Goal: Task Accomplishment & Management: Manage account settings

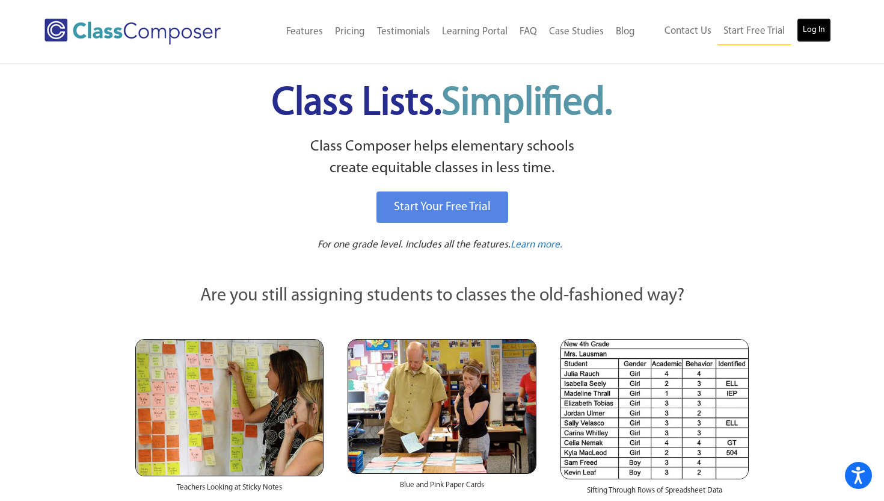
click at [811, 28] on link "Log In" at bounding box center [814, 30] width 34 height 24
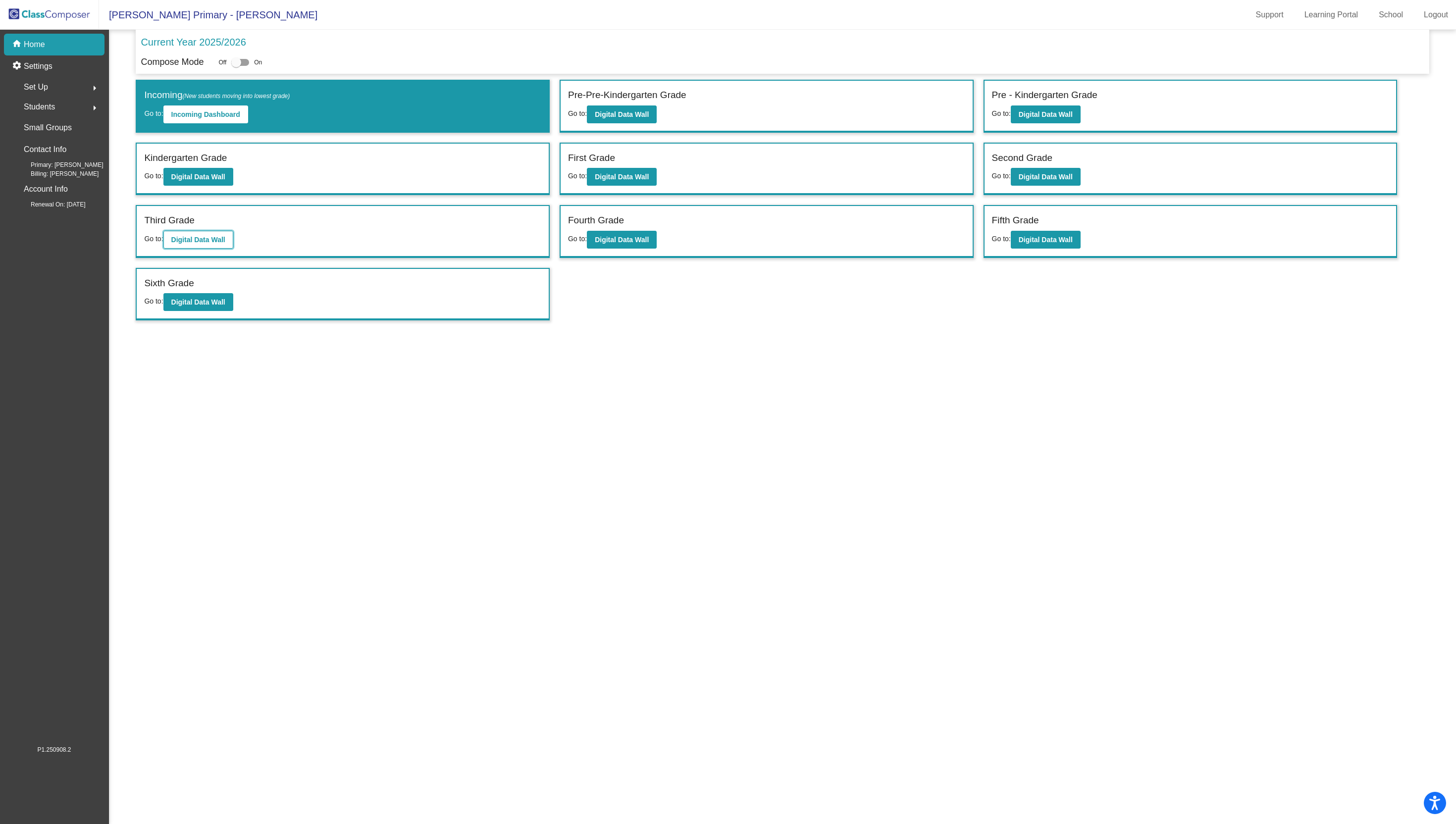
click at [198, 240] on b "Digital Data Wall" at bounding box center [198, 240] width 54 height 8
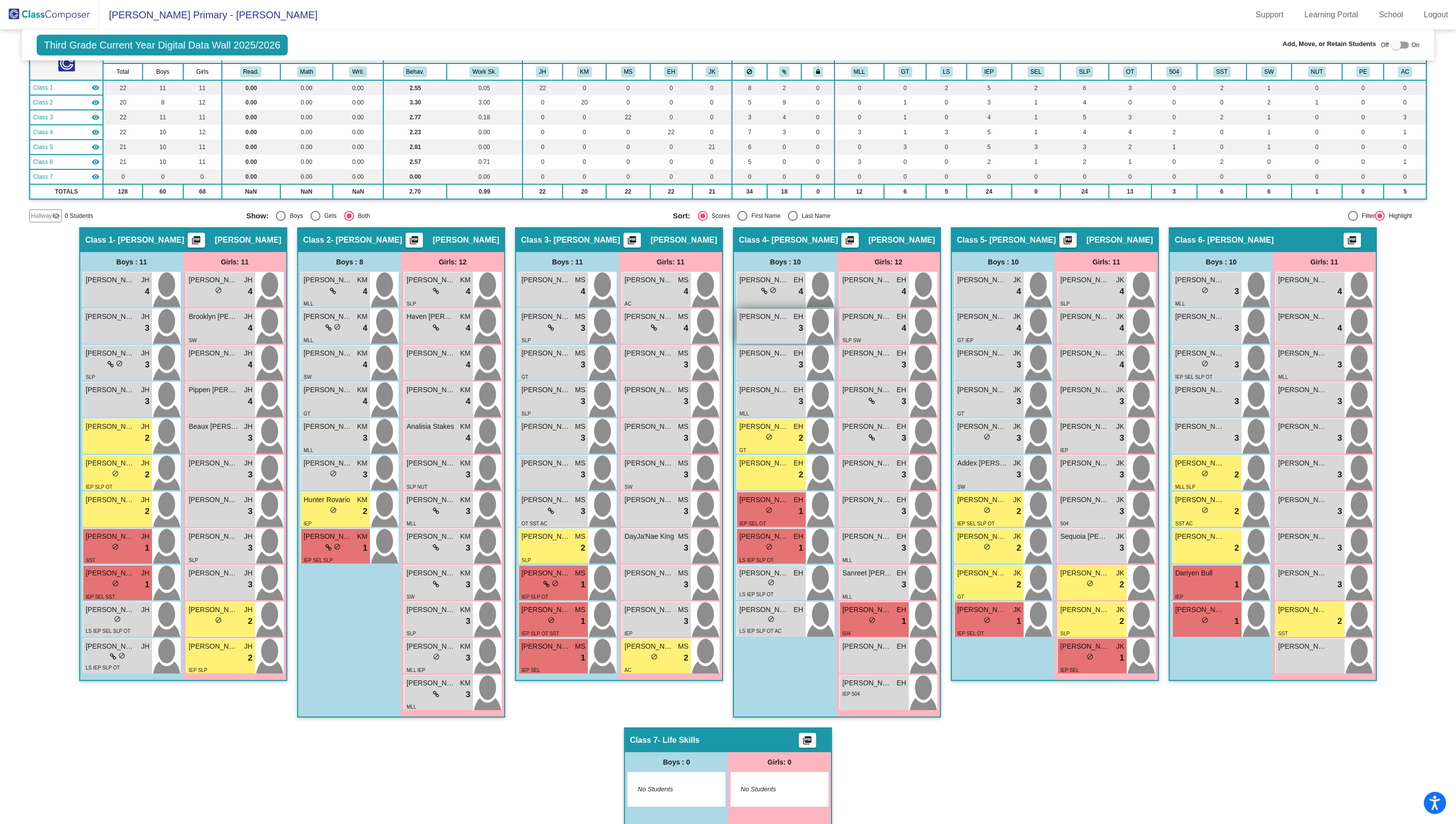
scroll to position [133, 0]
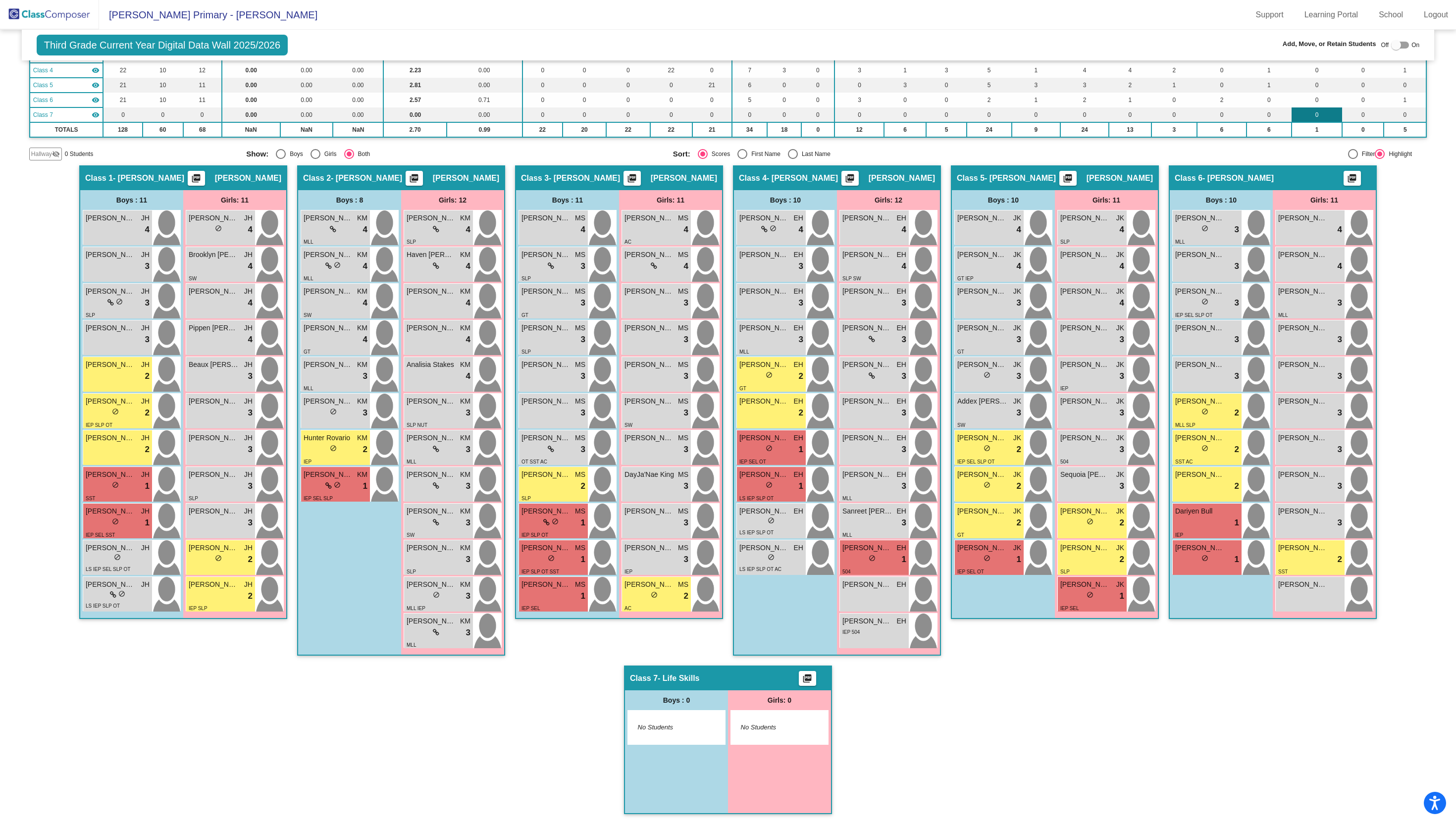
click at [1329, 115] on td "0" at bounding box center [1316, 115] width 50 height 15
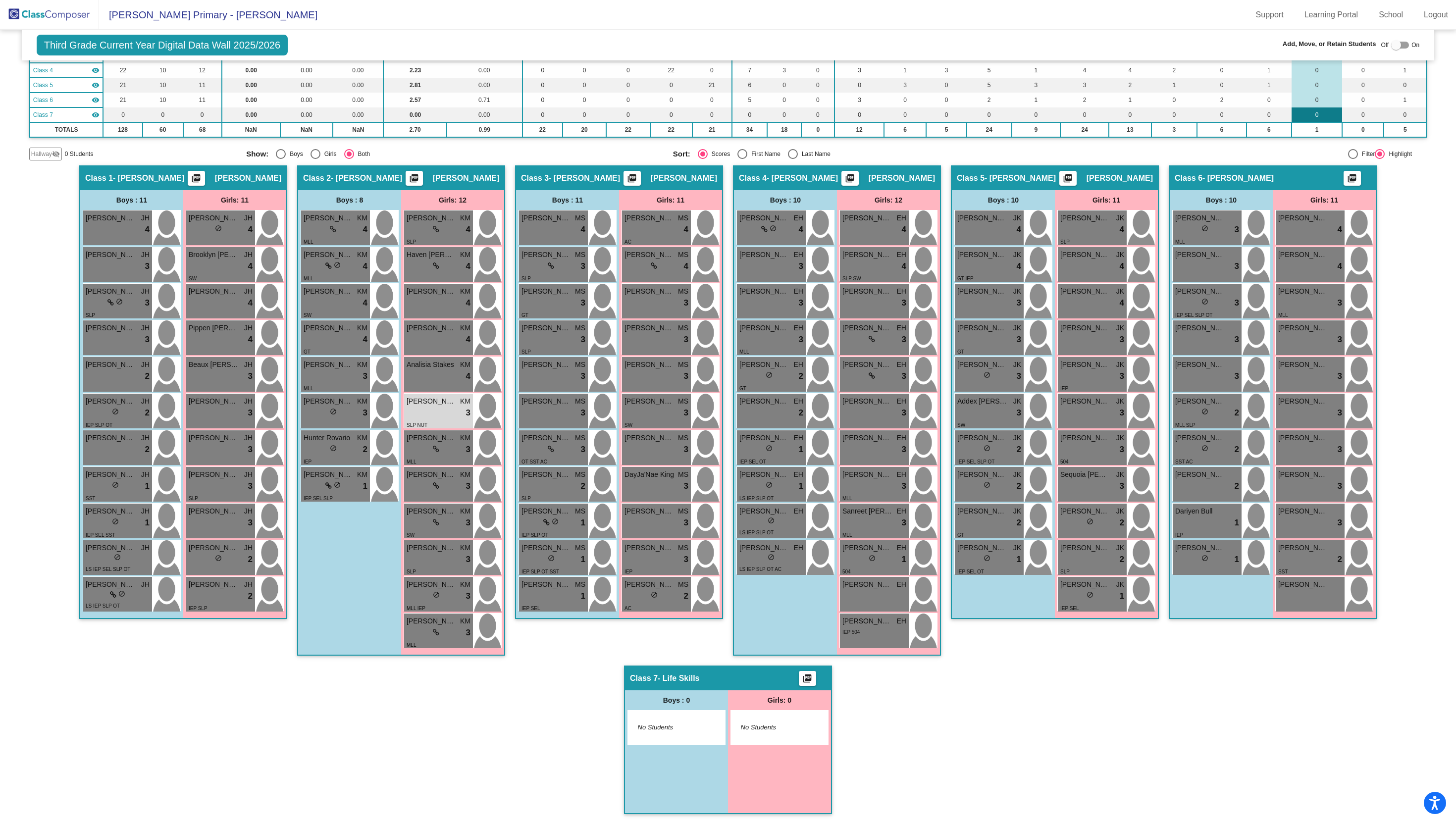
click at [1329, 115] on td "0" at bounding box center [1316, 115] width 50 height 15
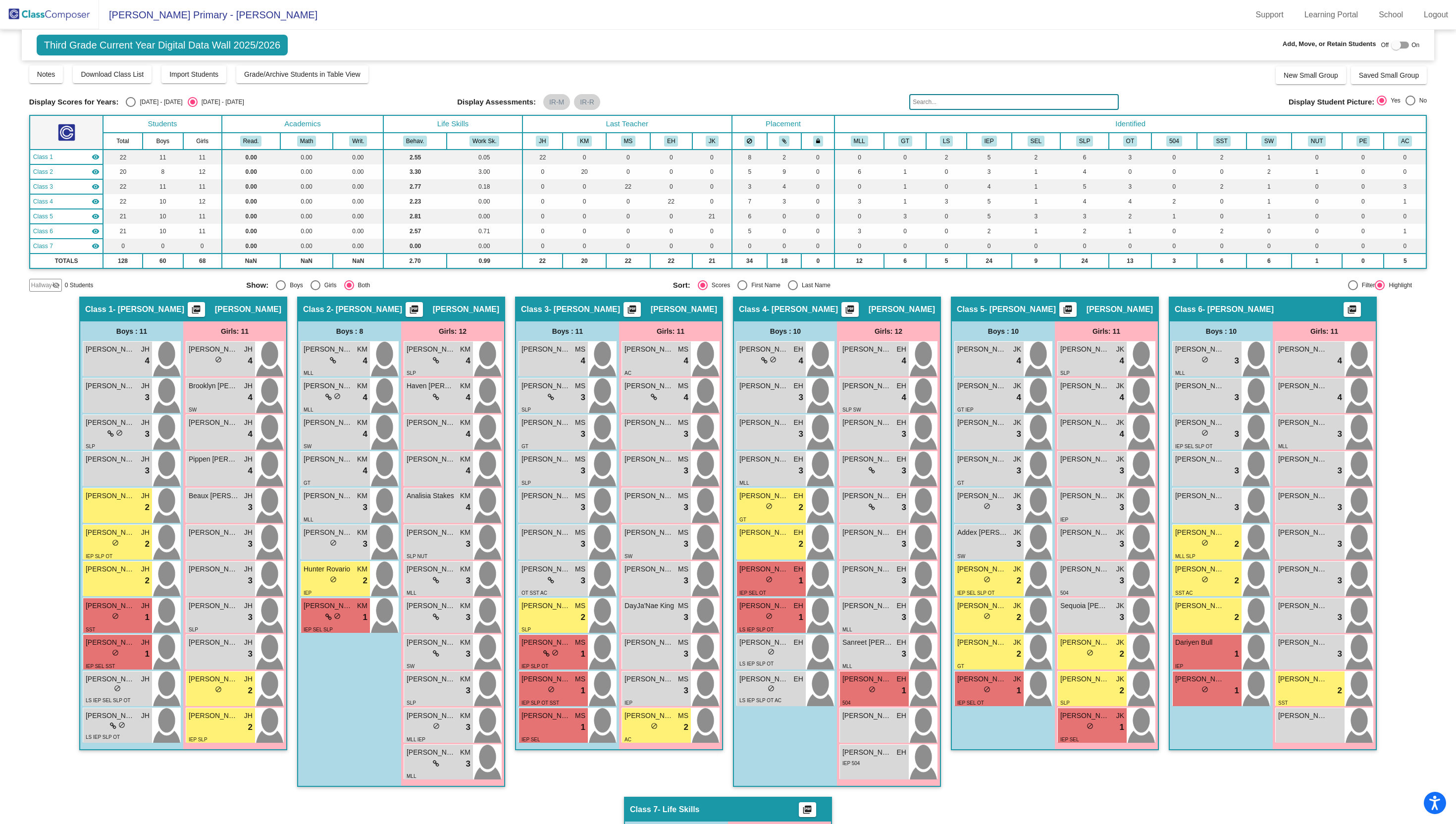
scroll to position [0, 0]
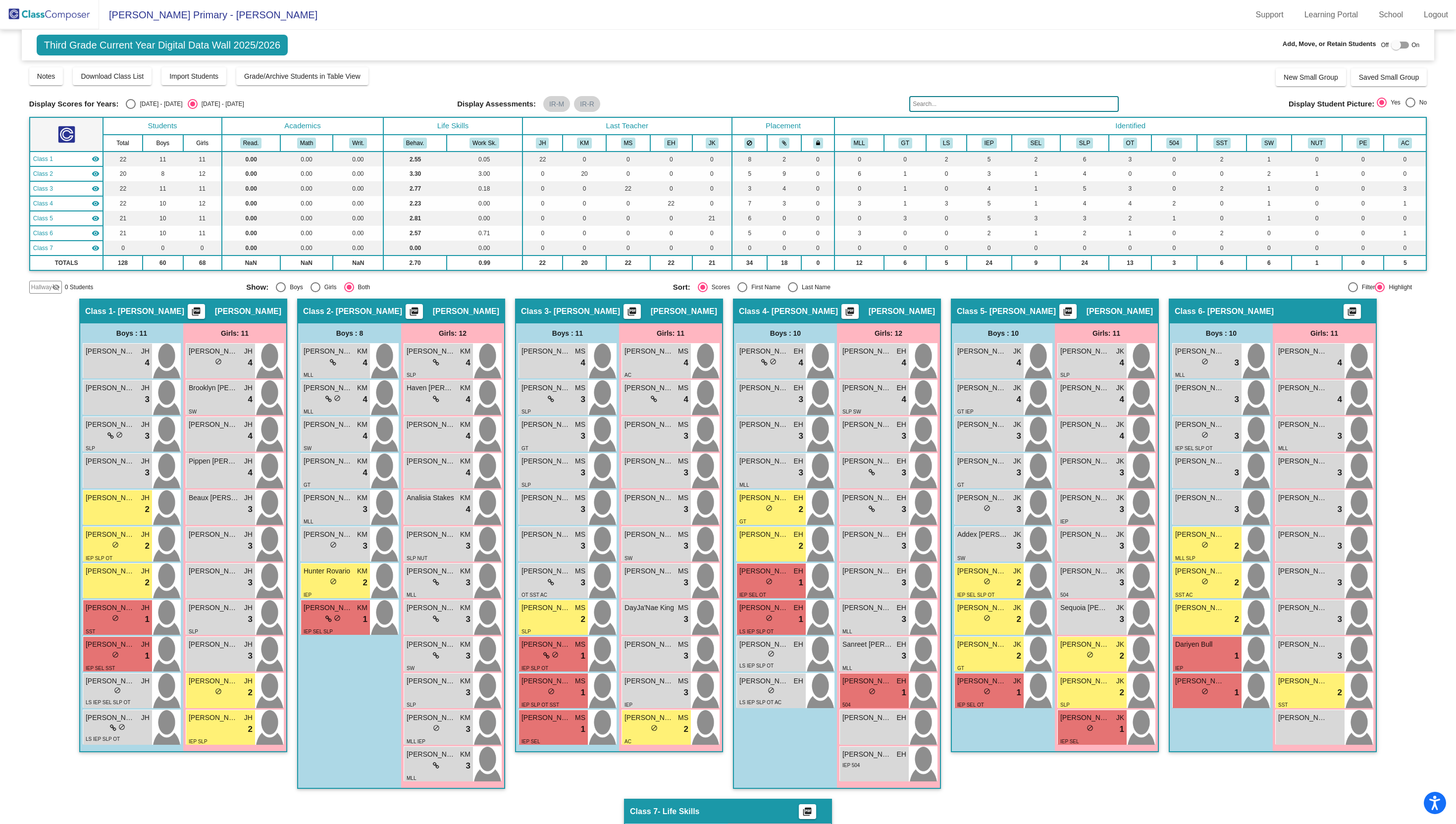
click at [33, 17] on img at bounding box center [49, 14] width 99 height 29
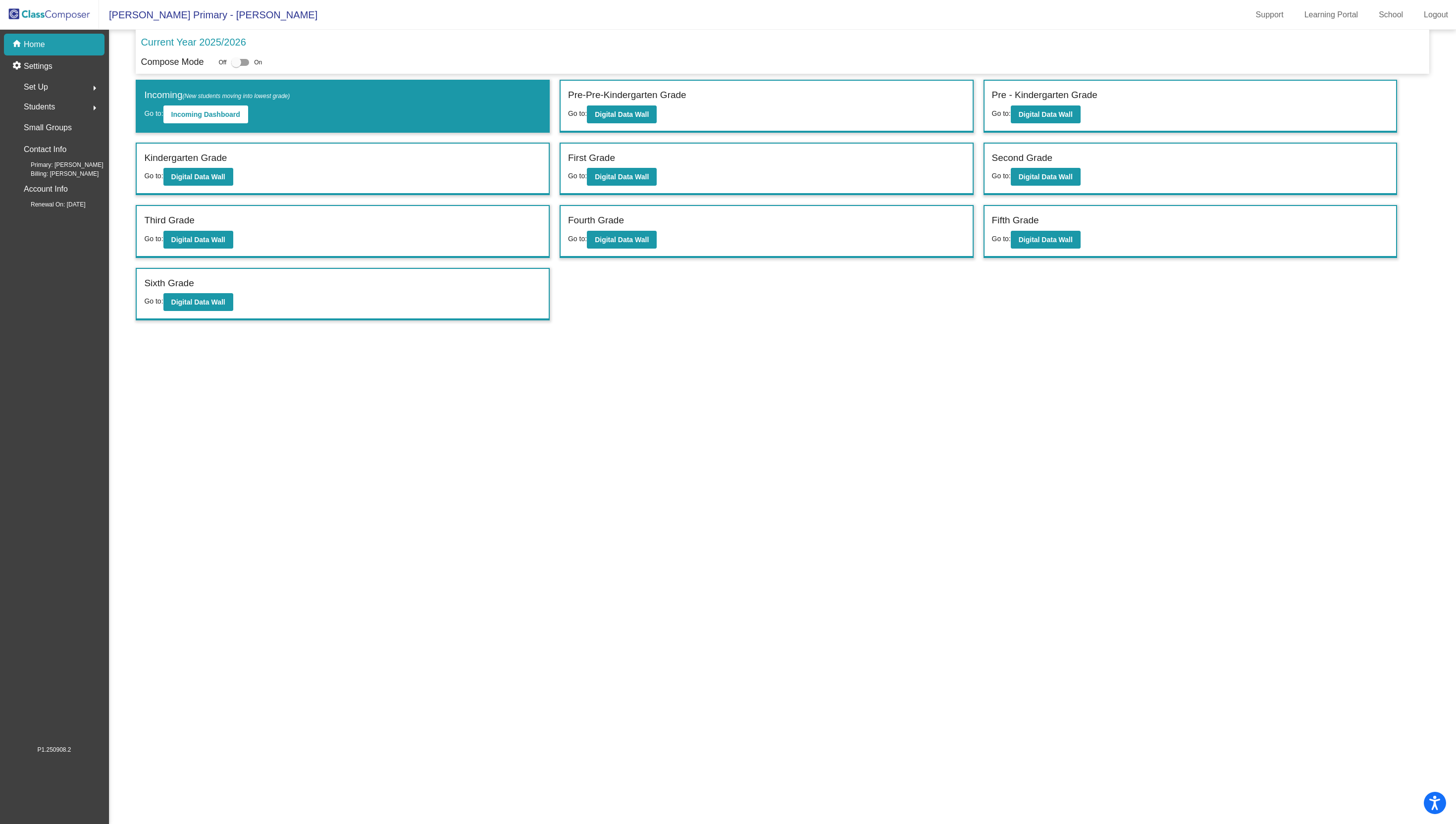
click at [48, 91] on span "Set Up" at bounding box center [35, 86] width 24 height 14
click at [66, 156] on link "Users" at bounding box center [57, 151] width 95 height 21
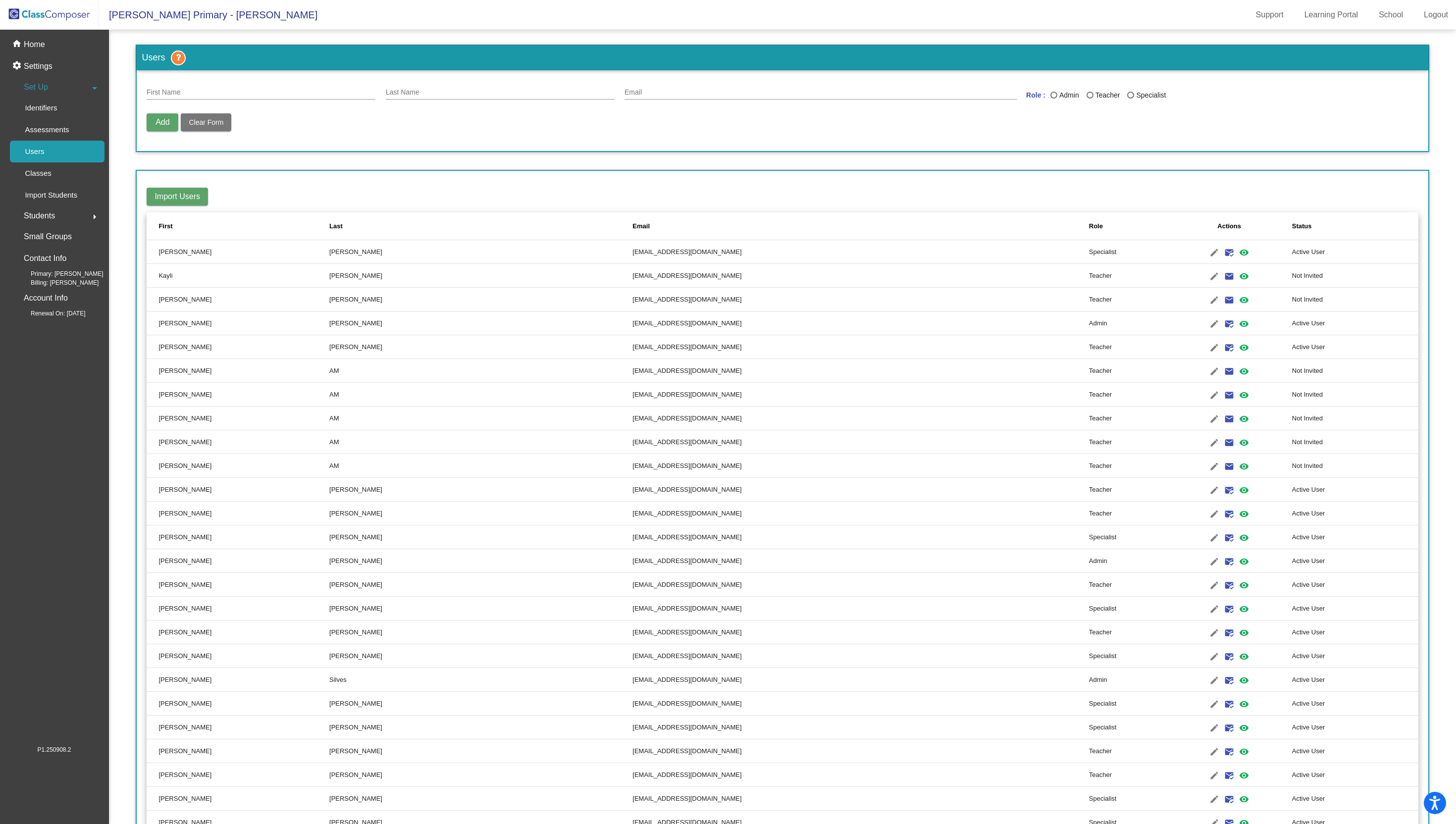
click at [218, 91] on input "First Name" at bounding box center [261, 93] width 229 height 8
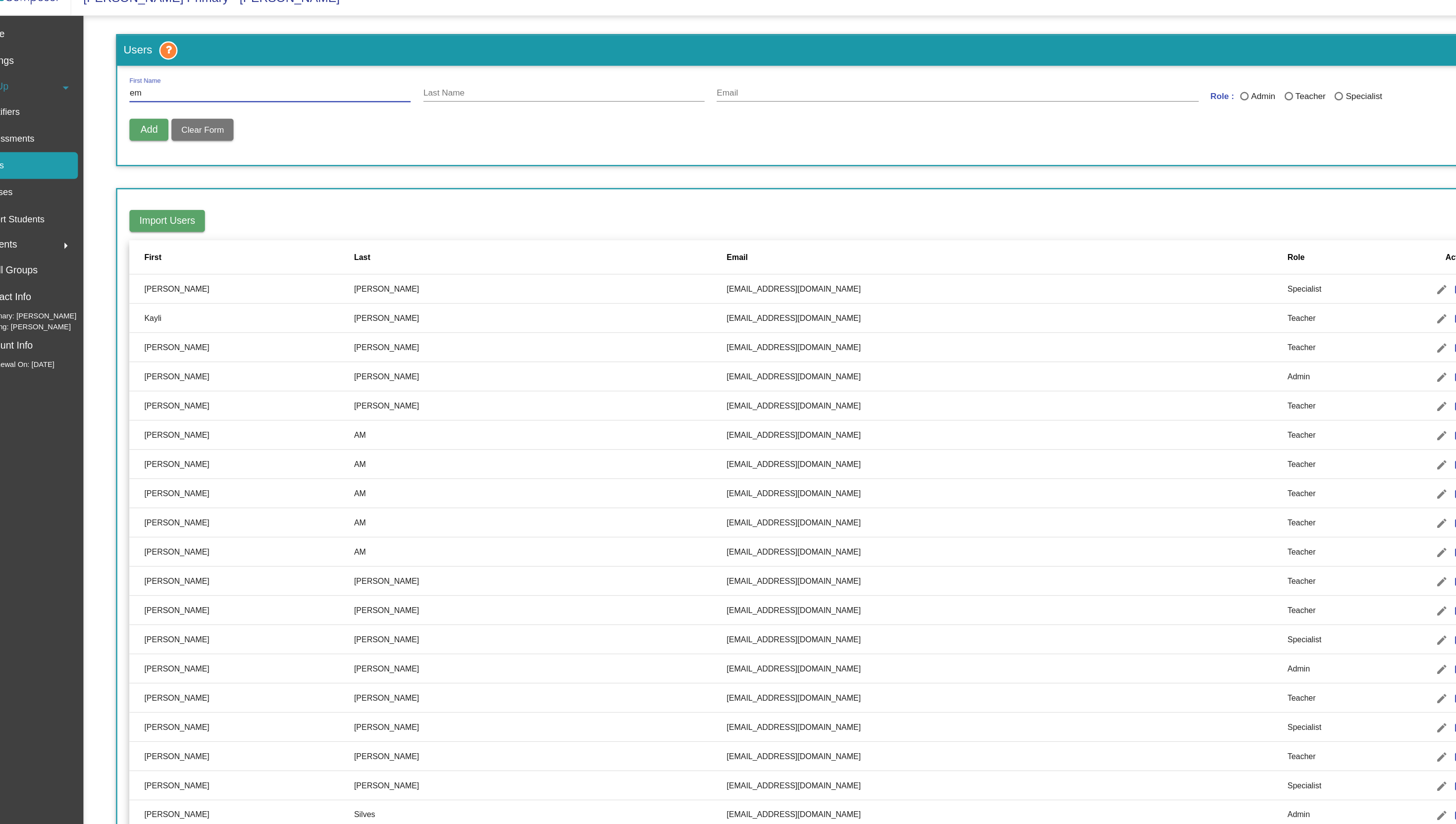
type input "e"
type input "[PERSON_NAME]"
type input "[EMAIL_ADDRESS][DOMAIN_NAME]"
click at [1053, 95] on div "Last Name" at bounding box center [1054, 95] width 7 height 7
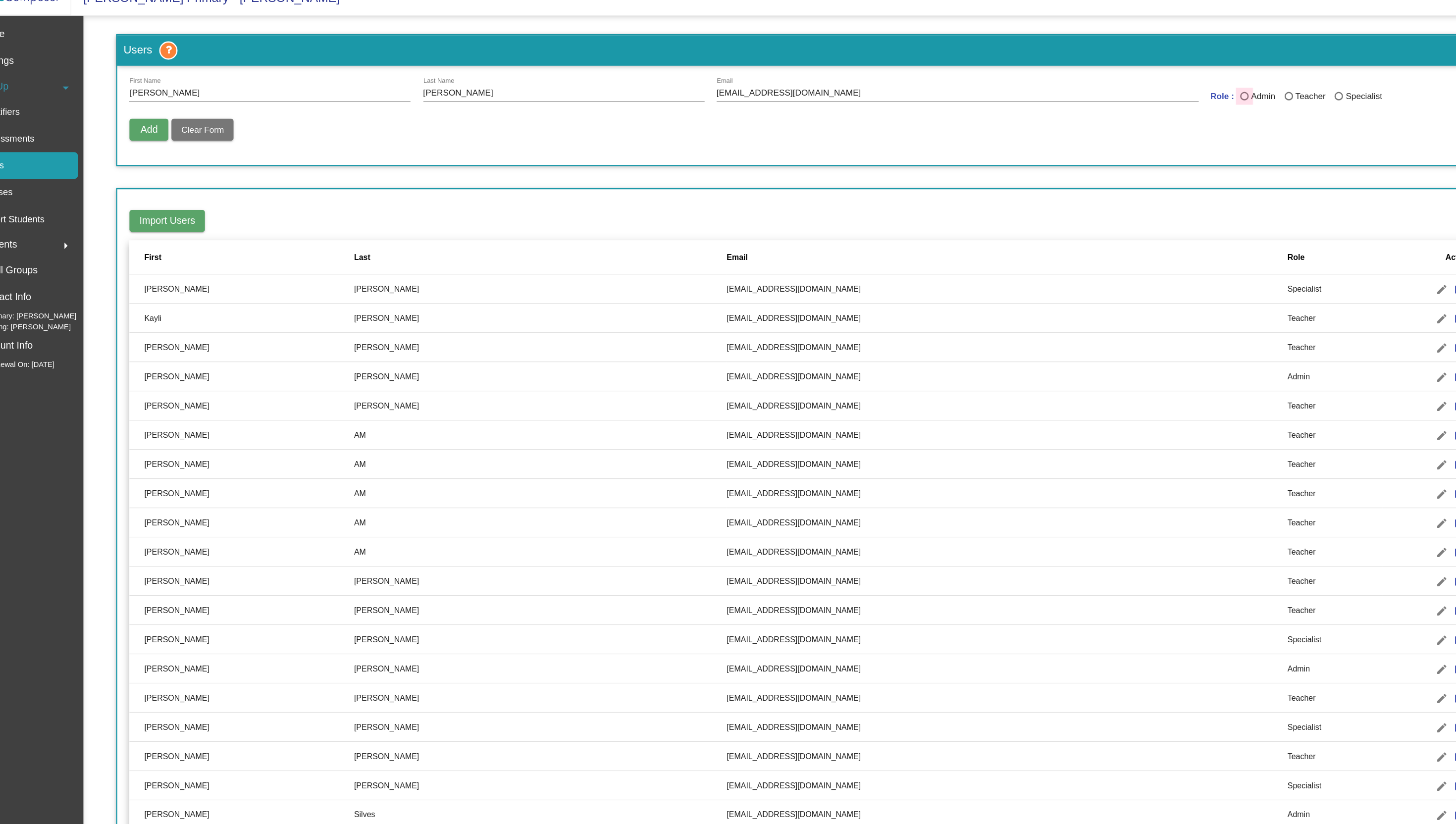
click at [1054, 99] on input "Admin" at bounding box center [1054, 99] width 1 height 1
radio input "true"
click at [1053, 95] on div "Last Name" at bounding box center [1054, 95] width 7 height 7
click at [1054, 99] on input "Admin" at bounding box center [1054, 99] width 1 height 1
click at [1127, 98] on div "Last Name" at bounding box center [1130, 95] width 7 height 7
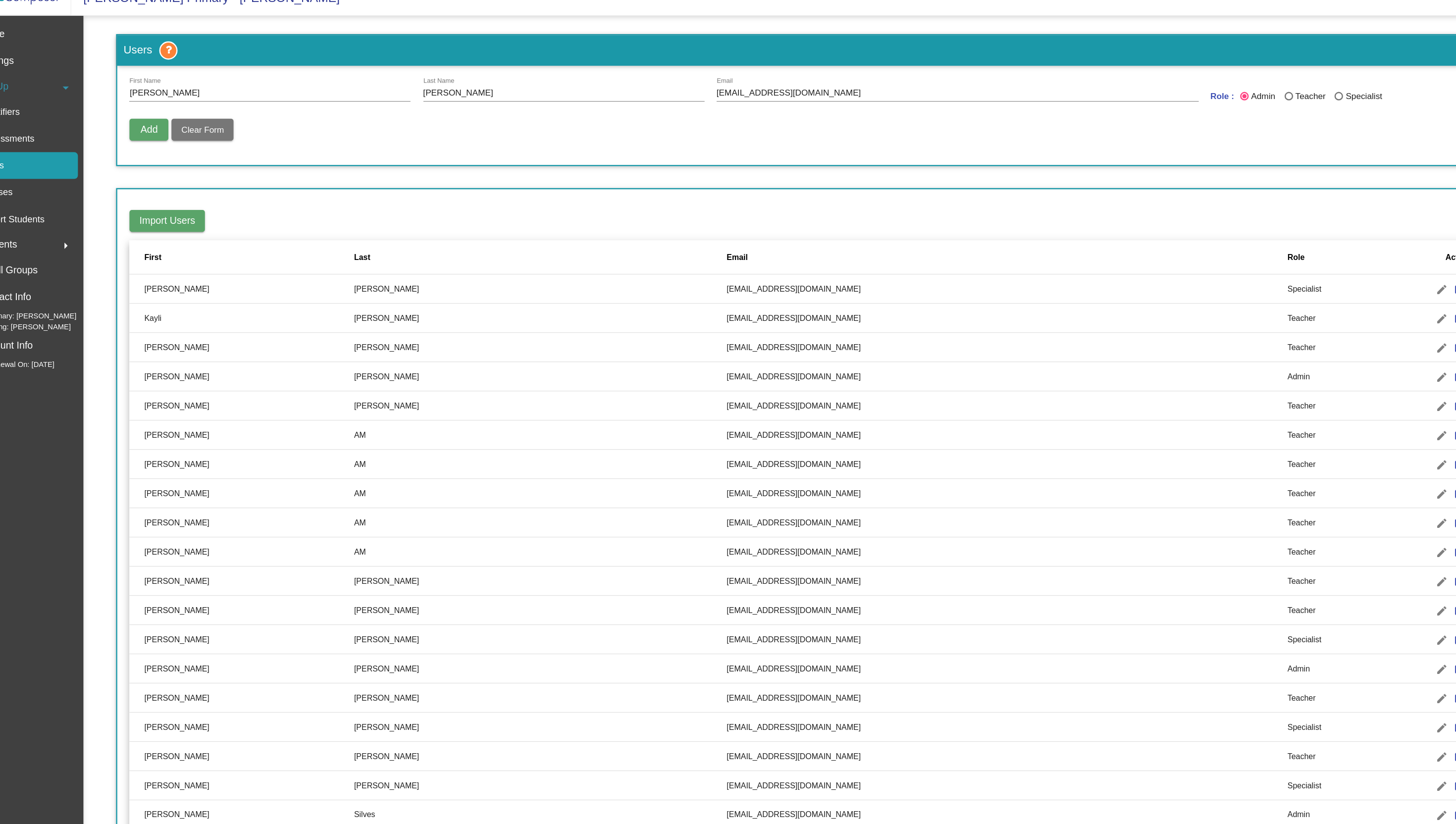
click at [1130, 99] on input "Specialist" at bounding box center [1130, 99] width 1 height 1
radio input "true"
click at [162, 123] on span "Add" at bounding box center [162, 122] width 14 height 8
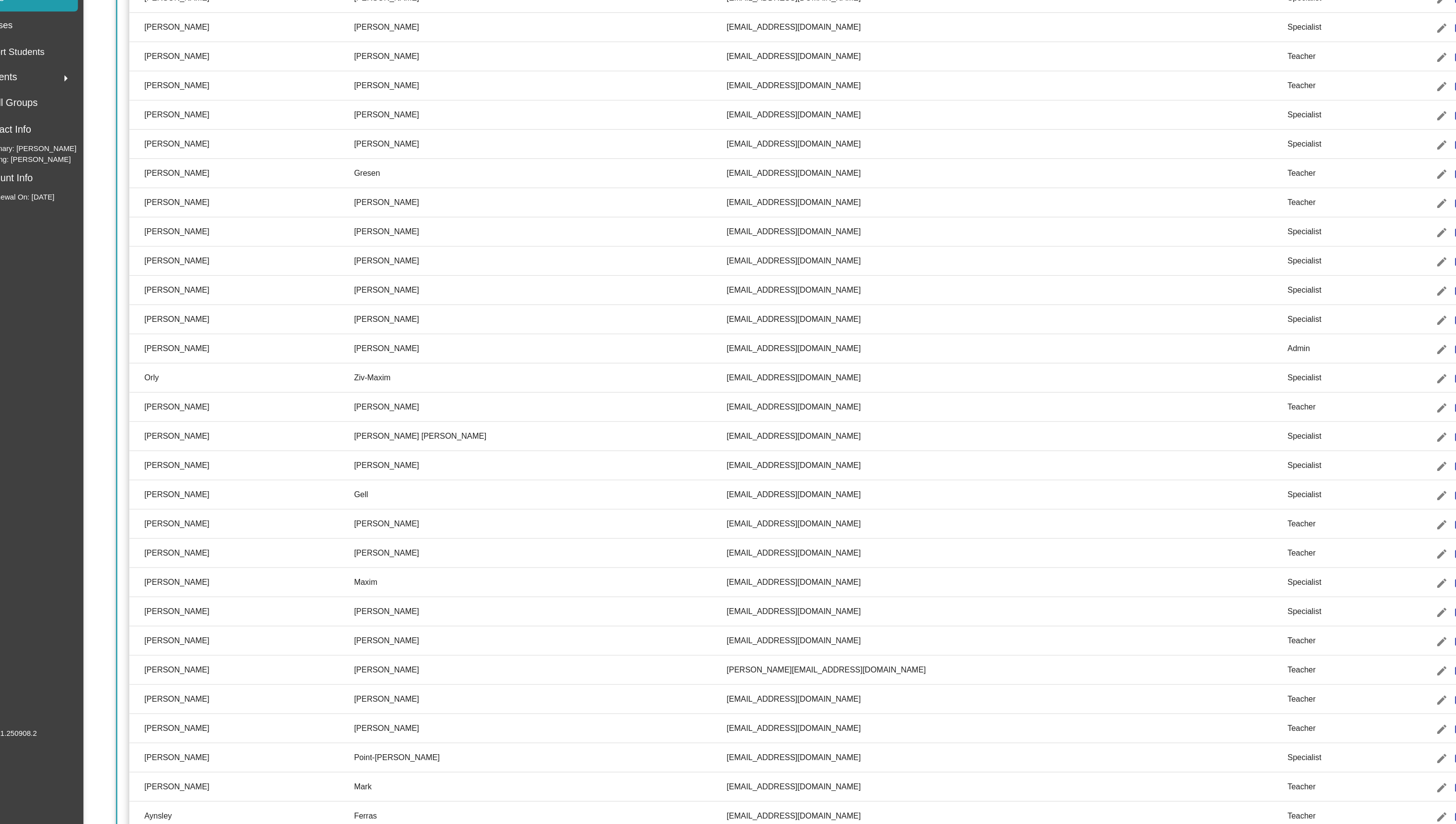
scroll to position [1275, 0]
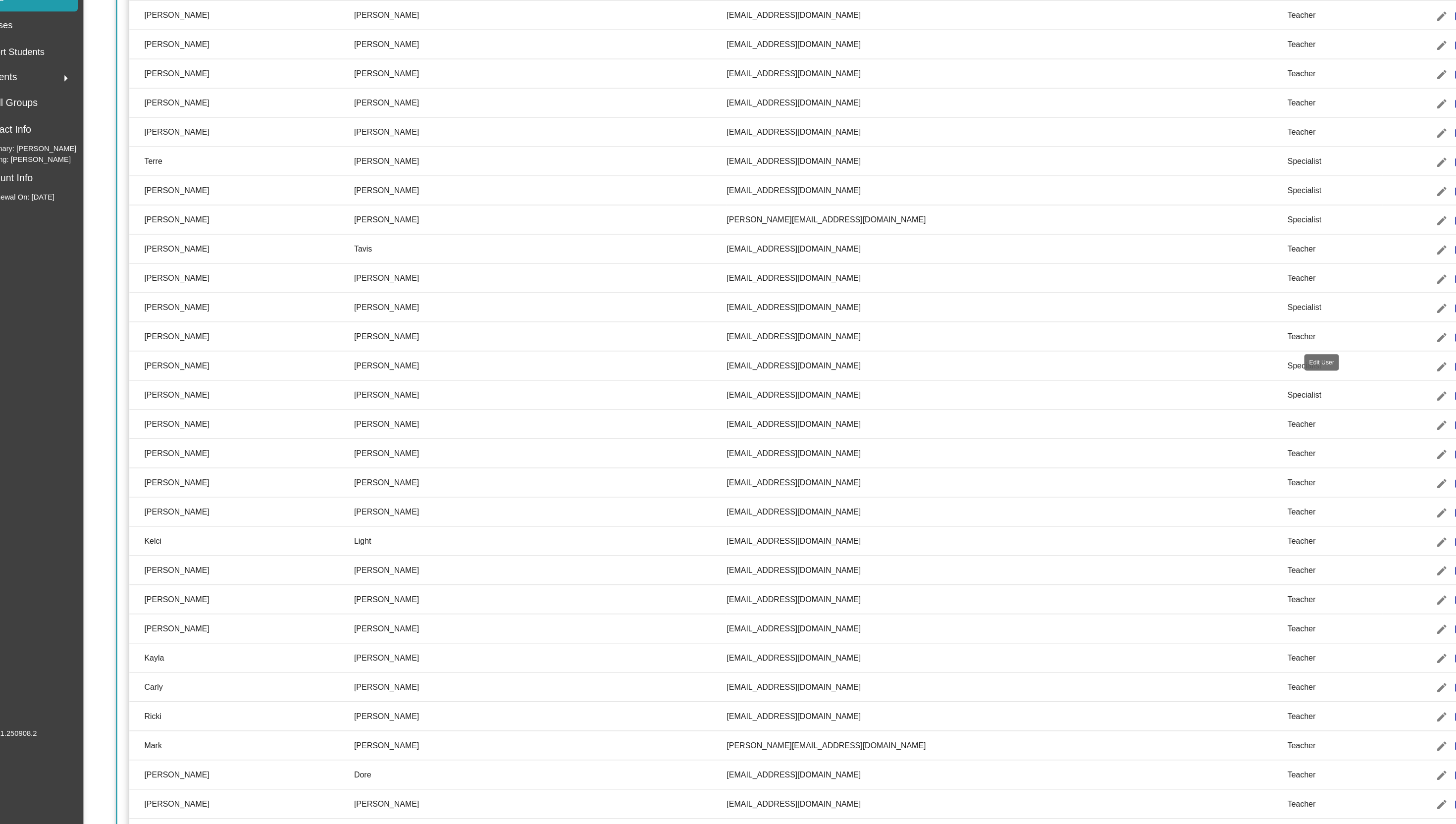
click at [1208, 427] on mat-icon "edit" at bounding box center [1214, 427] width 12 height 12
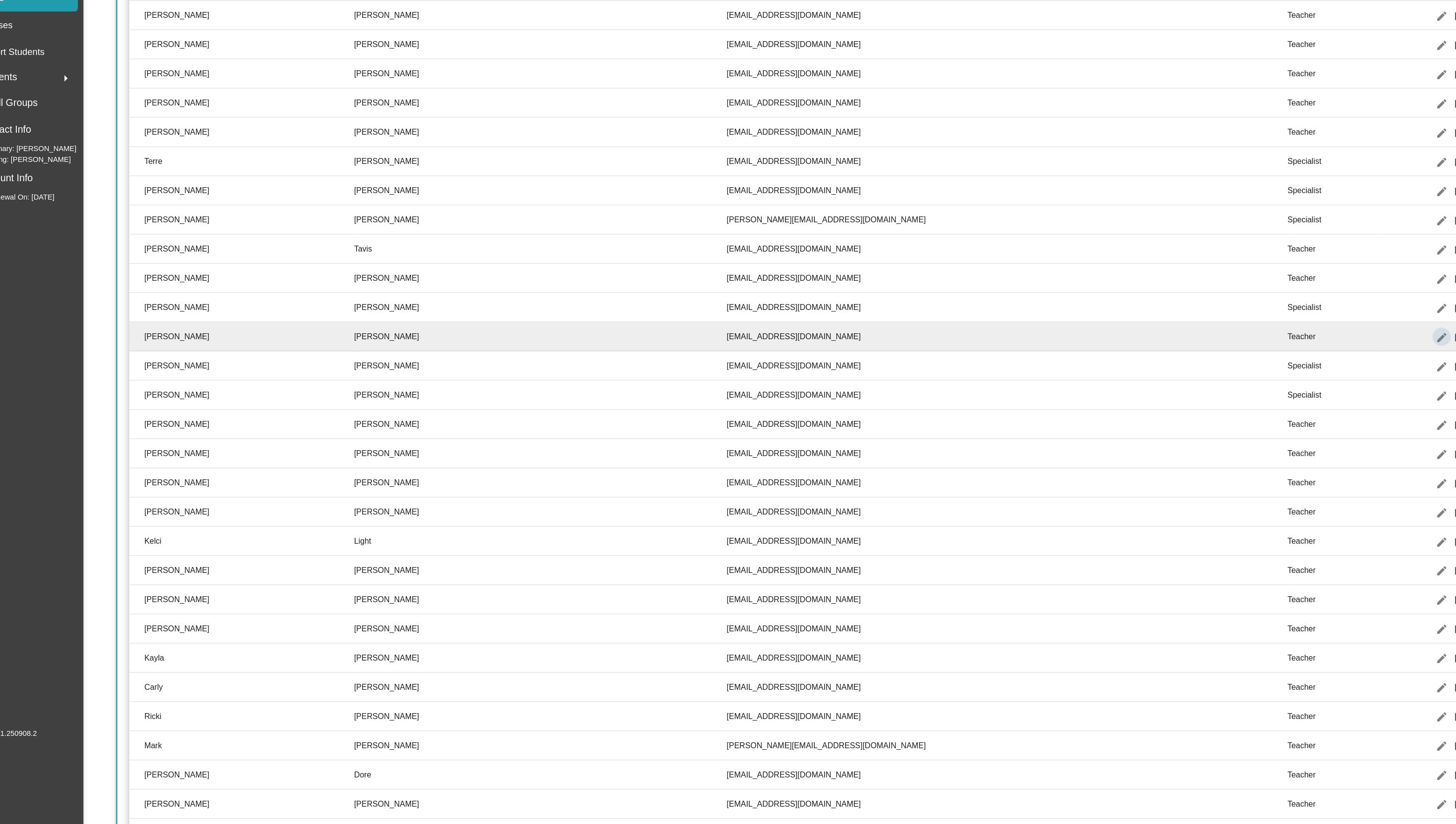
radio input "true"
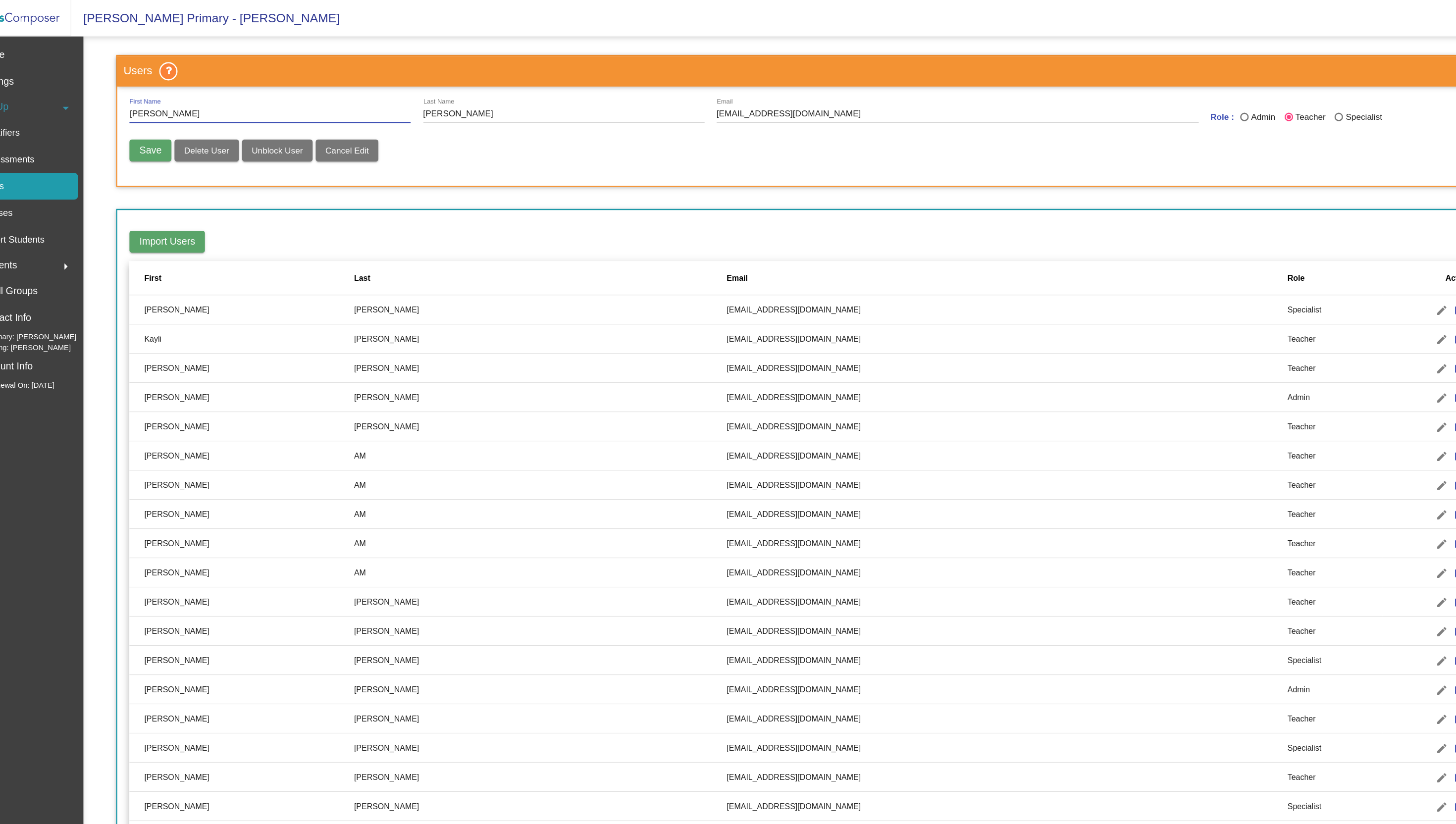
click at [1128, 95] on div "Last Name" at bounding box center [1130, 95] width 7 height 7
click at [1130, 99] on input "Specialist" at bounding box center [1130, 99] width 1 height 1
radio input "true"
click at [161, 122] on span "Save" at bounding box center [164, 122] width 18 height 8
radio input "false"
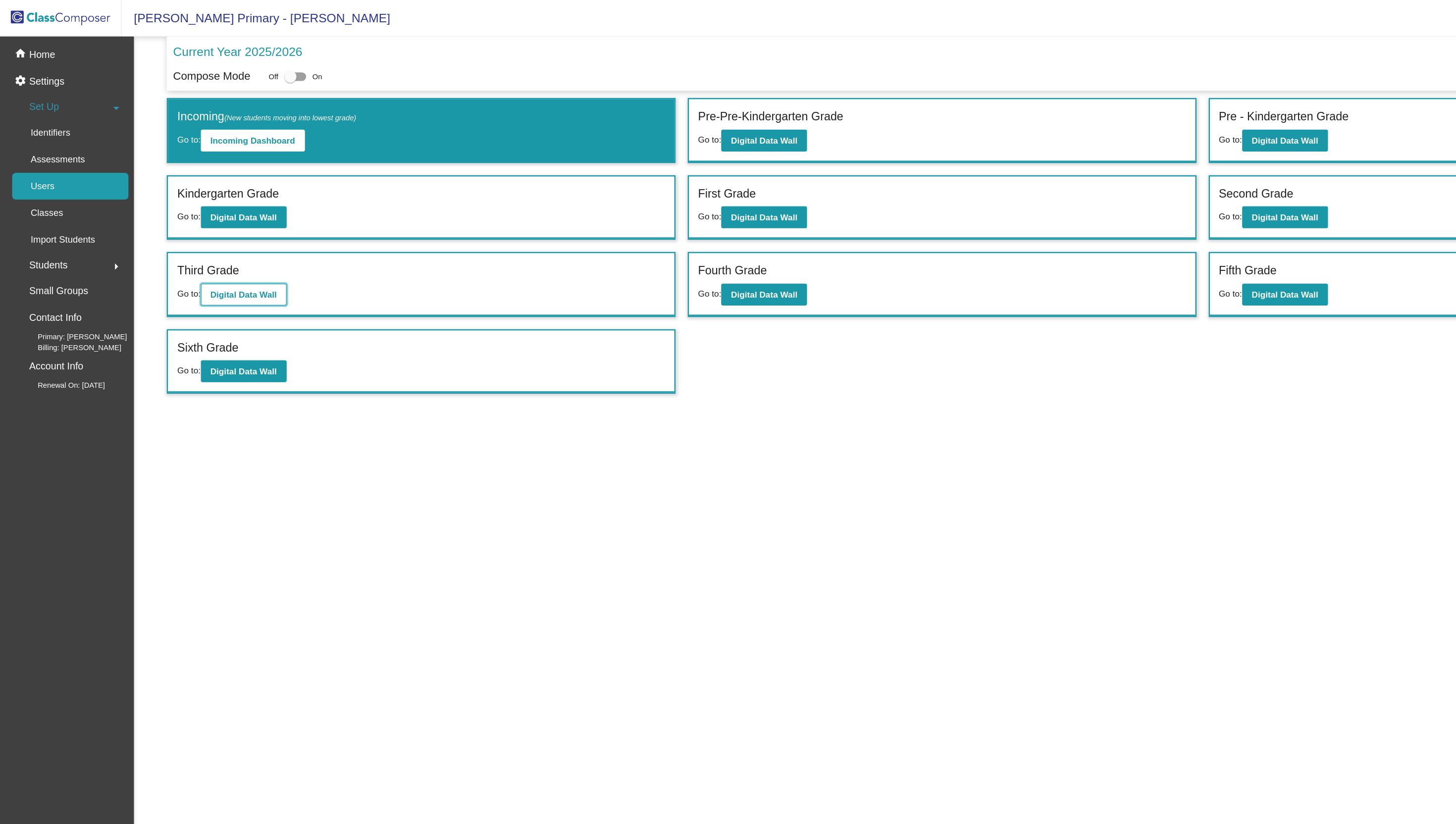
click at [216, 235] on button "Digital Data Wall" at bounding box center [198, 240] width 70 height 18
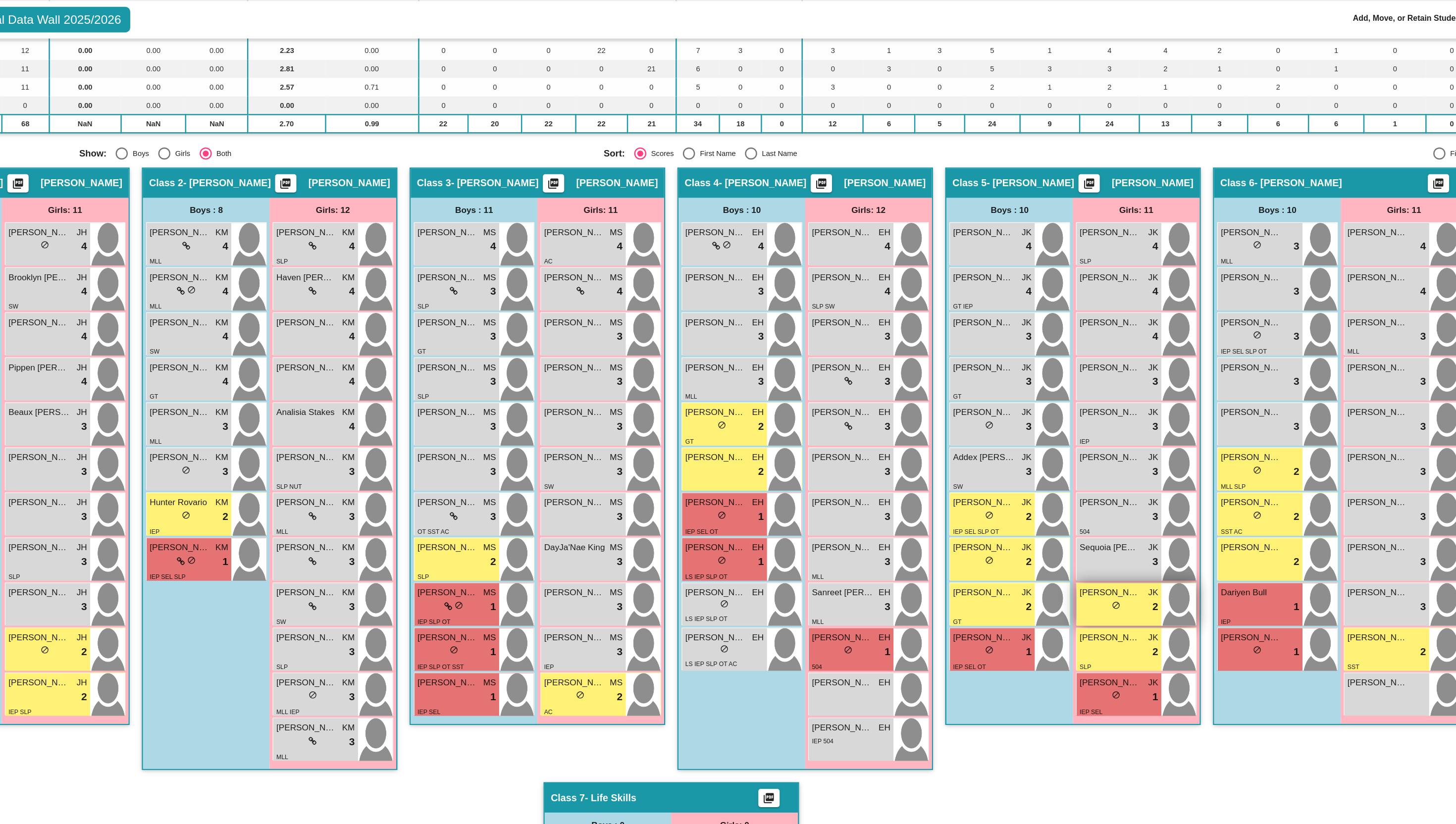
drag, startPoint x: 537, startPoint y: 589, endPoint x: 1057, endPoint y: 524, distance: 524.0
click at [1057, 524] on div "Hallway - Hallway Class picture_as_pdf Add Student First Name Last Name Student…" at bounding box center [728, 495] width 1398 height 659
click at [1007, 158] on mat-radio-group "Sort: Scores First Name Last Name" at bounding box center [883, 154] width 420 height 10
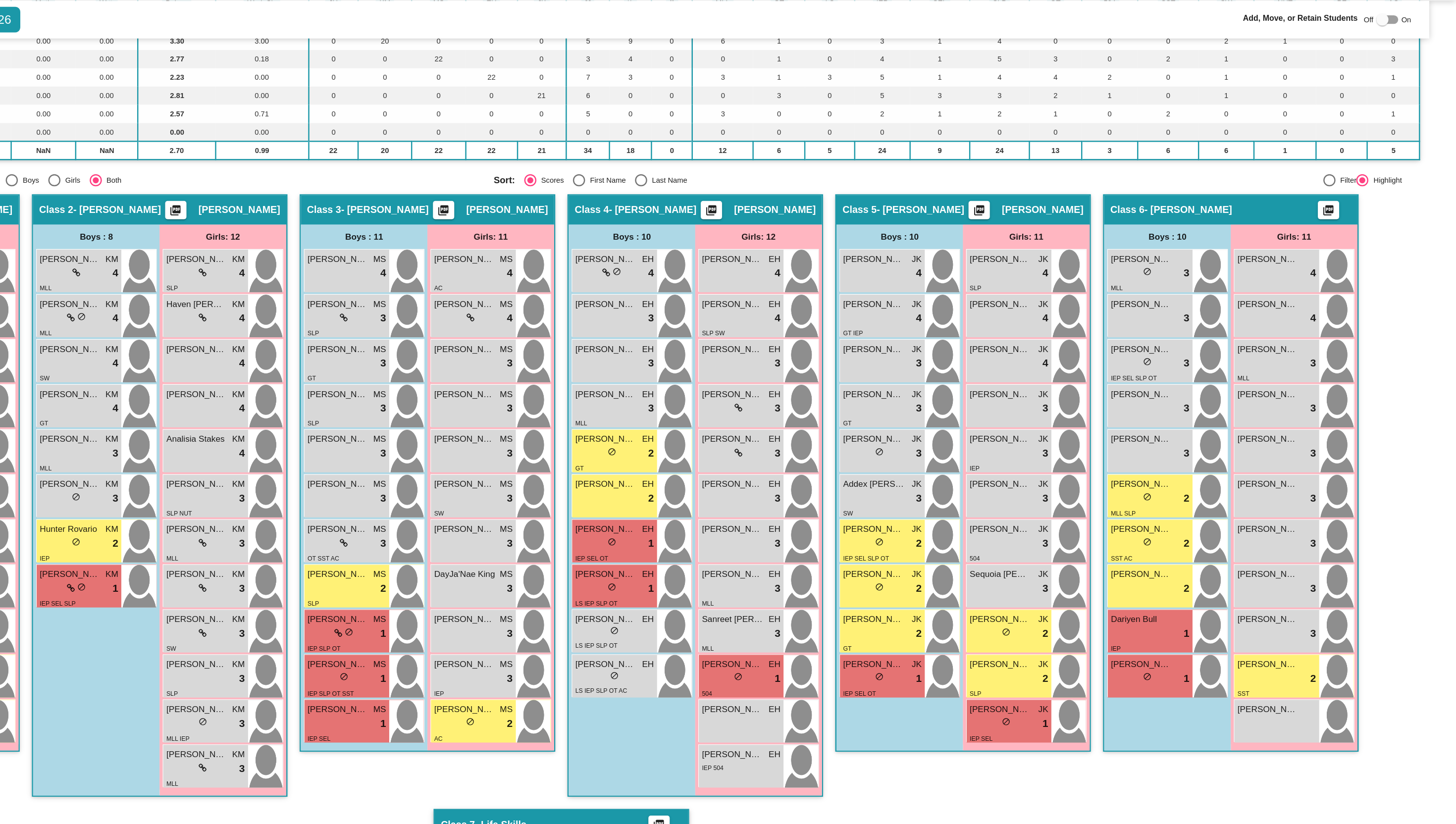
scroll to position [133, 0]
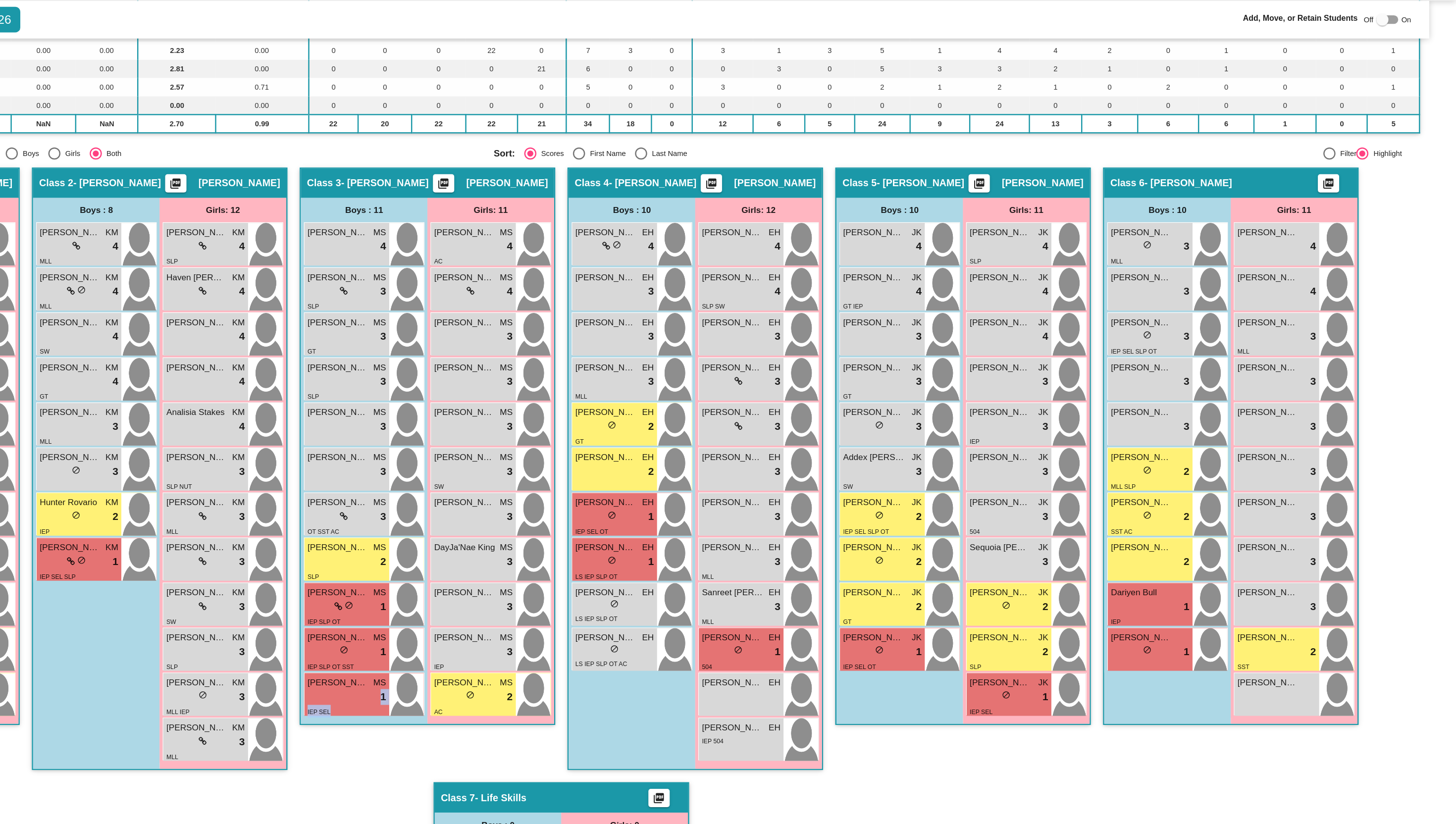
drag, startPoint x: 557, startPoint y: 596, endPoint x: 535, endPoint y: 656, distance: 63.9
click at [535, 656] on div "Class 3 - [PERSON_NAME] picture_as_pdf [PERSON_NAME] Add Student First Name Las…" at bounding box center [619, 416] width 208 height 500
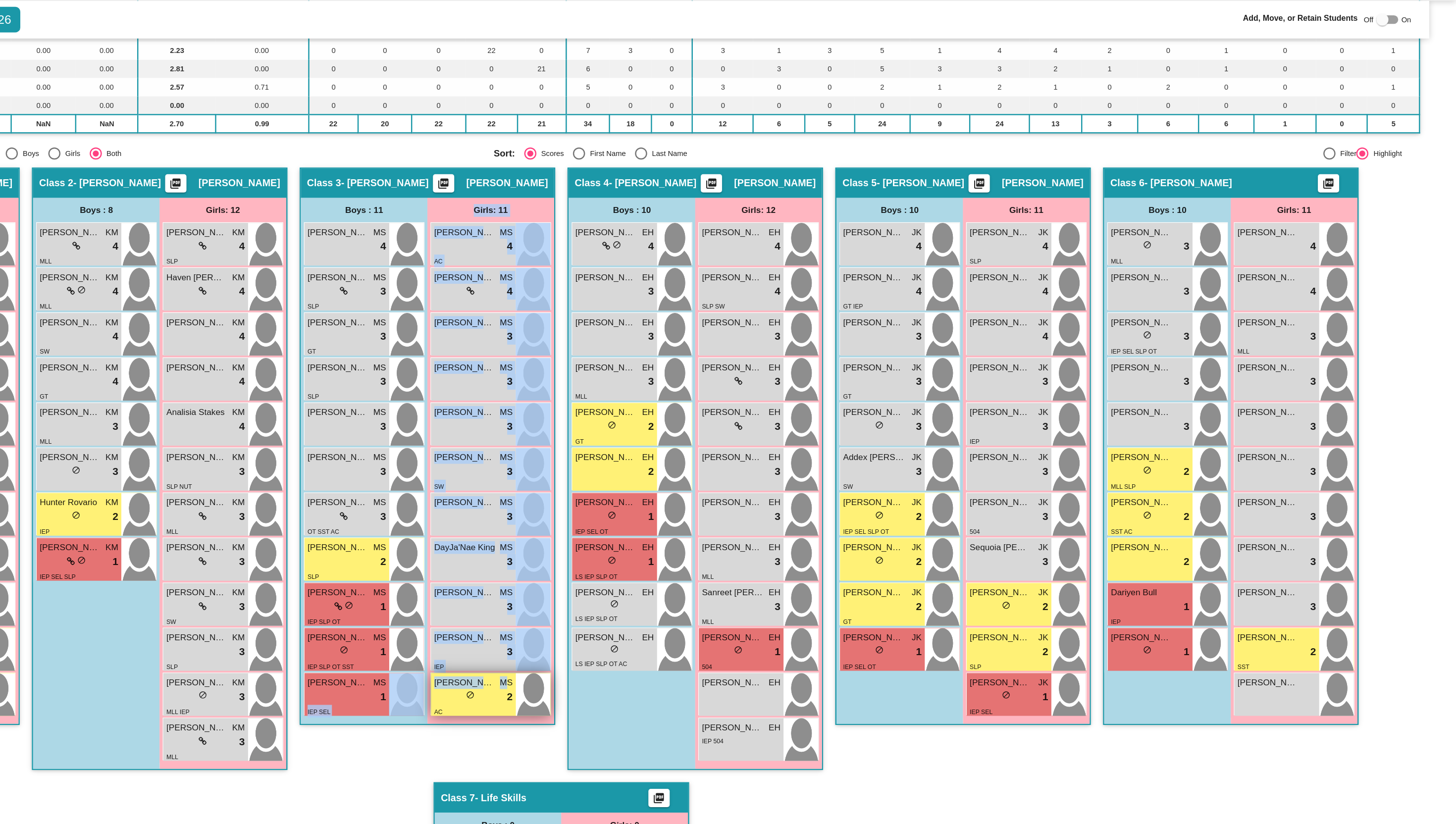
drag, startPoint x: 539, startPoint y: 603, endPoint x: 681, endPoint y: 588, distance: 142.8
click at [681, 588] on div "Boys : 11 [PERSON_NAME] MS lock do_not_disturb_alt 4 [PERSON_NAME] Glundberg MS…" at bounding box center [619, 404] width 206 height 428
click at [547, 676] on div "Hallway - Hallway Class picture_as_pdf Add Student First Name Last Name Student…" at bounding box center [728, 495] width 1398 height 659
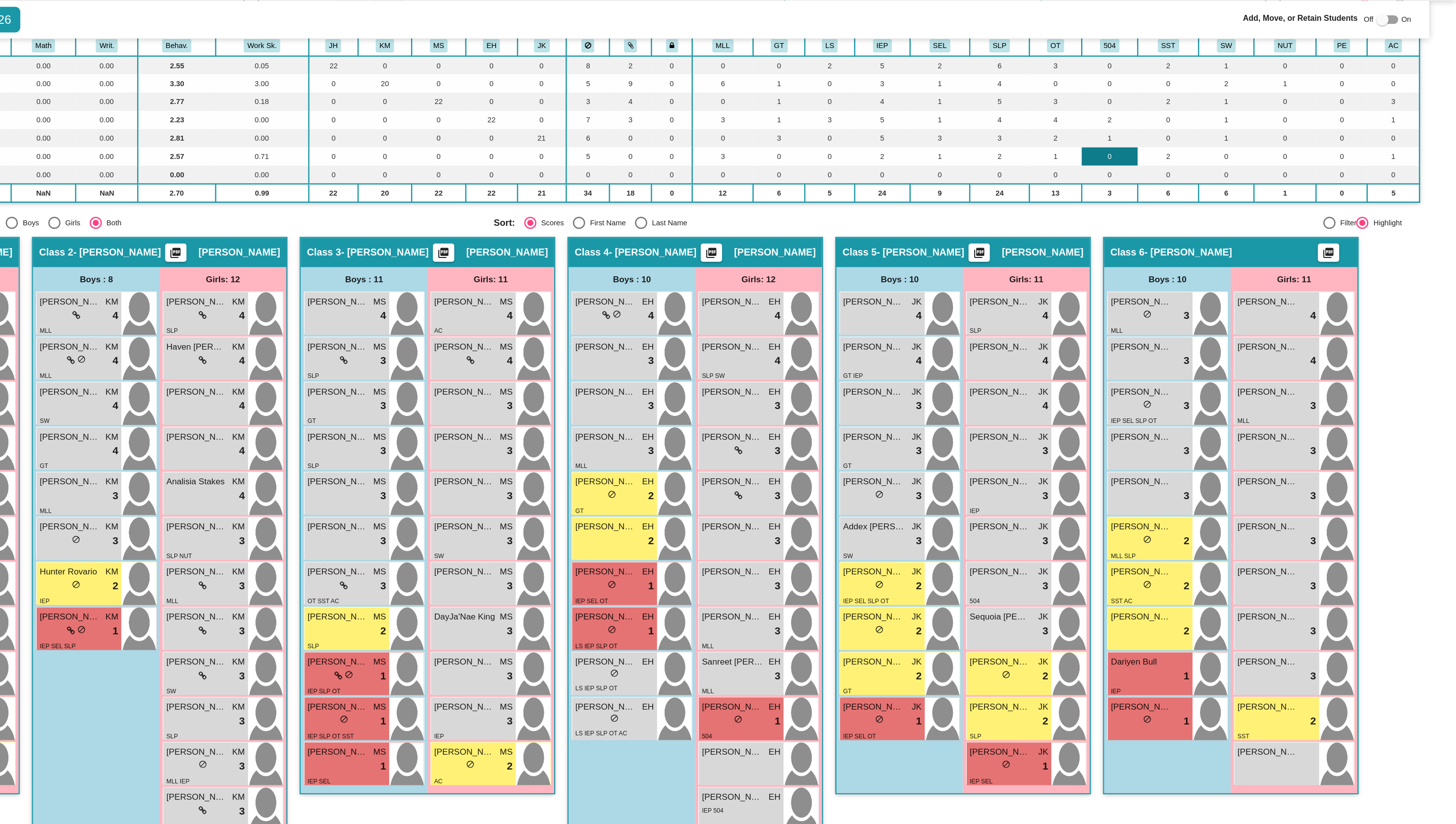
scroll to position [0, 0]
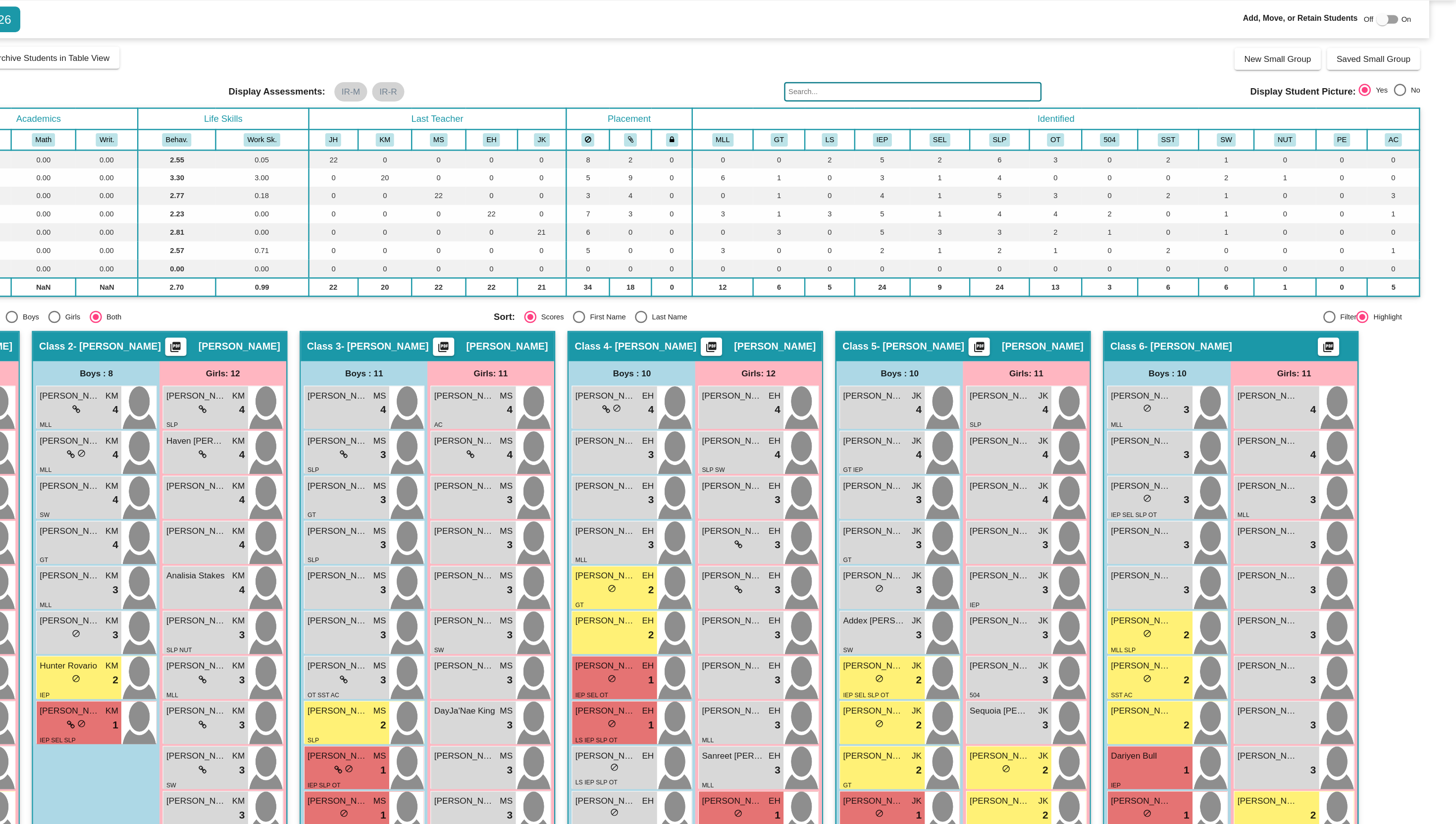
click at [1393, 47] on div at bounding box center [1396, 45] width 10 height 10
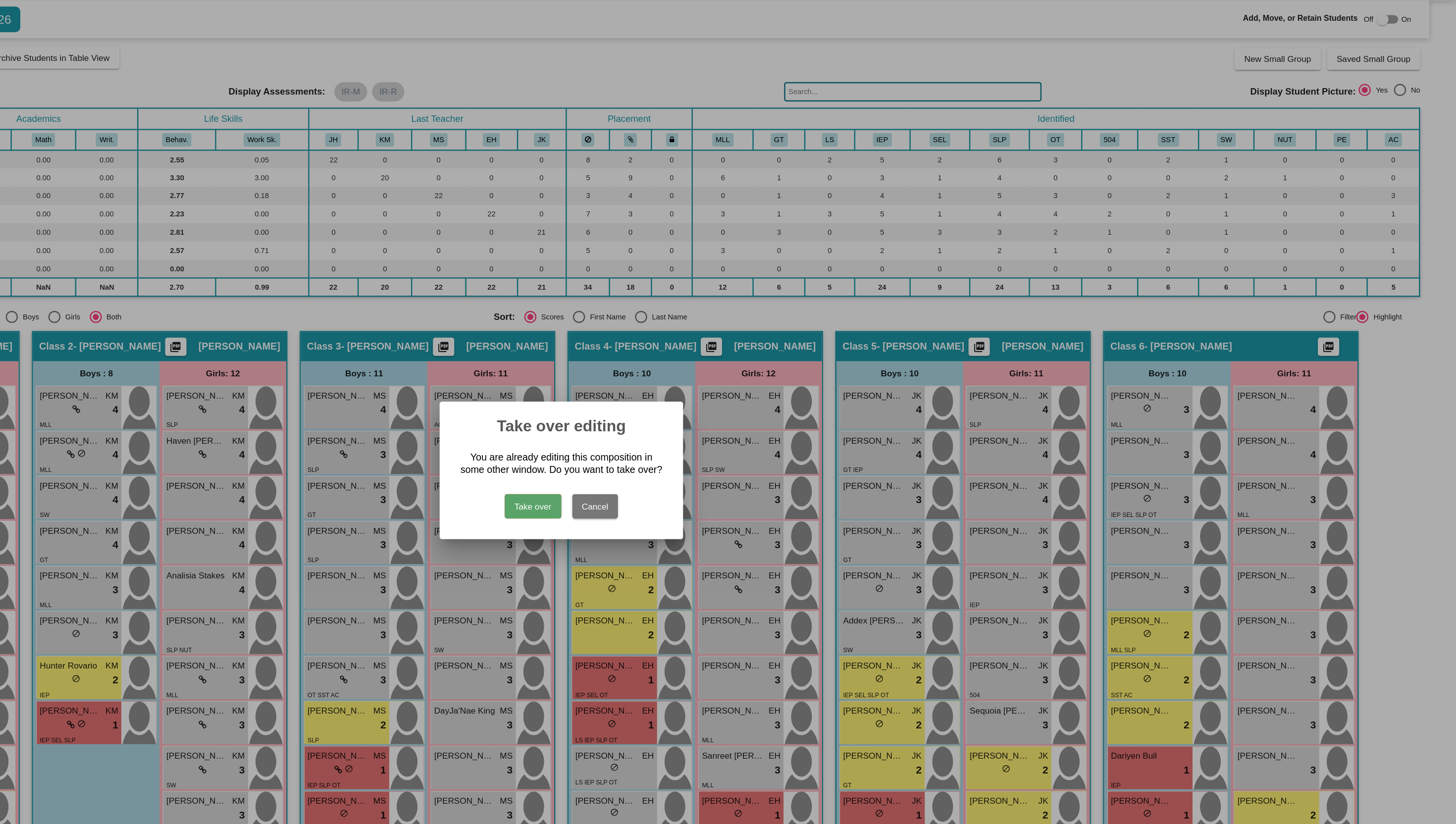
click at [714, 449] on button "Take over" at bounding box center [705, 441] width 46 height 20
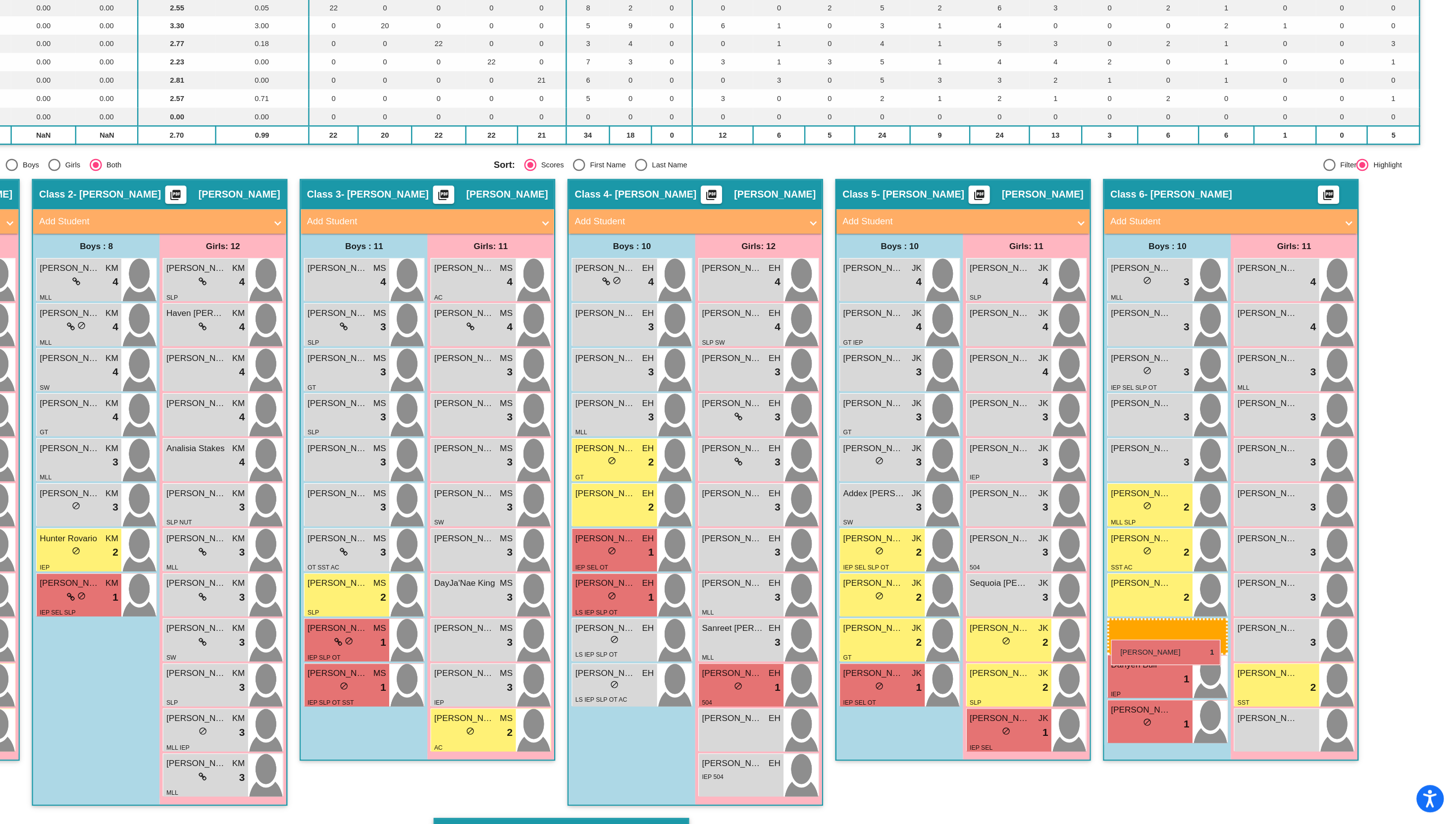
drag, startPoint x: 537, startPoint y: 744, endPoint x: 1175, endPoint y: 673, distance: 641.9
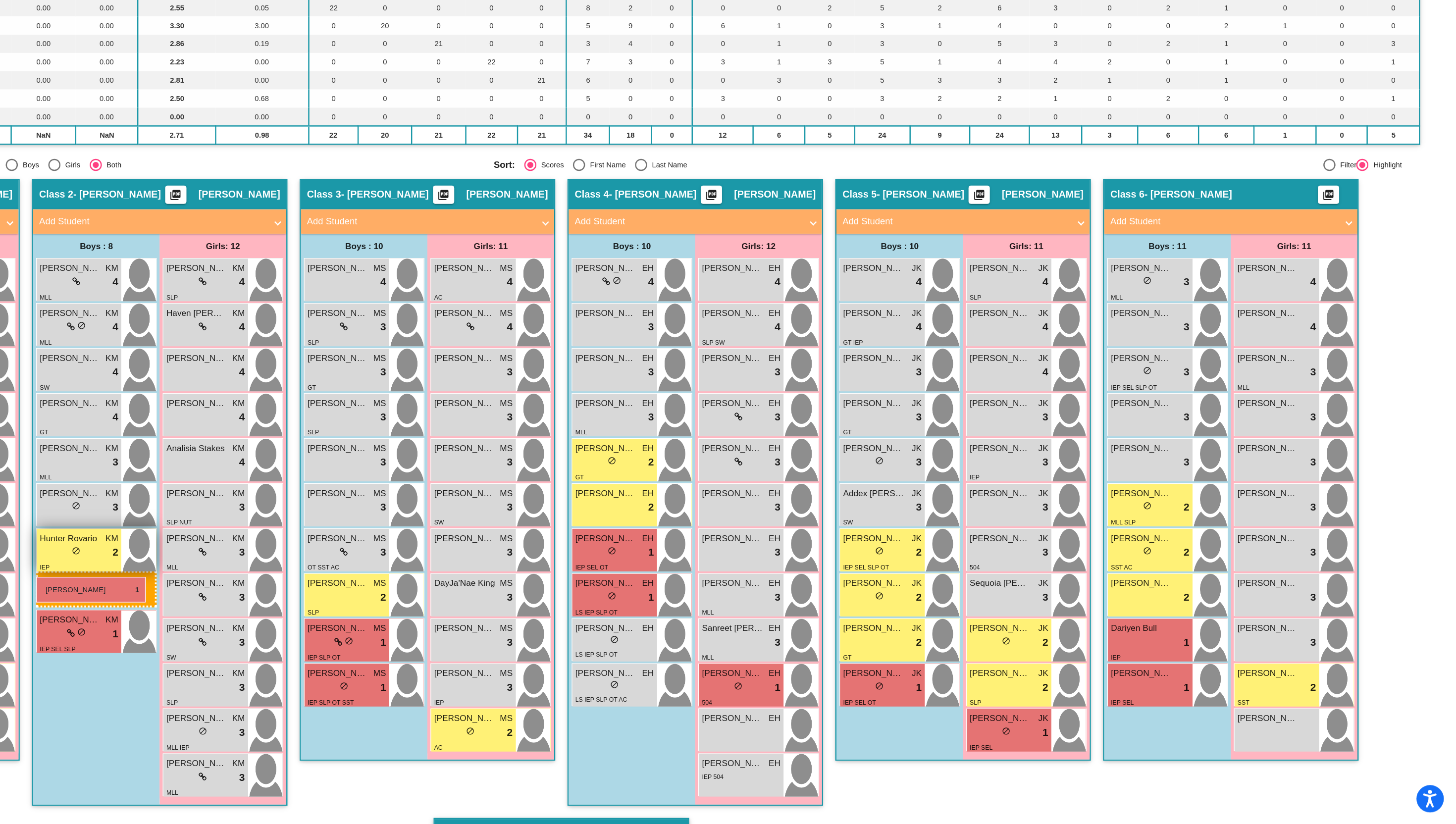
drag, startPoint x: 1218, startPoint y: 715, endPoint x: 300, endPoint y: 618, distance: 923.1
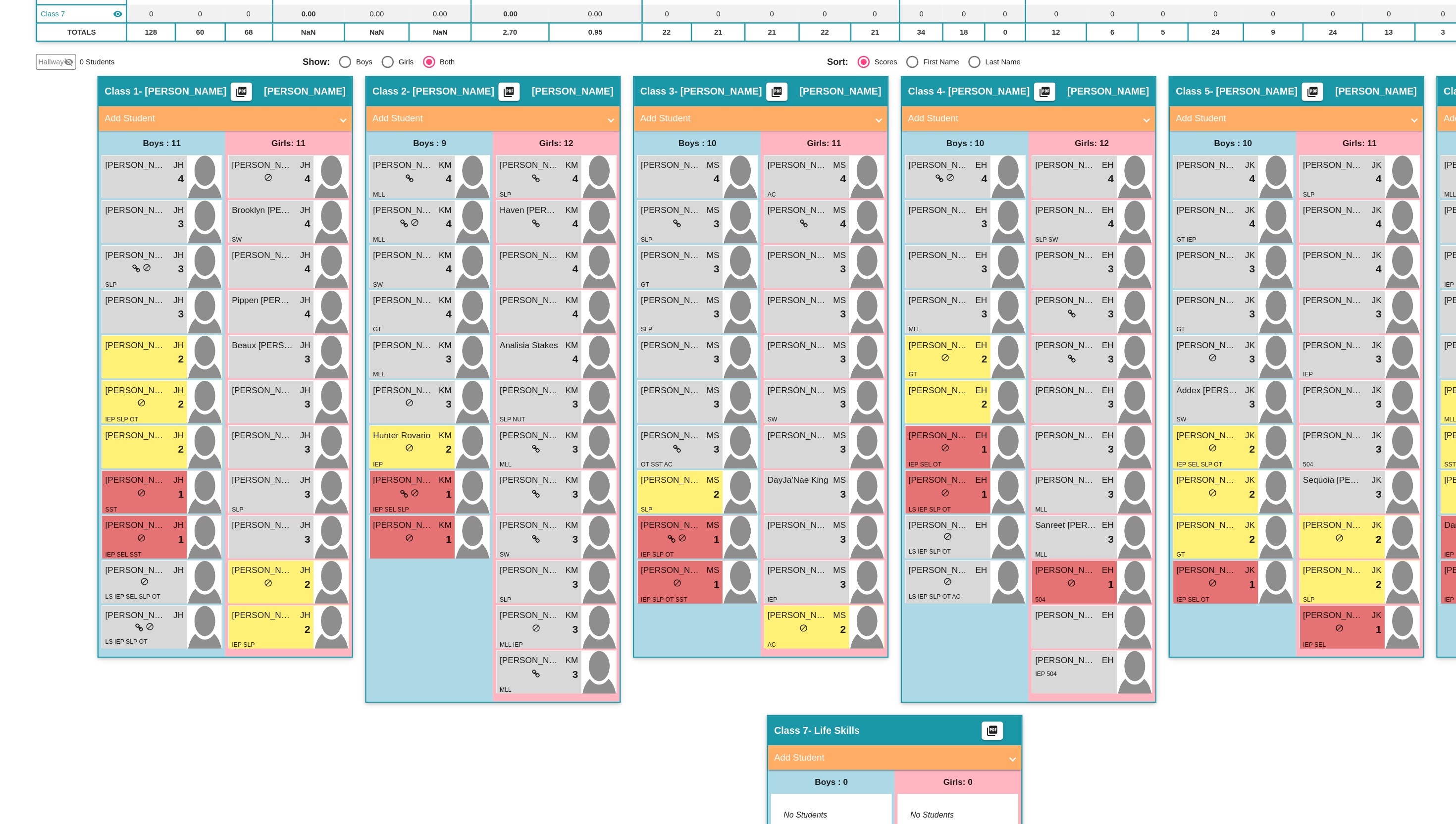
scroll to position [96, 0]
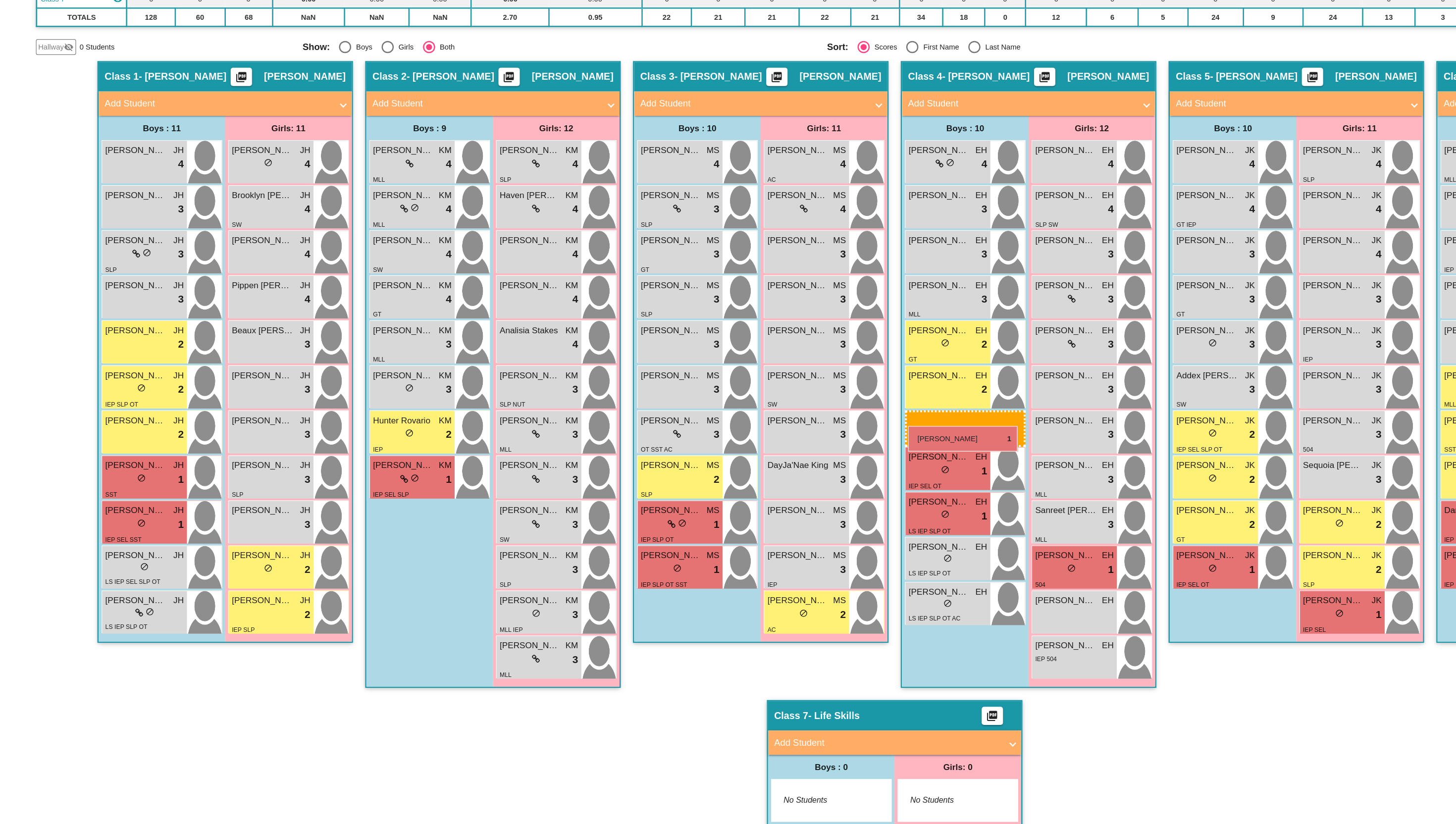
drag, startPoint x: 319, startPoint y: 580, endPoint x: 740, endPoint y: 491, distance: 430.3
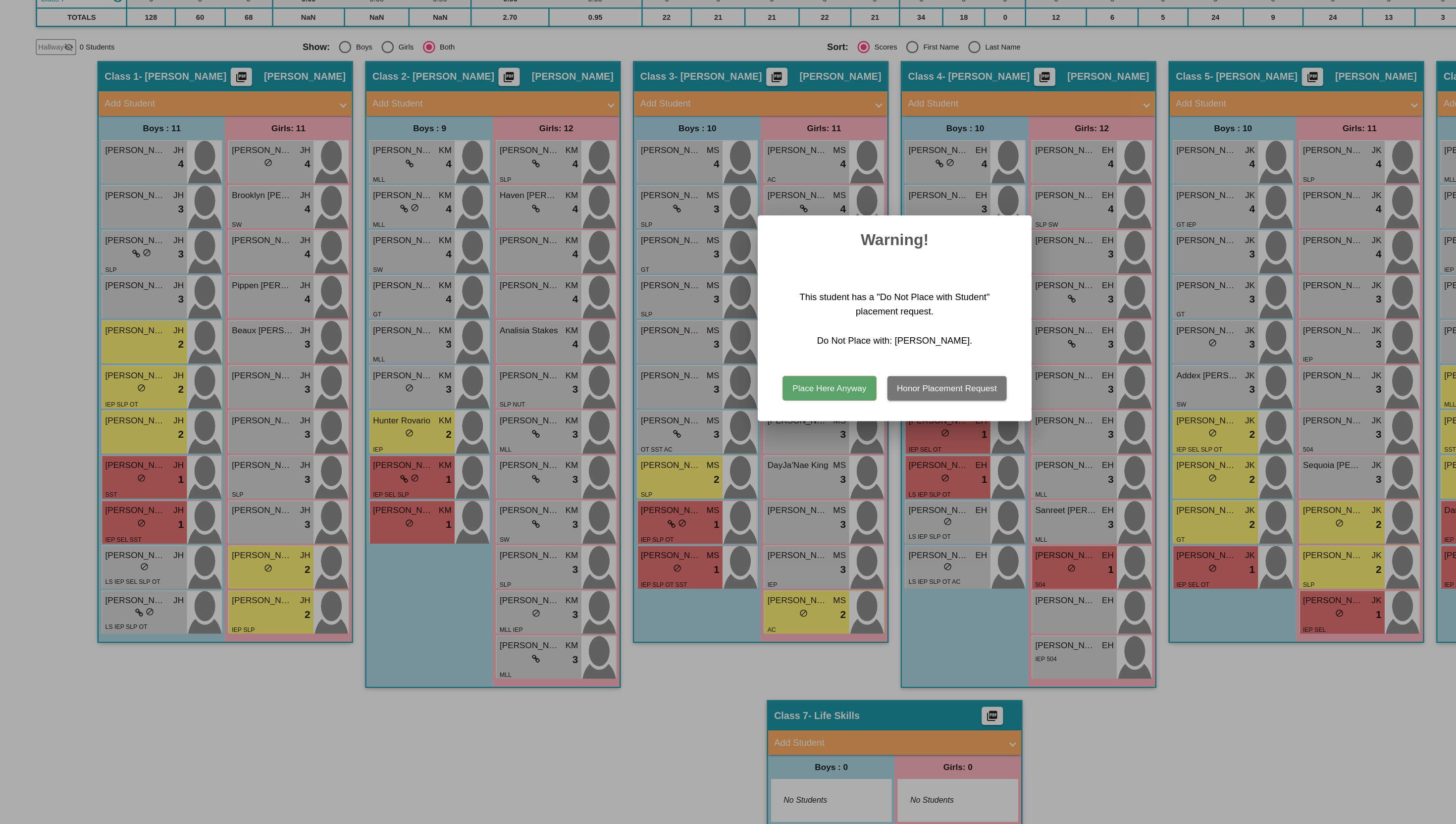
click at [779, 469] on button "Honor Placement Request" at bounding box center [770, 469] width 97 height 20
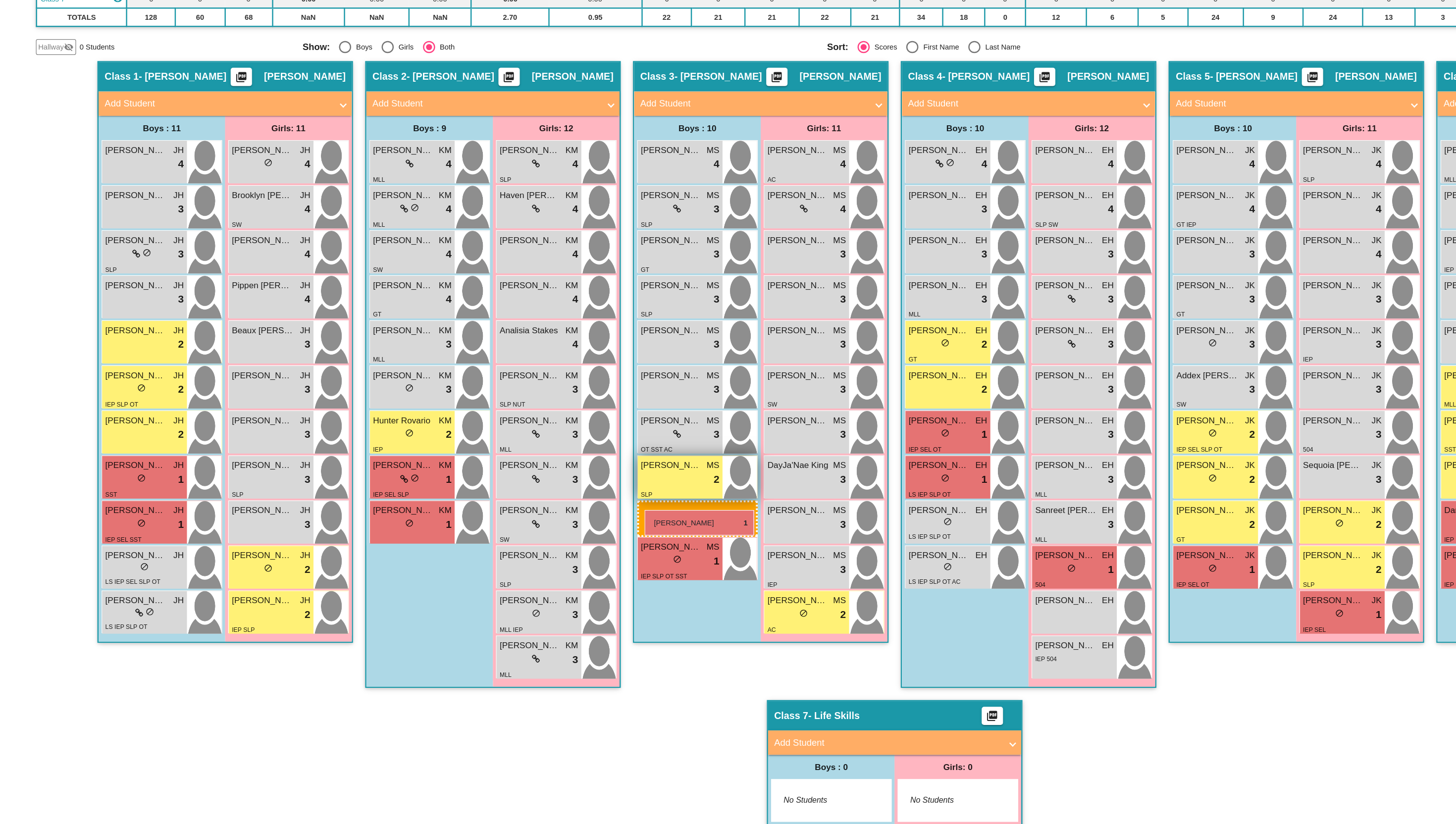
drag, startPoint x: 556, startPoint y: 584, endPoint x: 523, endPoint y: 559, distance: 41.4
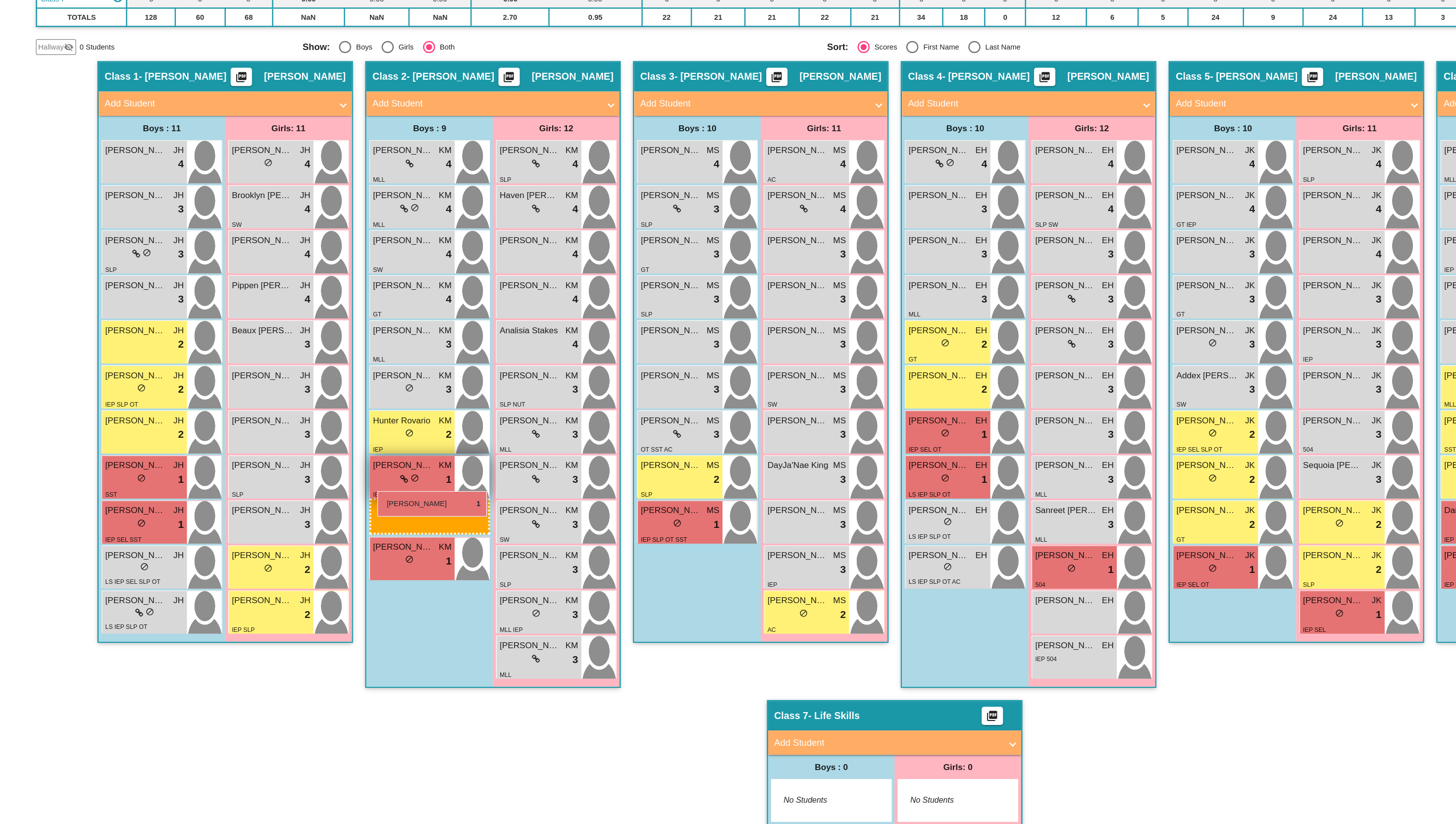
drag, startPoint x: 571, startPoint y: 584, endPoint x: 307, endPoint y: 552, distance: 265.9
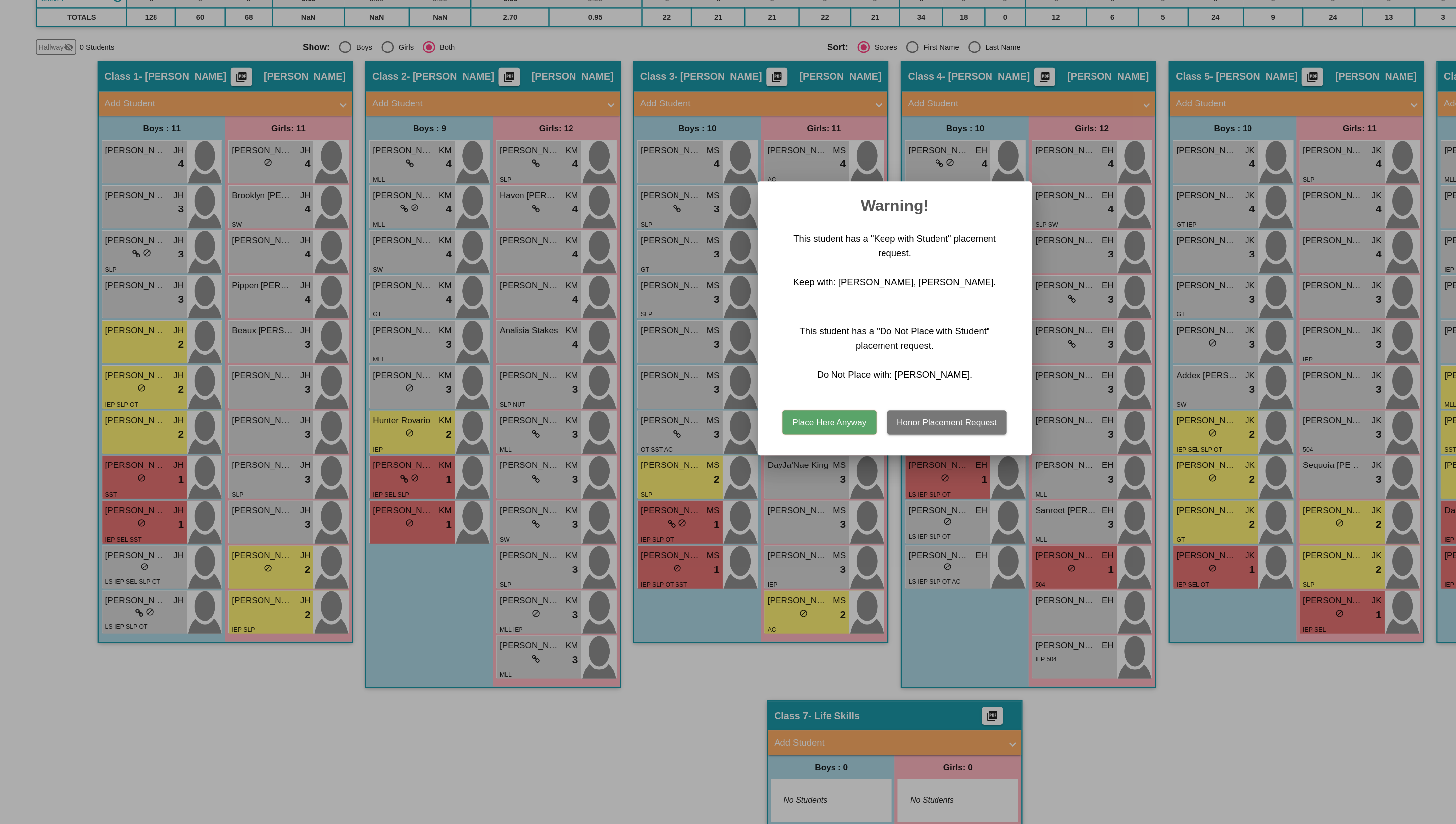
click at [686, 492] on button "Place Here Anyway" at bounding box center [675, 496] width 76 height 20
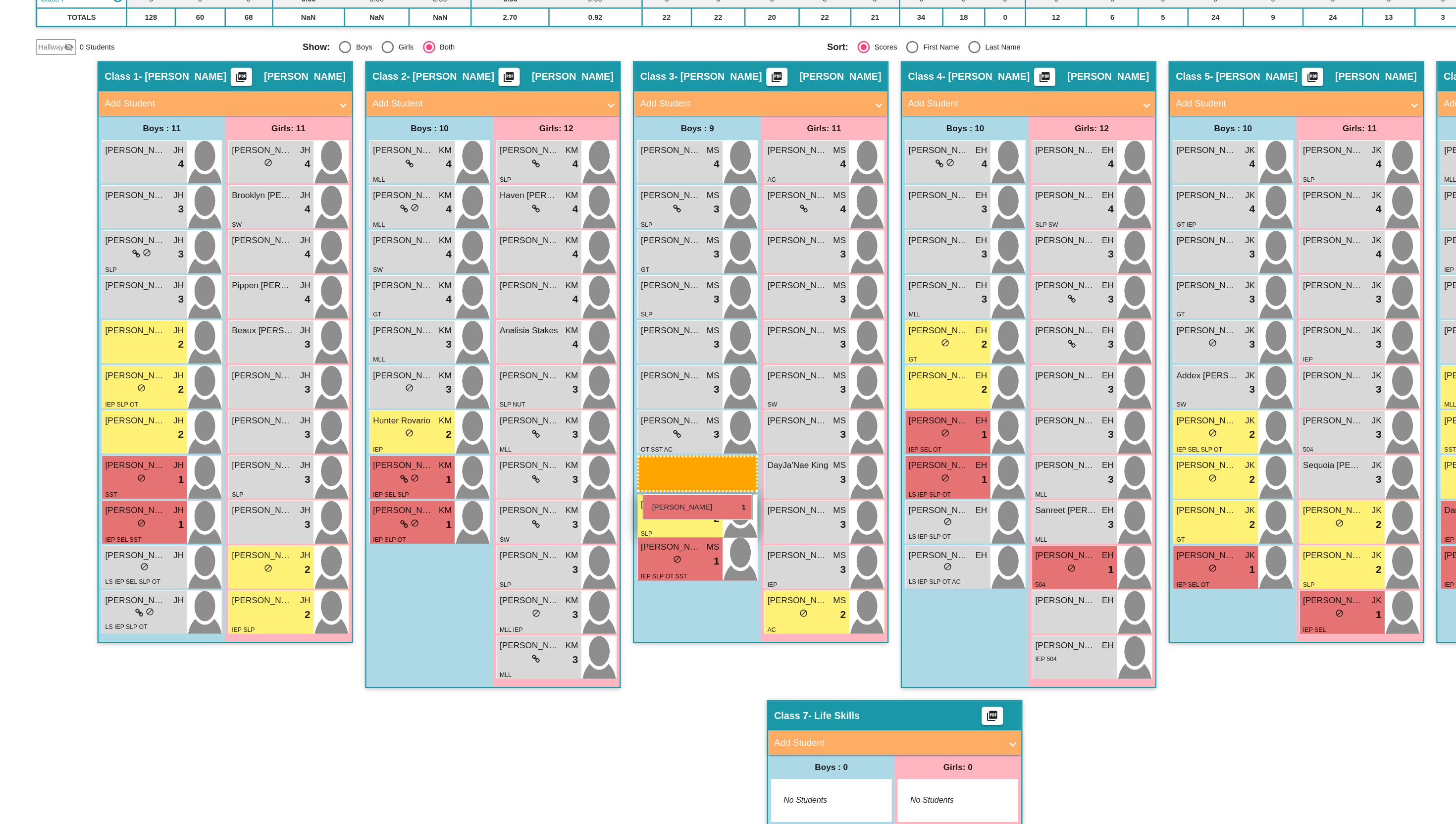
drag, startPoint x: 334, startPoint y: 574, endPoint x: 523, endPoint y: 551, distance: 190.4
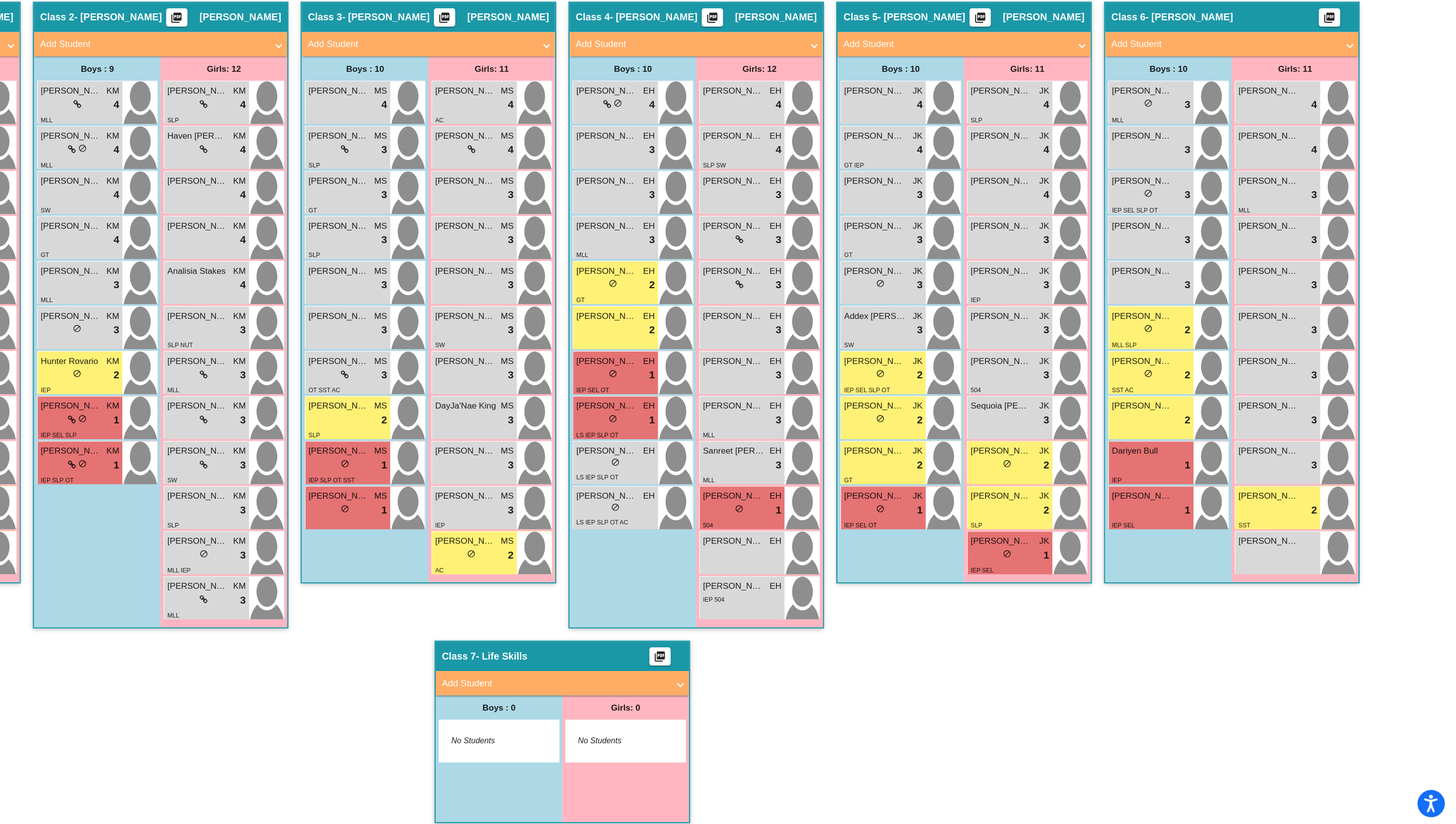
scroll to position [153, 0]
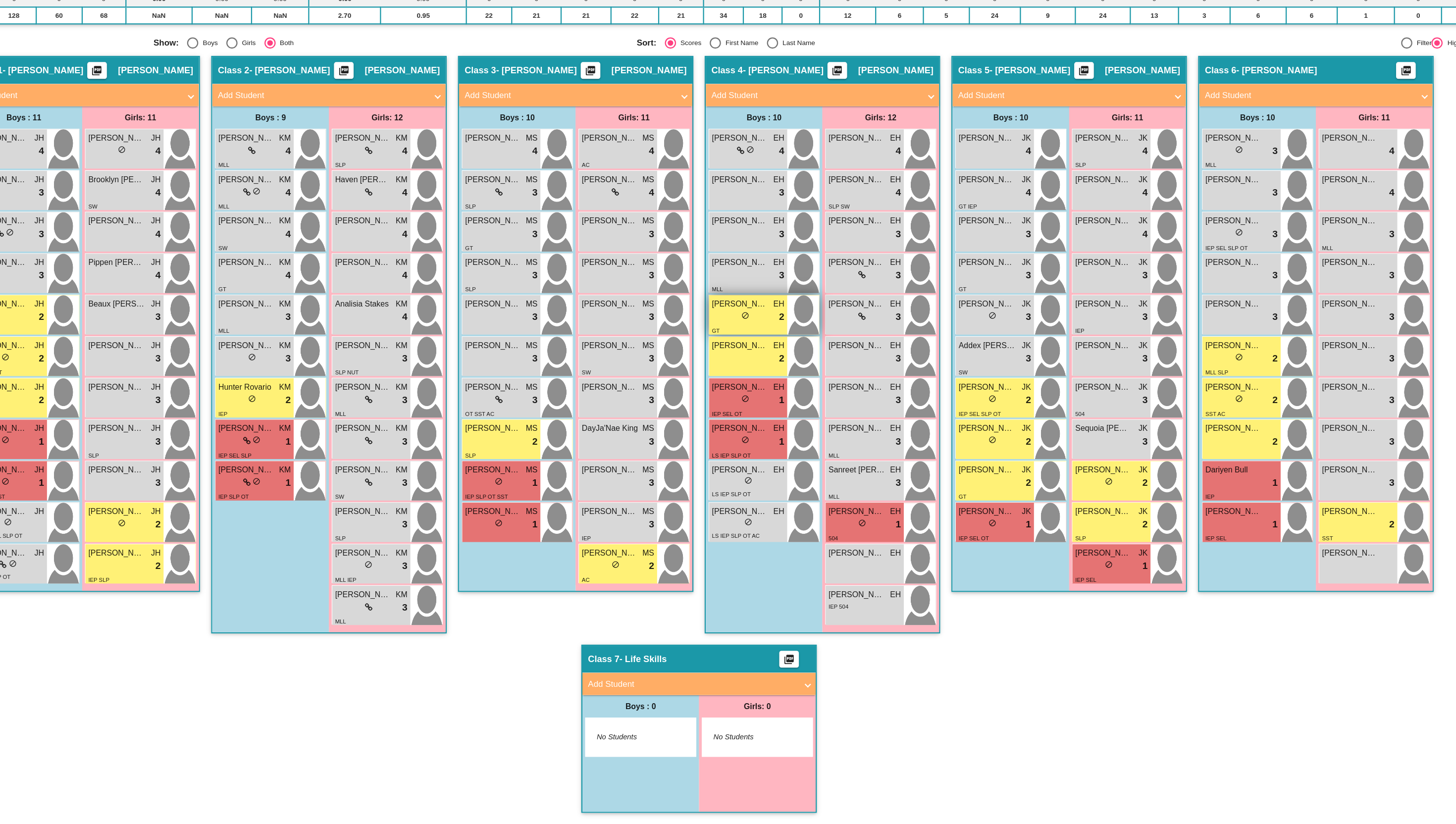
click at [747, 386] on div "GT" at bounding box center [771, 388] width 64 height 11
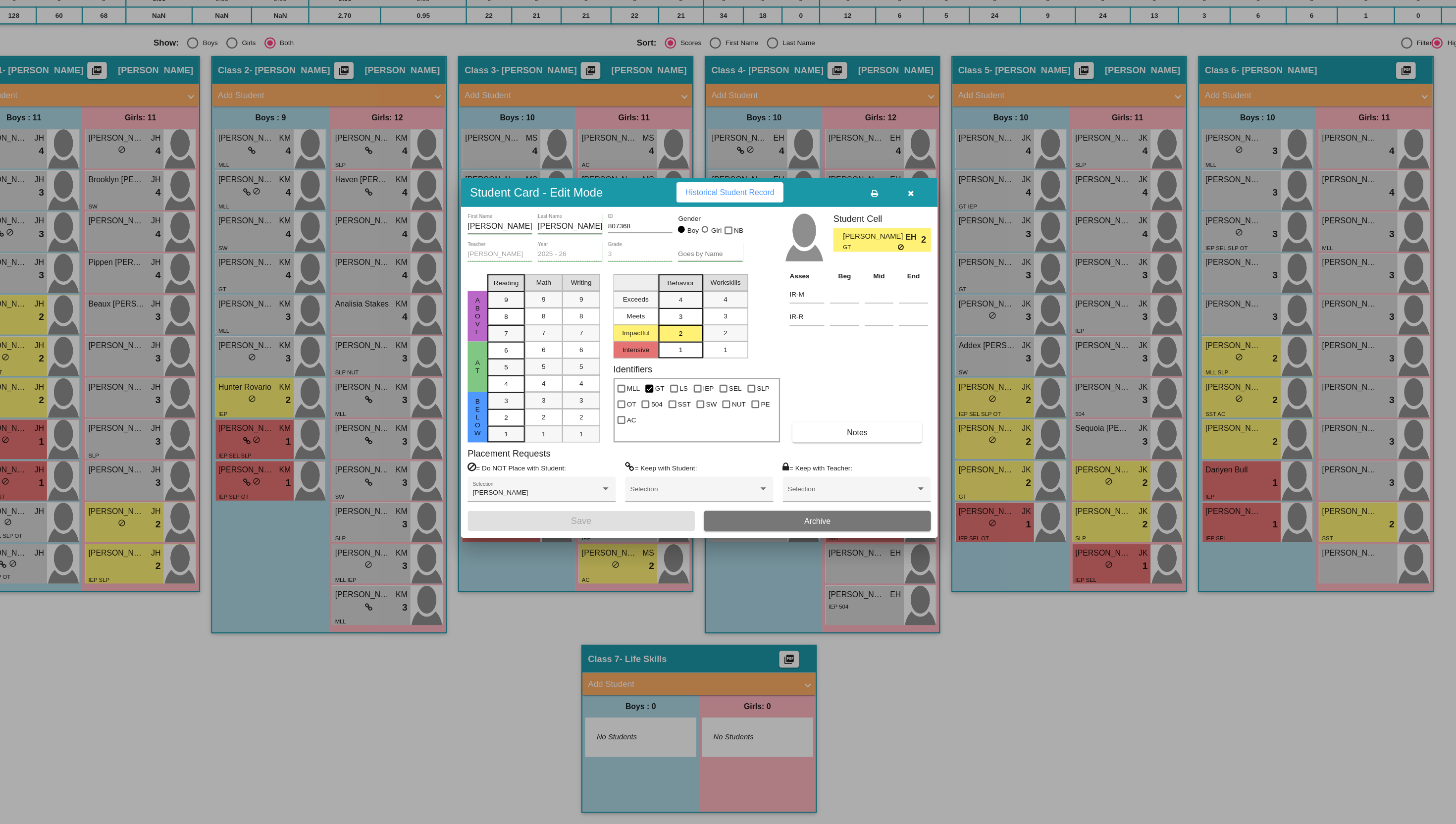
click at [914, 268] on icon "button" at bounding box center [914, 267] width 6 height 7
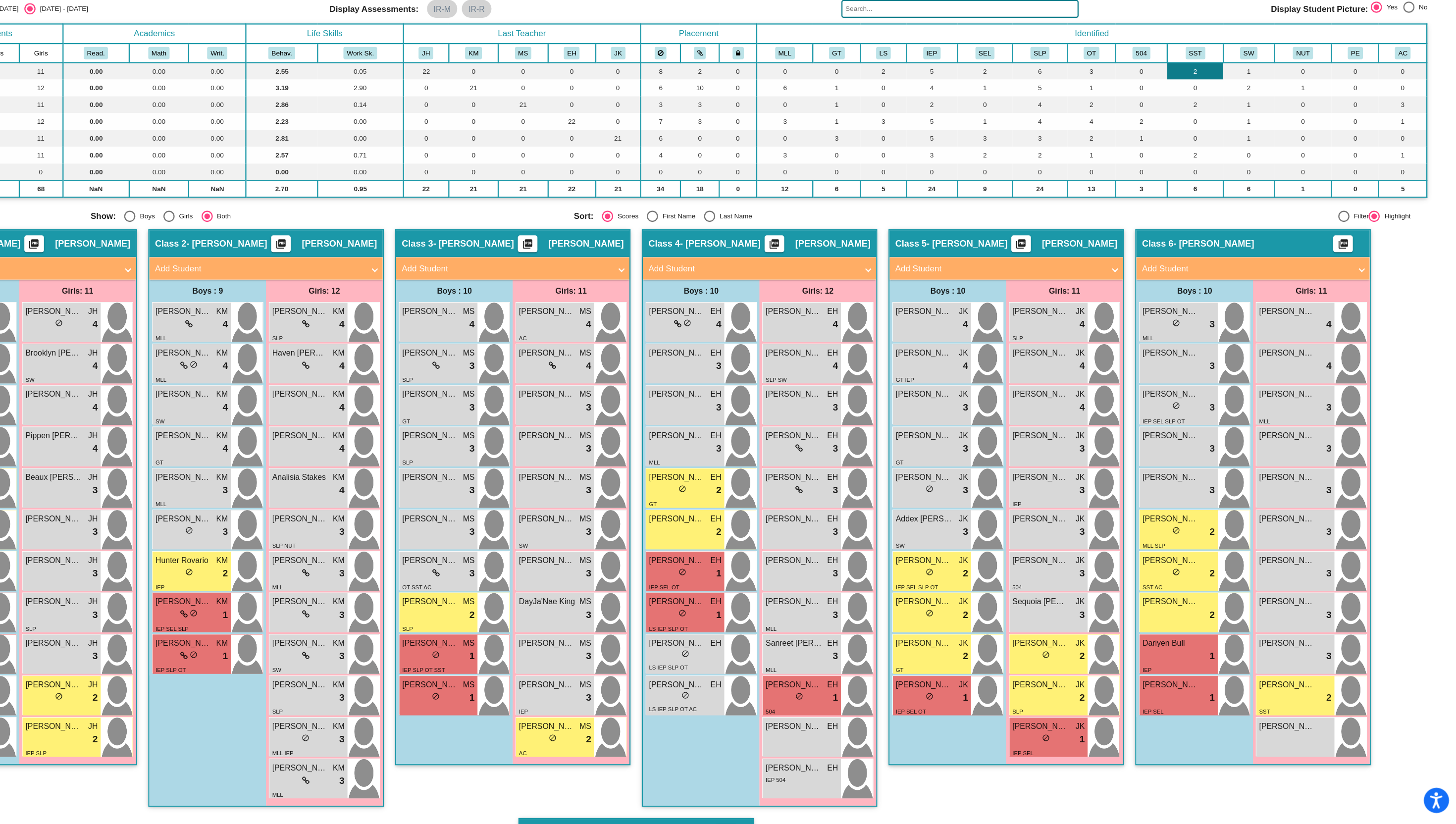
scroll to position [0, 0]
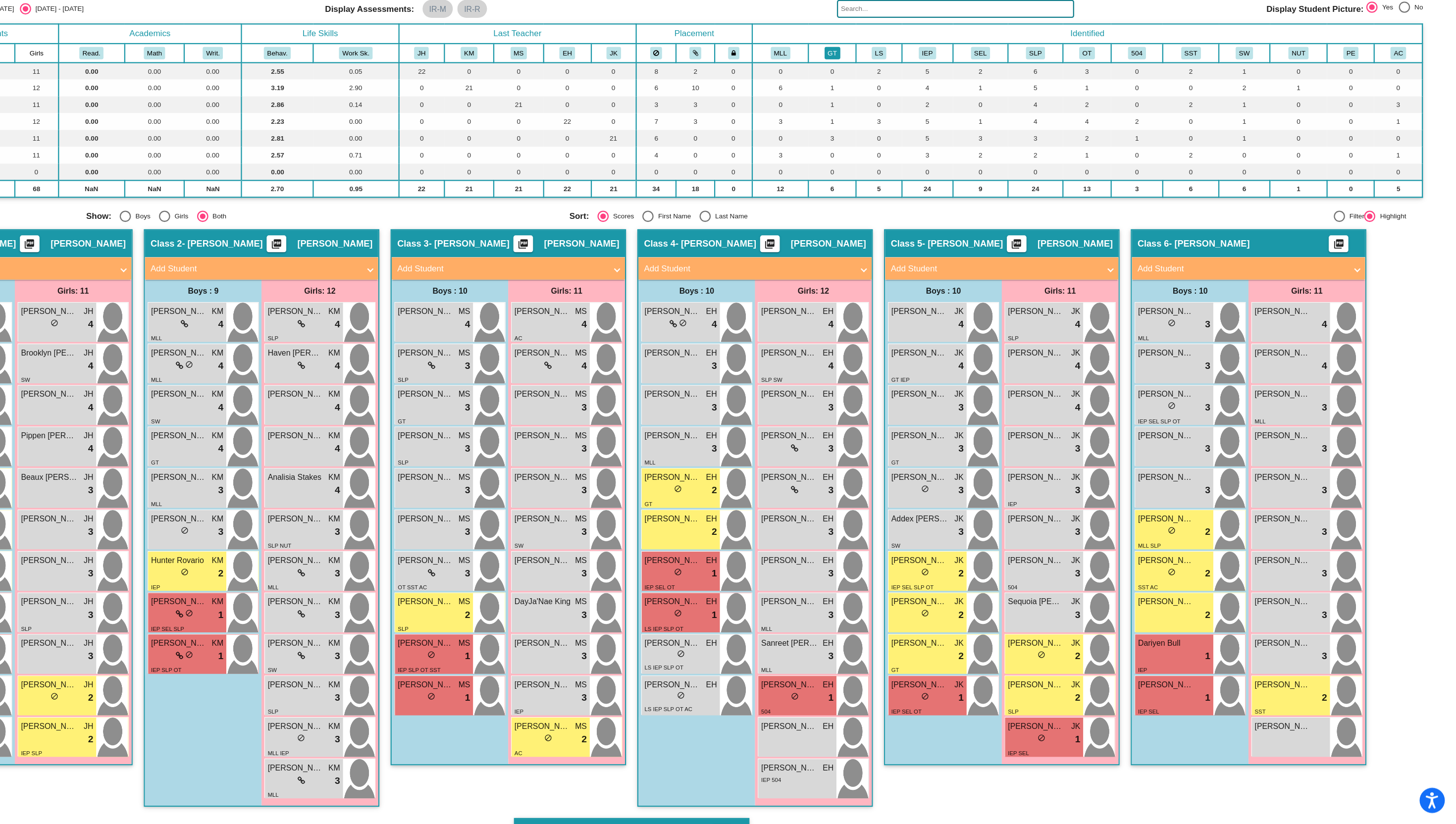
click at [904, 142] on button "GT" at bounding box center [905, 142] width 14 height 11
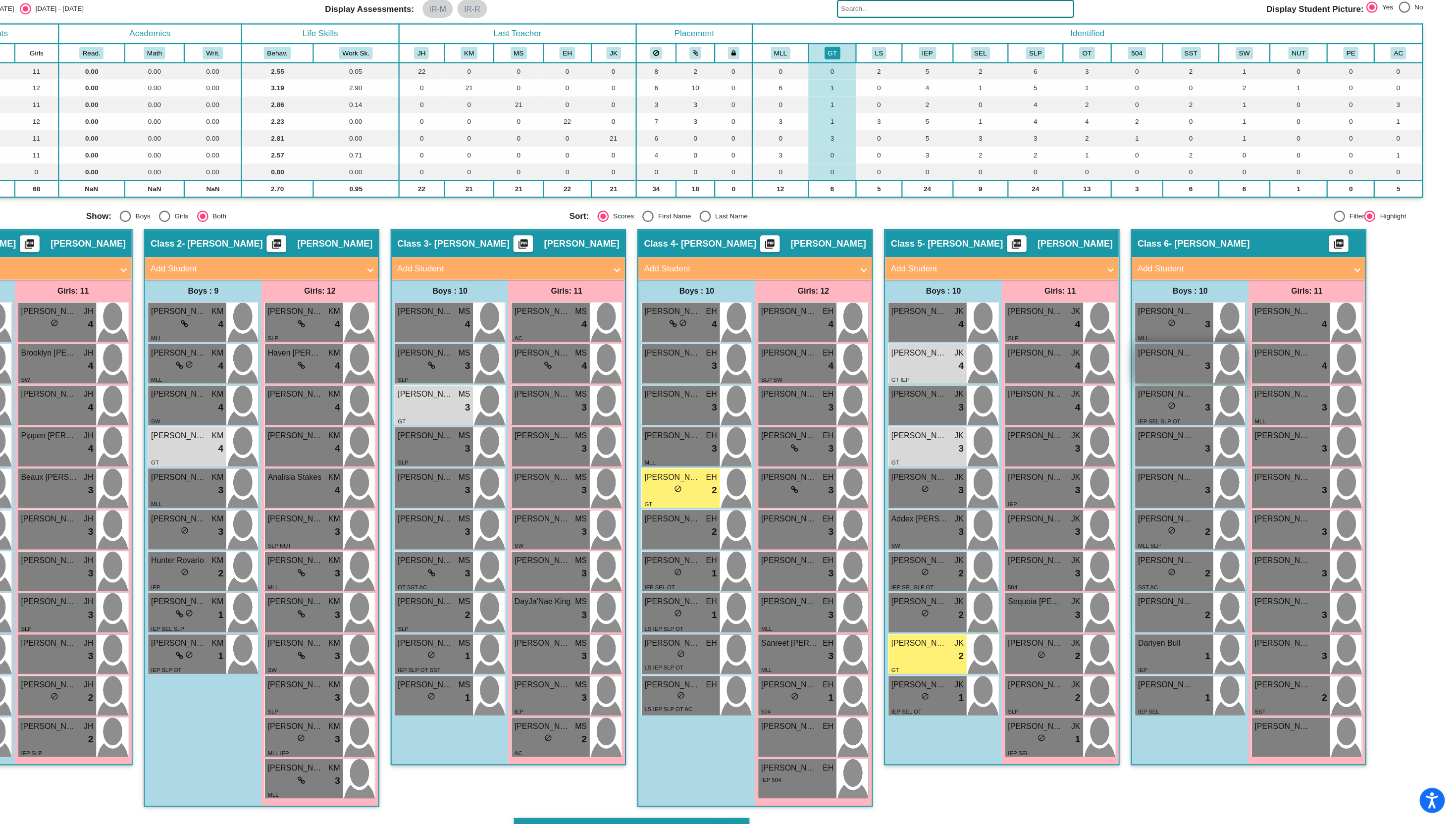
click at [1224, 428] on div "[PERSON_NAME] lock do_not_disturb_alt 3" at bounding box center [1207, 417] width 69 height 35
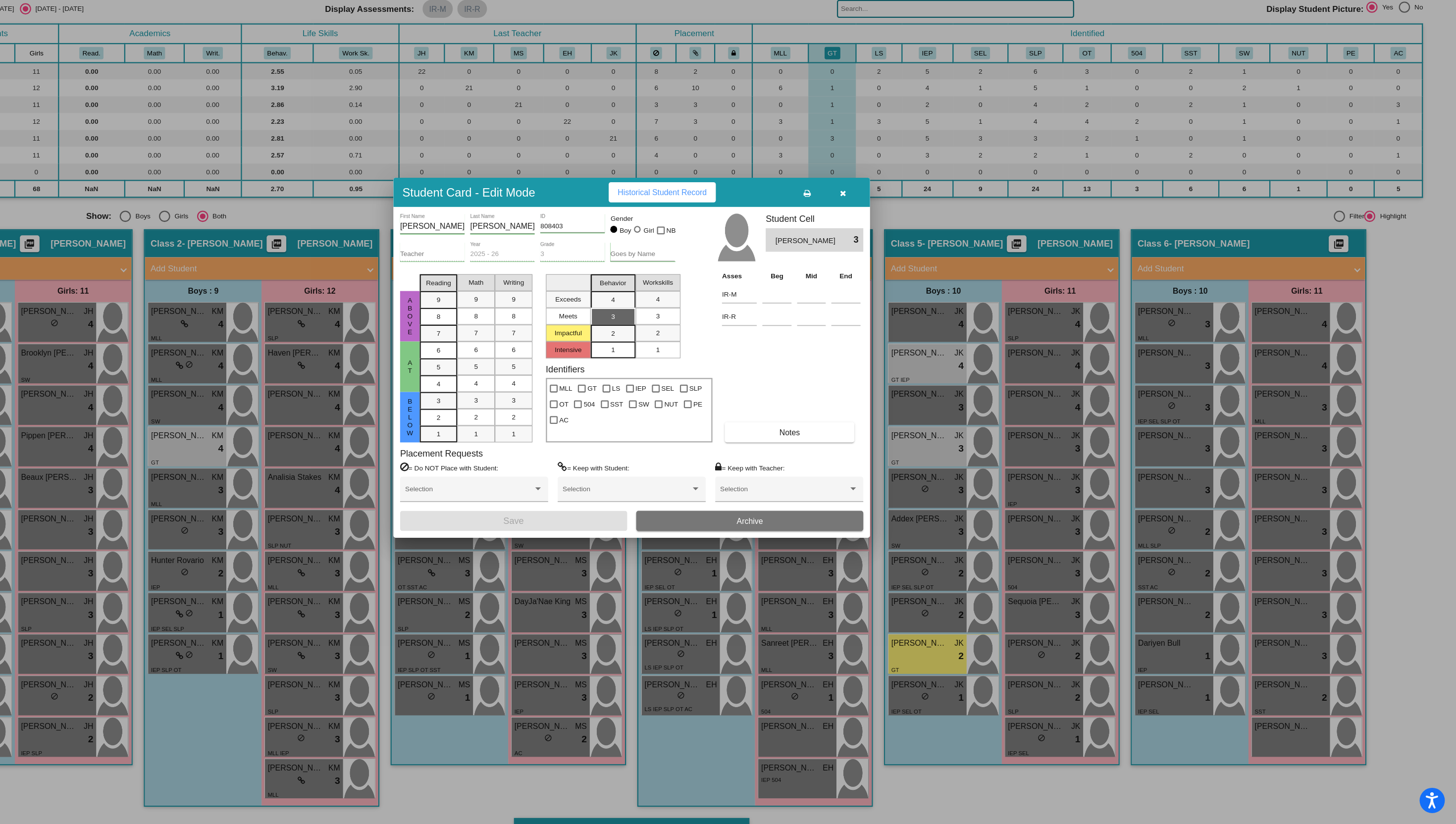
click at [916, 265] on icon "button" at bounding box center [914, 267] width 6 height 7
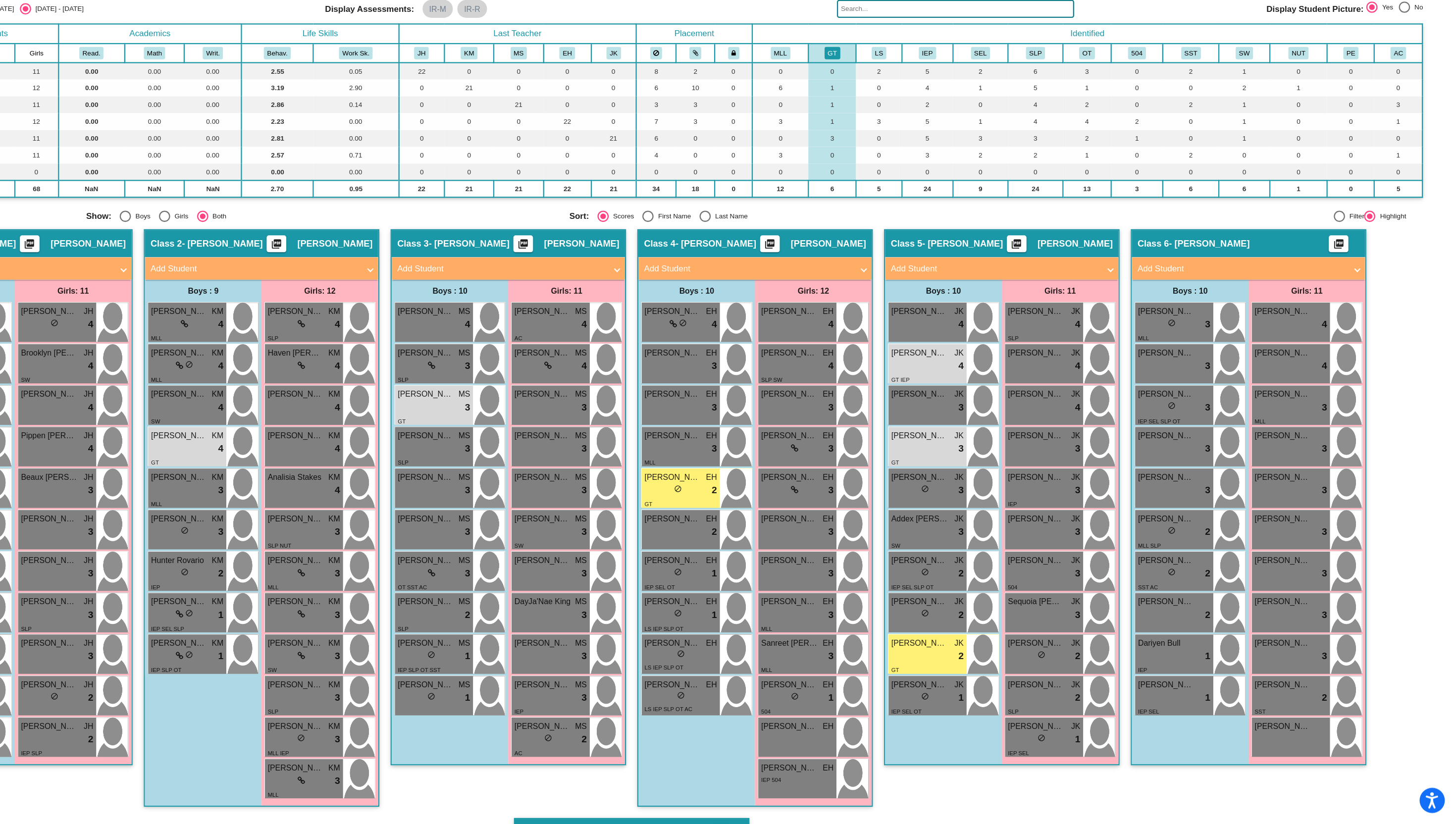
click at [1400, 431] on div "Hallway - Hallway Class picture_as_pdf Add Student First Name Last Name Student…" at bounding box center [728, 638] width 1398 height 678
click at [1420, 467] on div "Hallway - Hallway Class picture_as_pdf Add Student First Name Last Name Student…" at bounding box center [728, 638] width 1398 height 678
click at [780, 770] on div "Boys : 10 [PERSON_NAME] EH lock do_not_disturb_alt 4 Trace [PERSON_NAME] lock d…" at bounding box center [785, 575] width 103 height 464
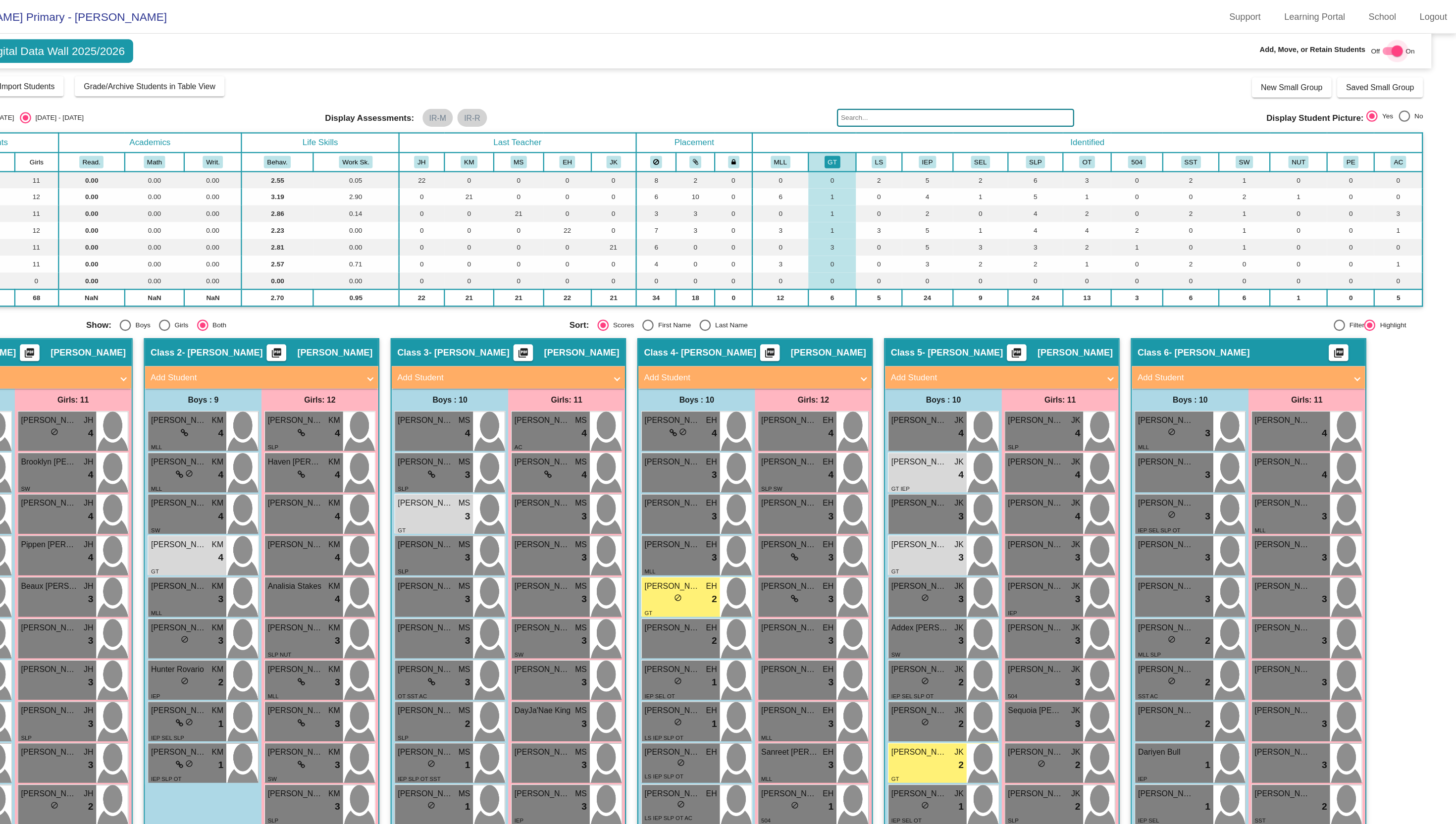
click at [1399, 44] on div at bounding box center [1403, 45] width 10 height 10
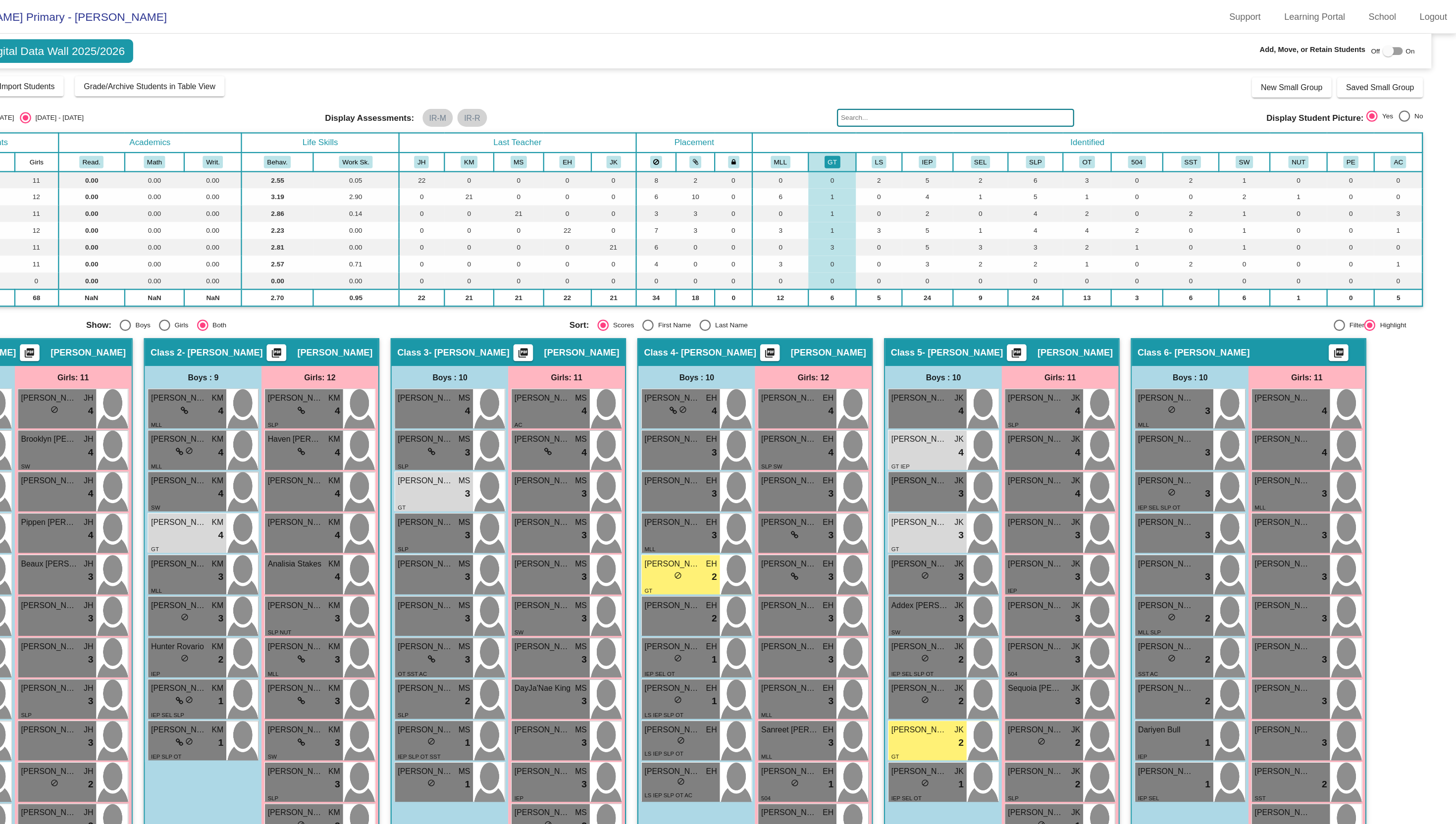
click at [1399, 44] on div at bounding box center [1400, 45] width 18 height 7
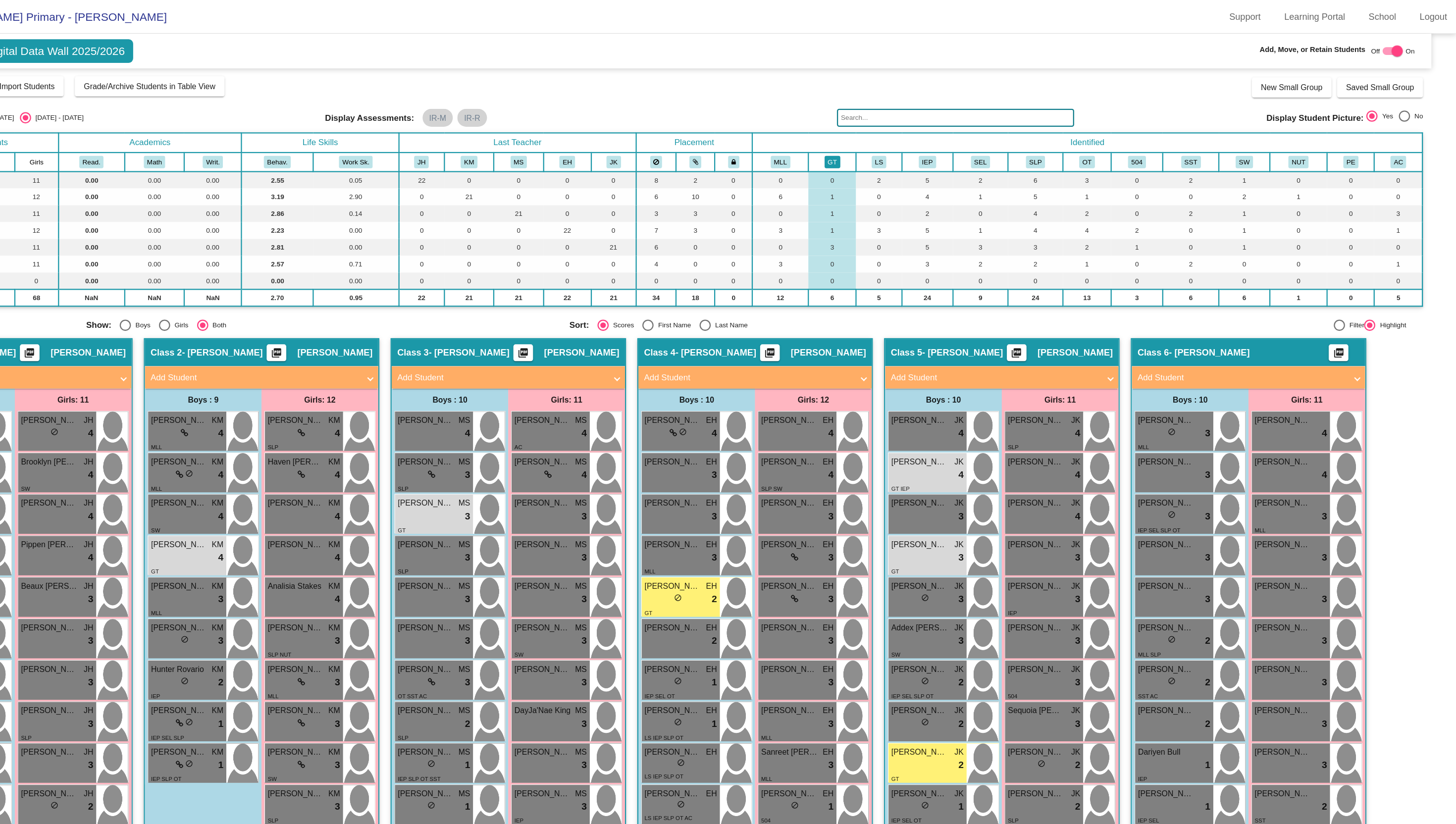
click at [901, 142] on button "GT" at bounding box center [905, 142] width 14 height 11
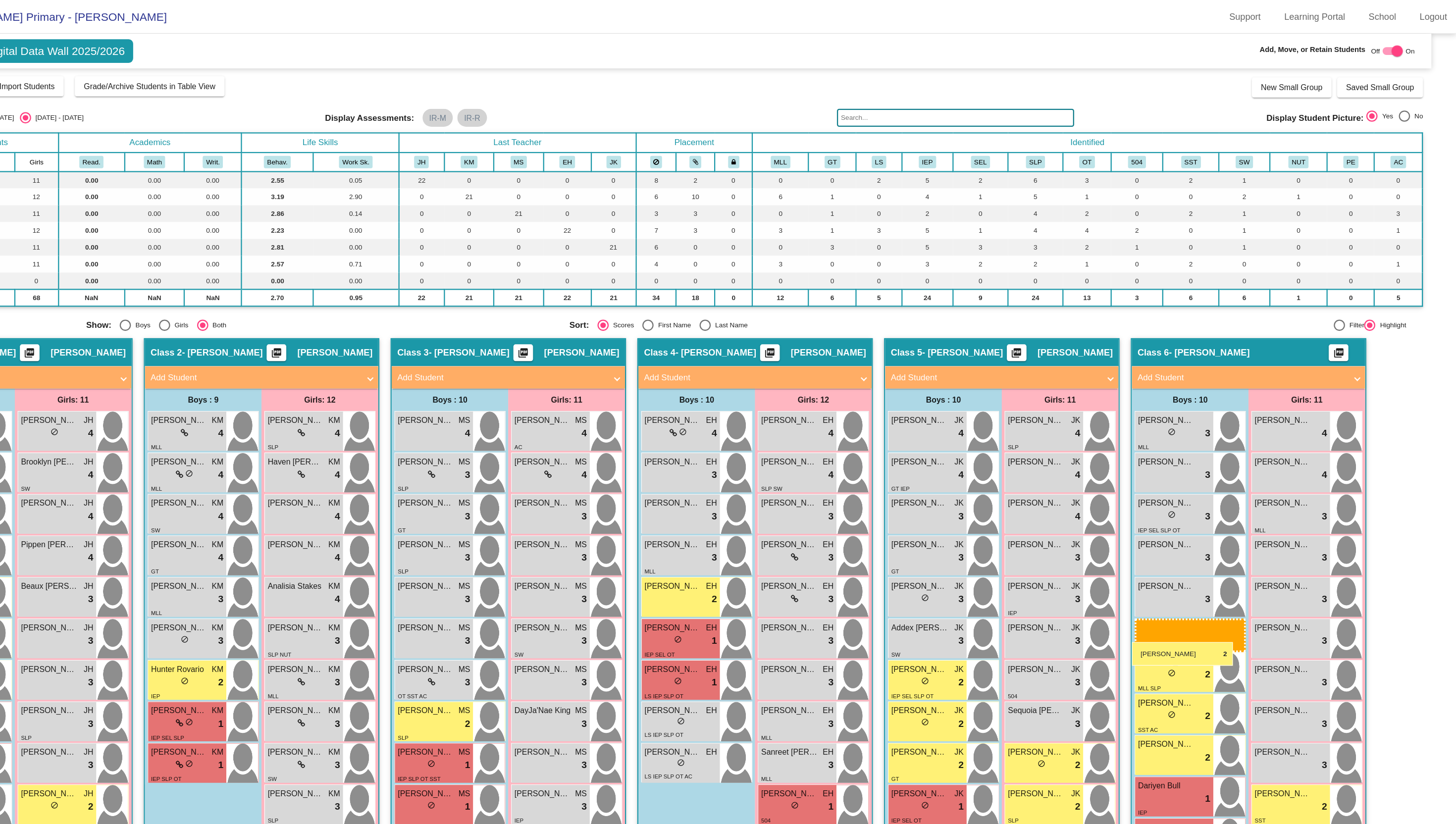
drag, startPoint x: 751, startPoint y: 531, endPoint x: 1168, endPoint y: 561, distance: 418.1
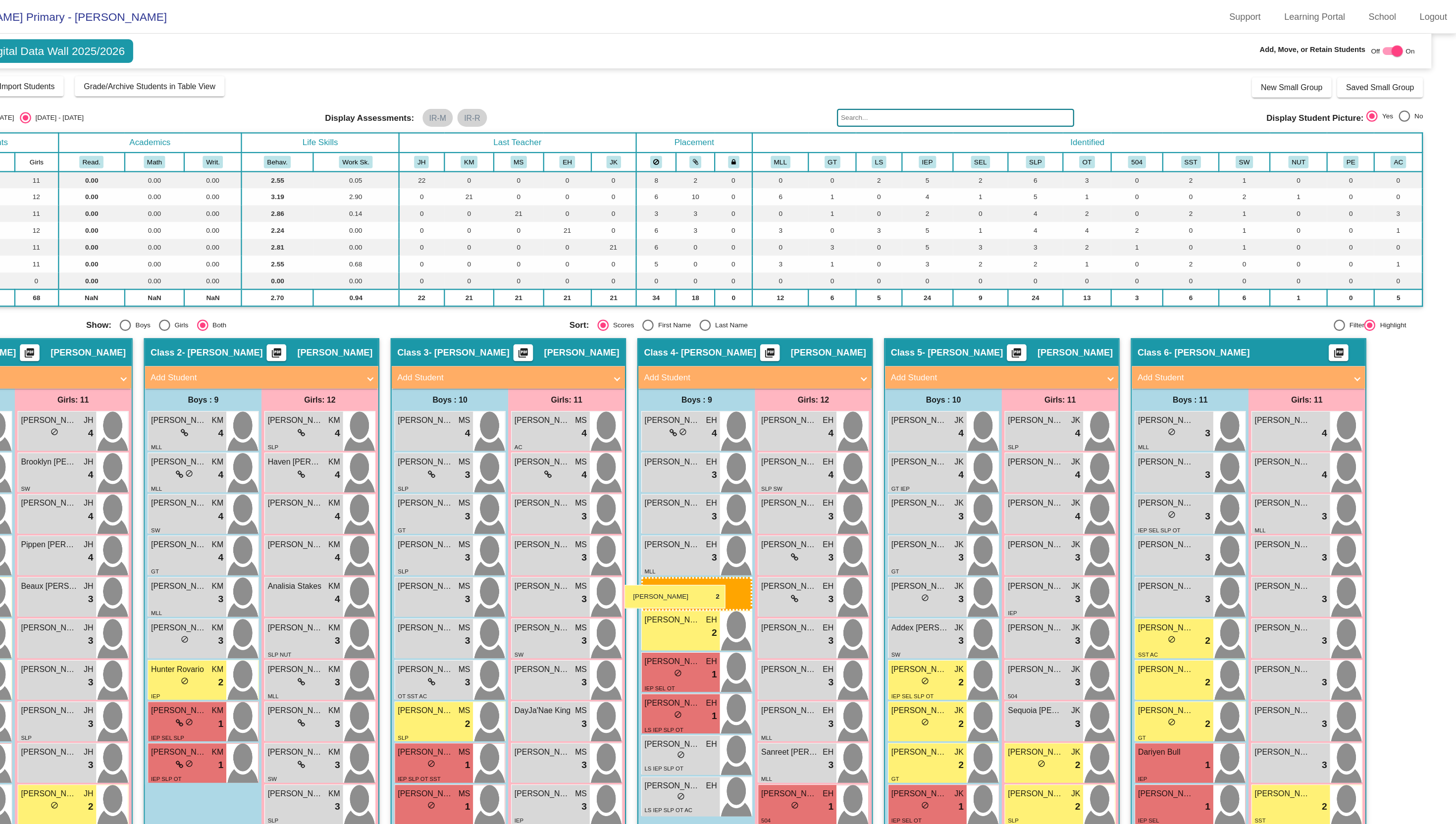
drag, startPoint x: 1218, startPoint y: 570, endPoint x: 721, endPoint y: 516, distance: 499.9
drag, startPoint x: 1186, startPoint y: 564, endPoint x: 727, endPoint y: 511, distance: 462.0
drag, startPoint x: 1220, startPoint y: 565, endPoint x: 719, endPoint y: 512, distance: 503.8
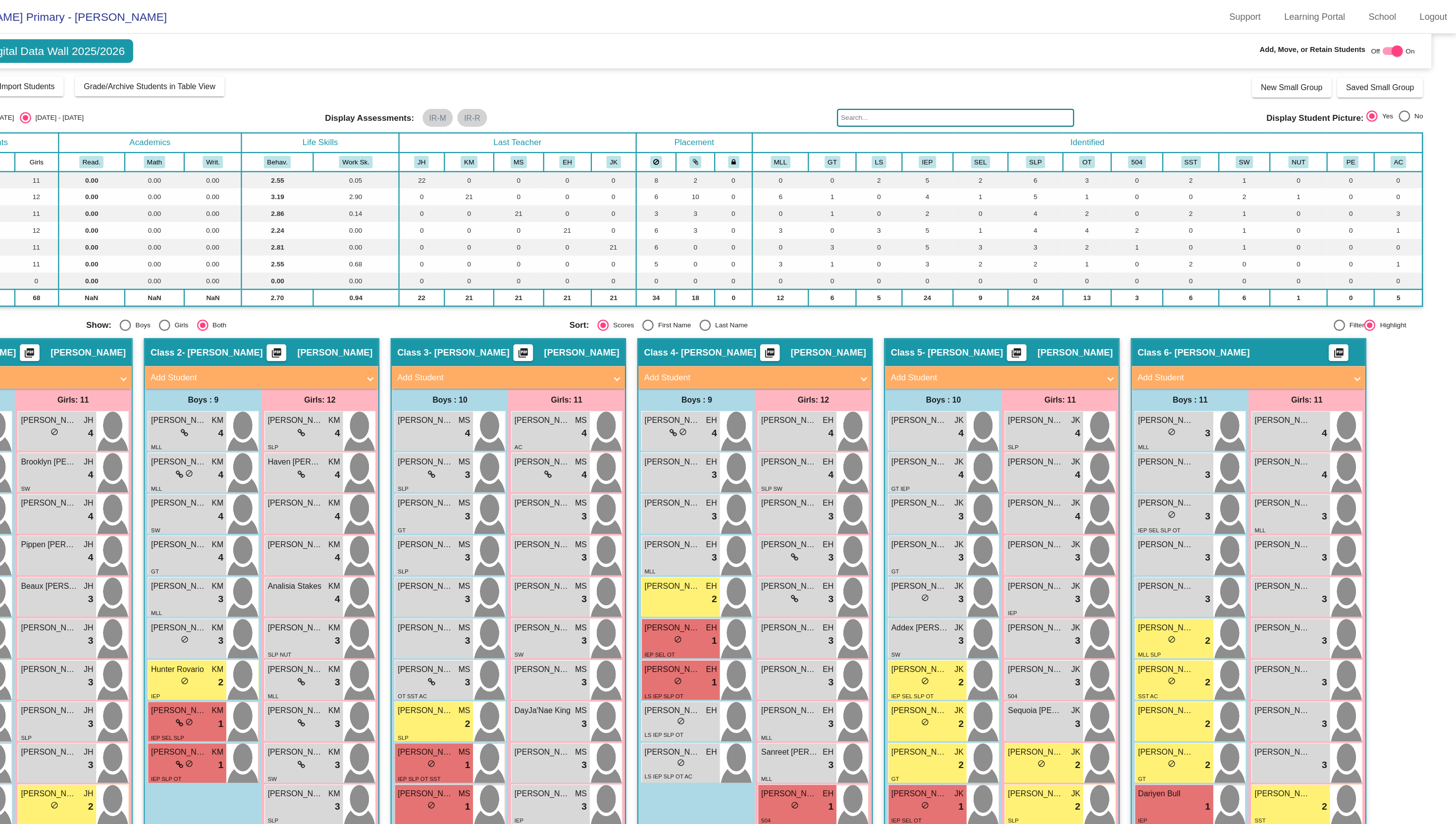
click at [1400, 46] on div at bounding box center [1403, 45] width 10 height 10
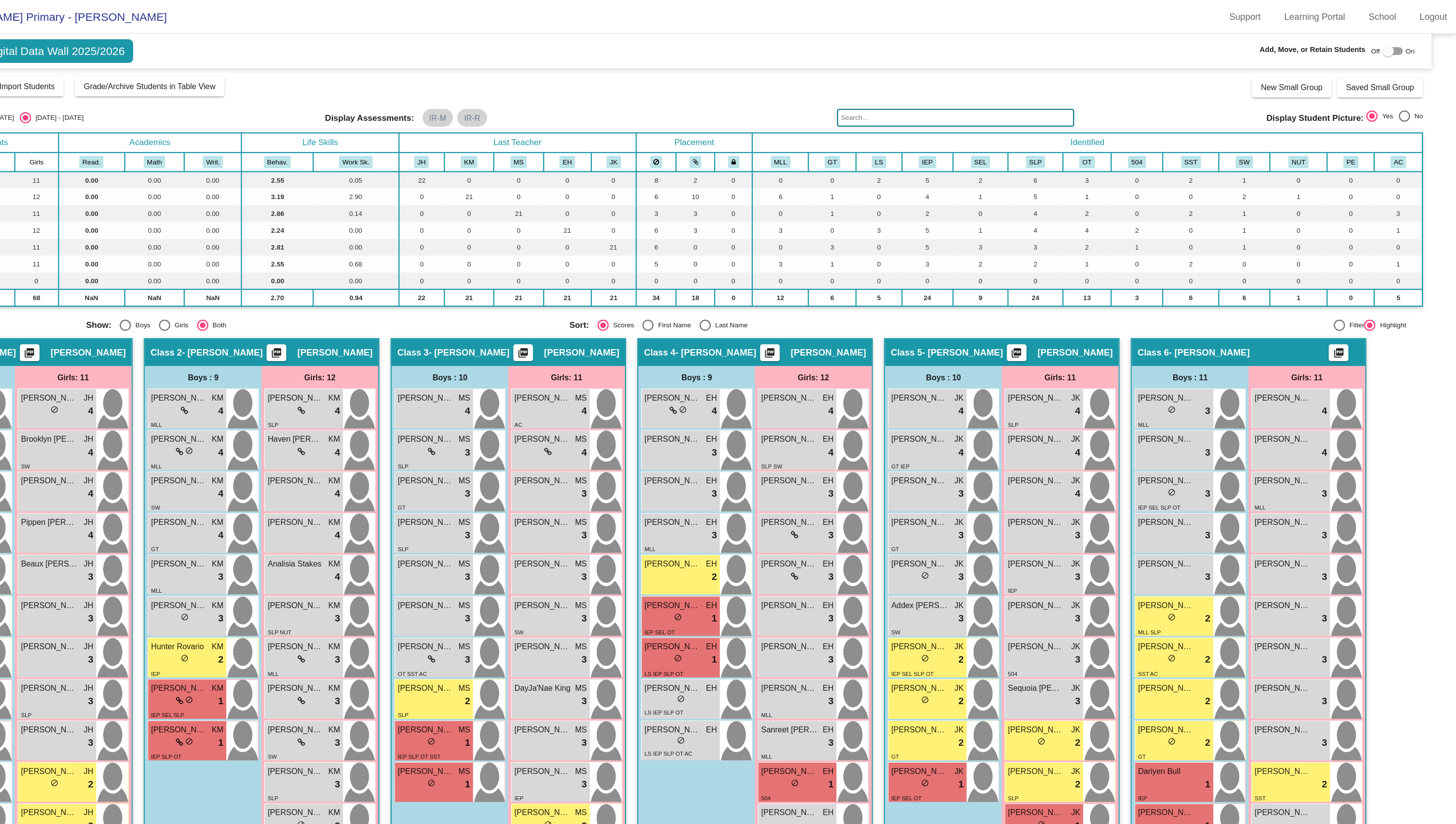
click at [1400, 46] on div at bounding box center [1400, 45] width 18 height 7
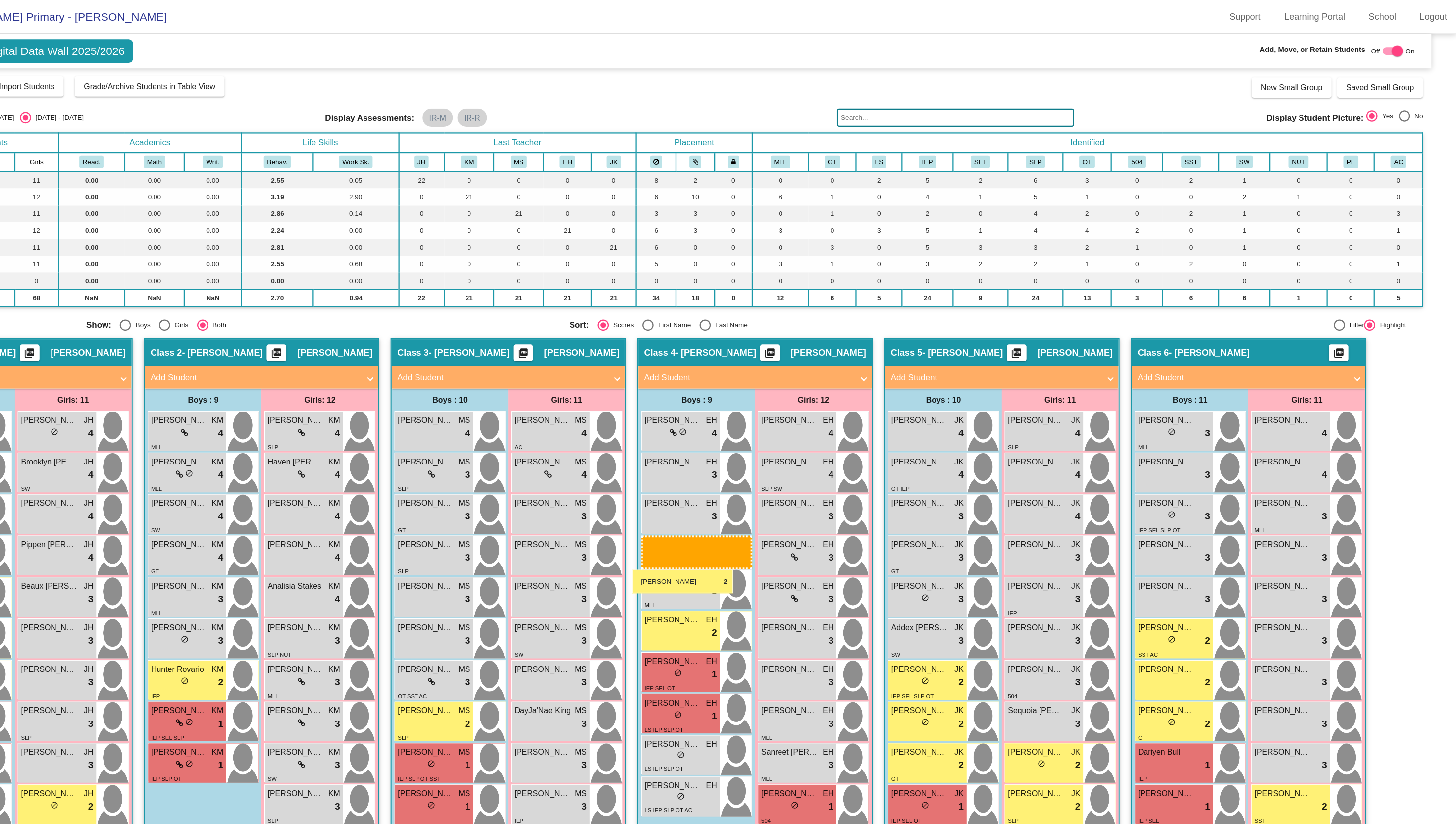
drag, startPoint x: 1186, startPoint y: 565, endPoint x: 728, endPoint y: 503, distance: 462.2
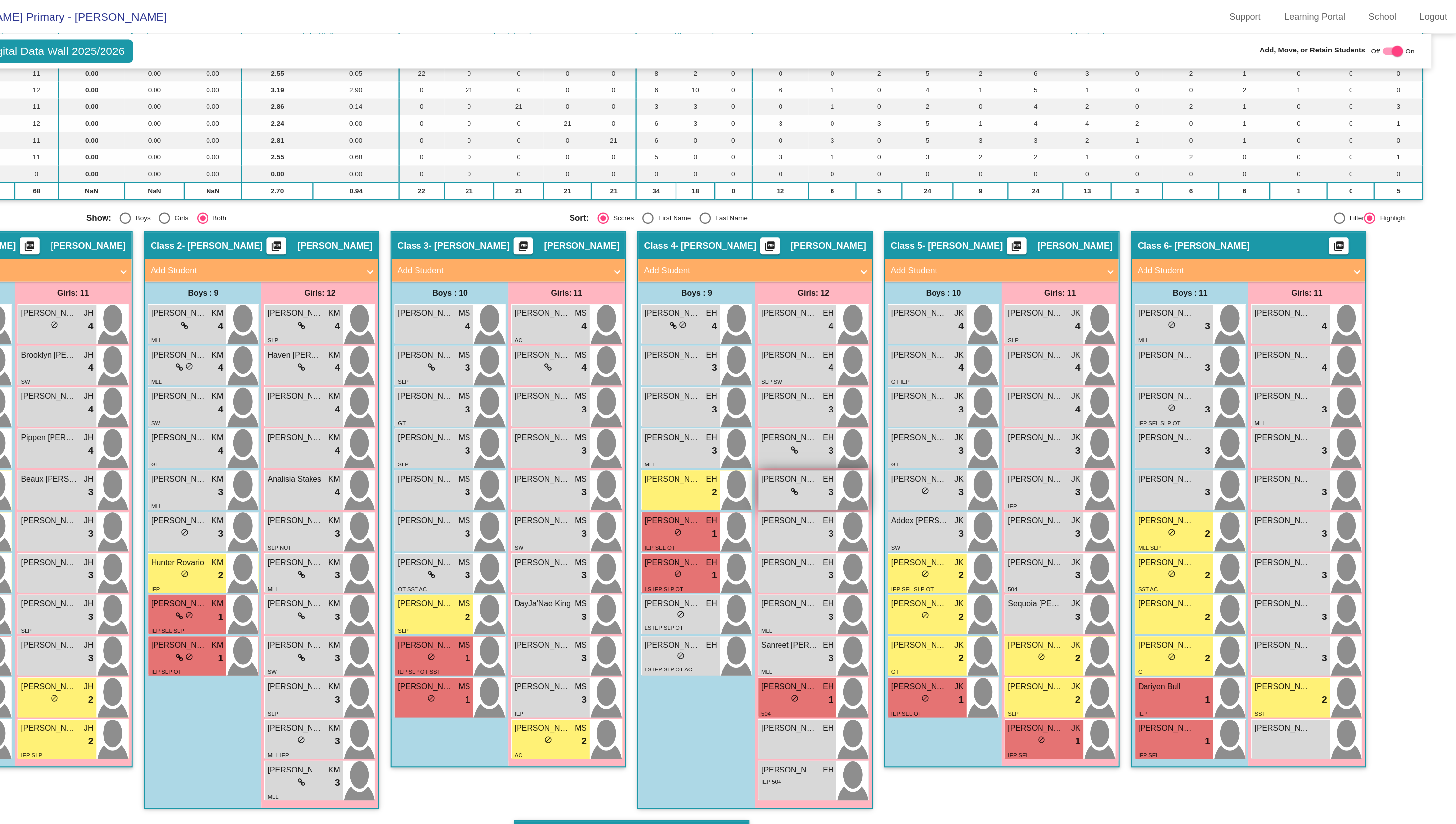
scroll to position [153, 0]
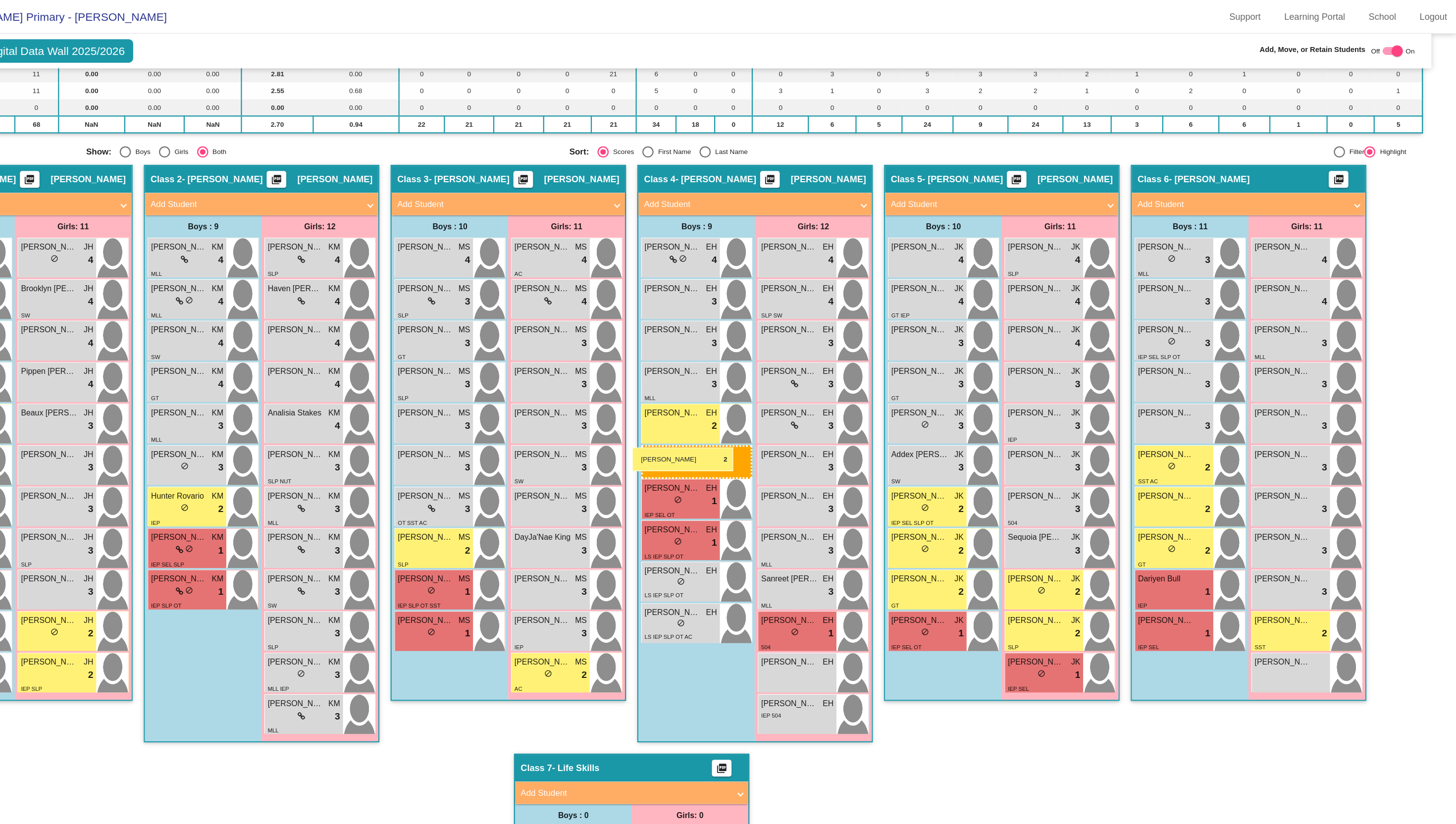
drag, startPoint x: 1191, startPoint y: 421, endPoint x: 730, endPoint y: 393, distance: 461.8
drag, startPoint x: 1183, startPoint y: 408, endPoint x: 728, endPoint y: 354, distance: 458.2
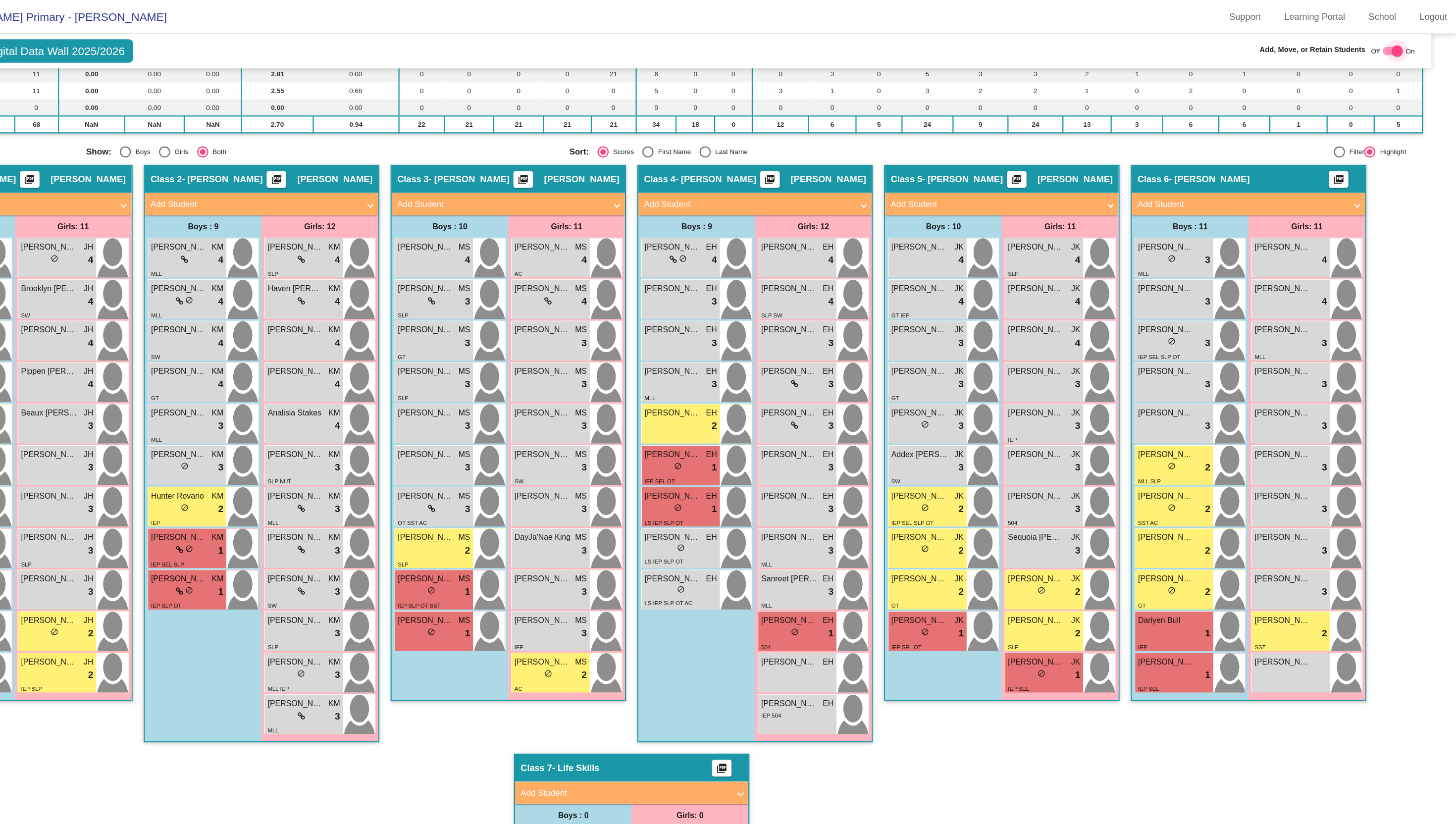
click at [1403, 45] on div at bounding box center [1403, 45] width 10 height 10
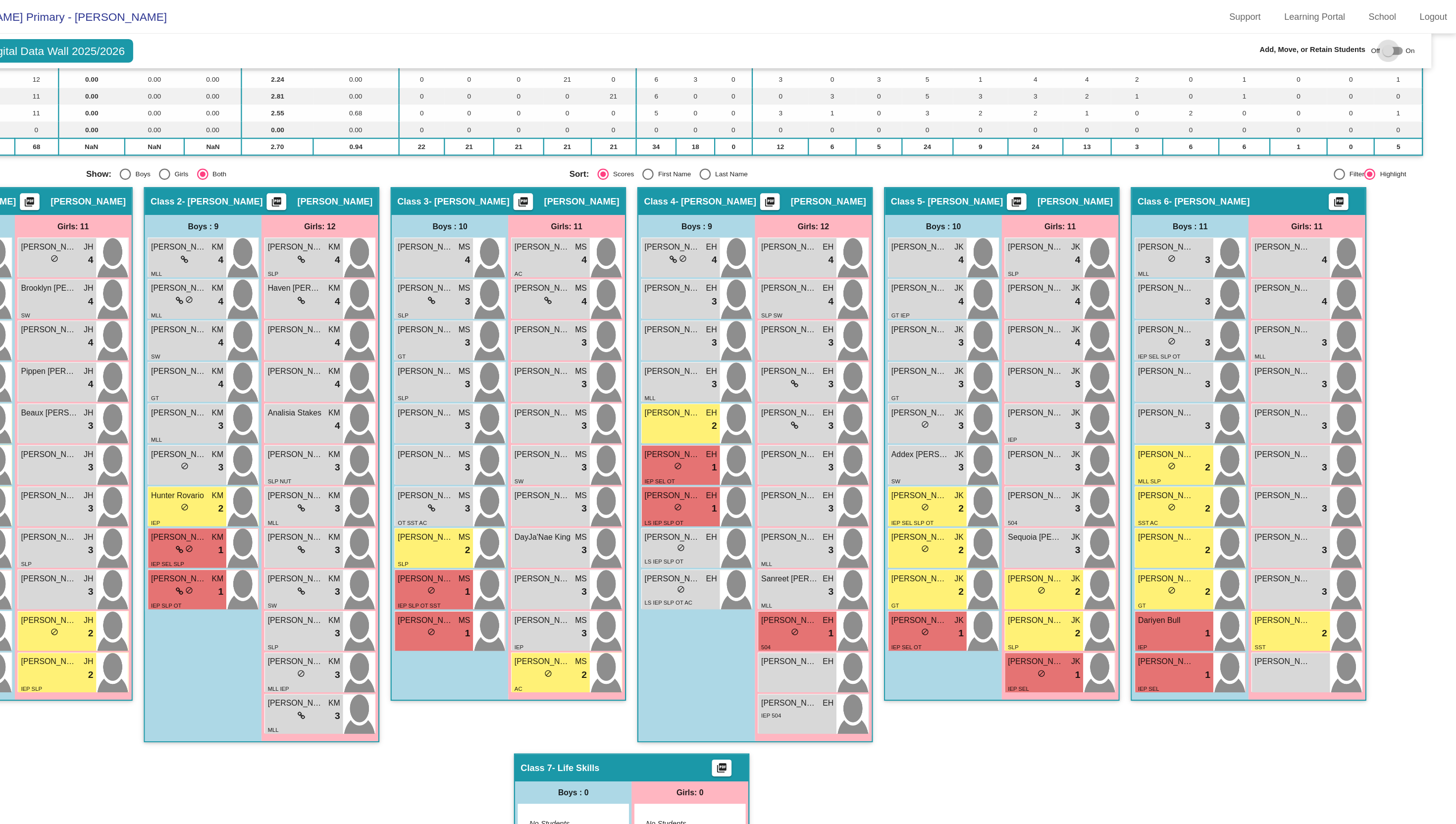
click at [1403, 45] on div at bounding box center [1400, 45] width 18 height 7
checkbox input "true"
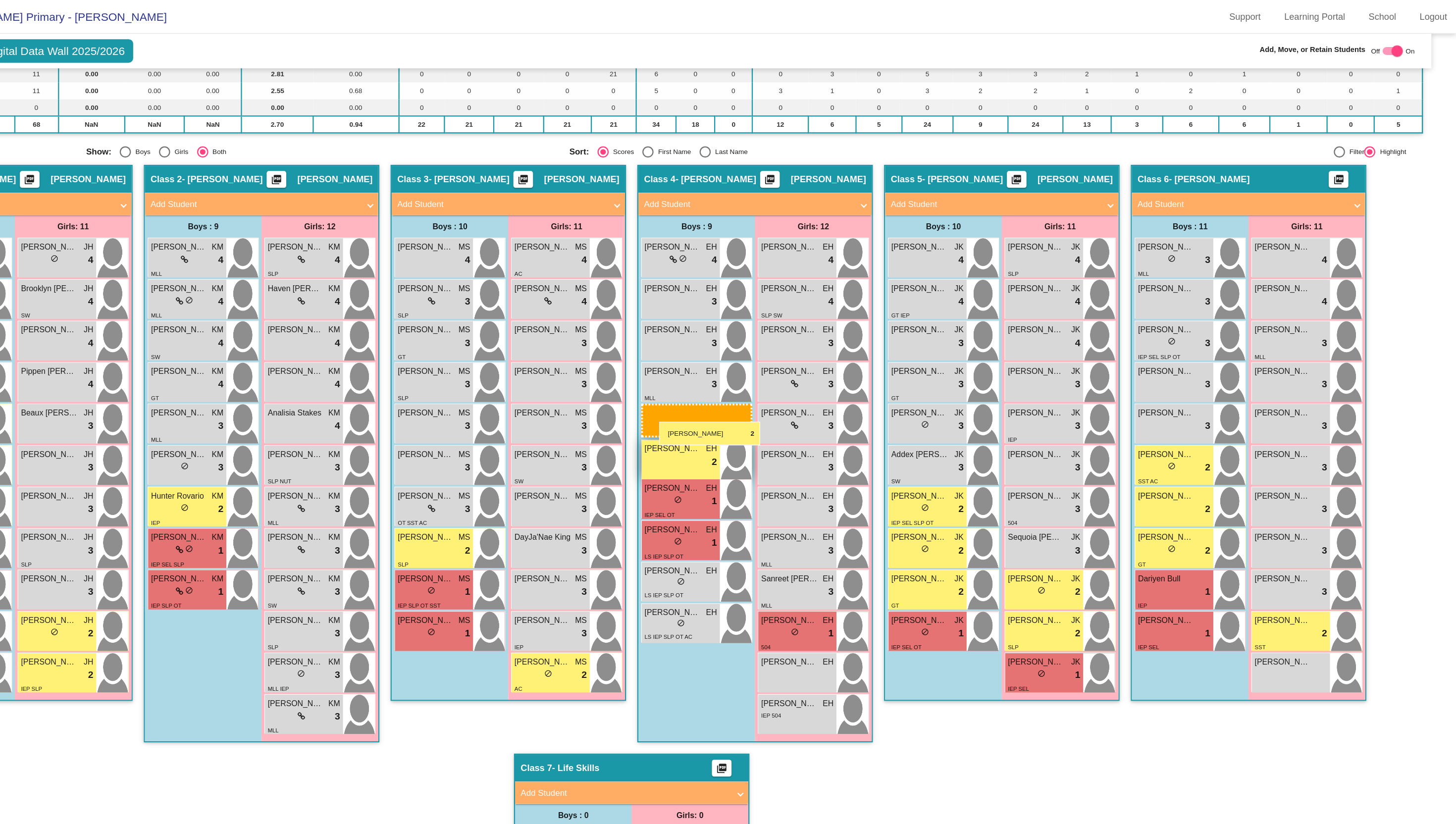
drag, startPoint x: 1226, startPoint y: 414, endPoint x: 752, endPoint y: 372, distance: 475.9
click at [1181, 228] on div "lock do_not_disturb_alt 3" at bounding box center [1207, 230] width 64 height 13
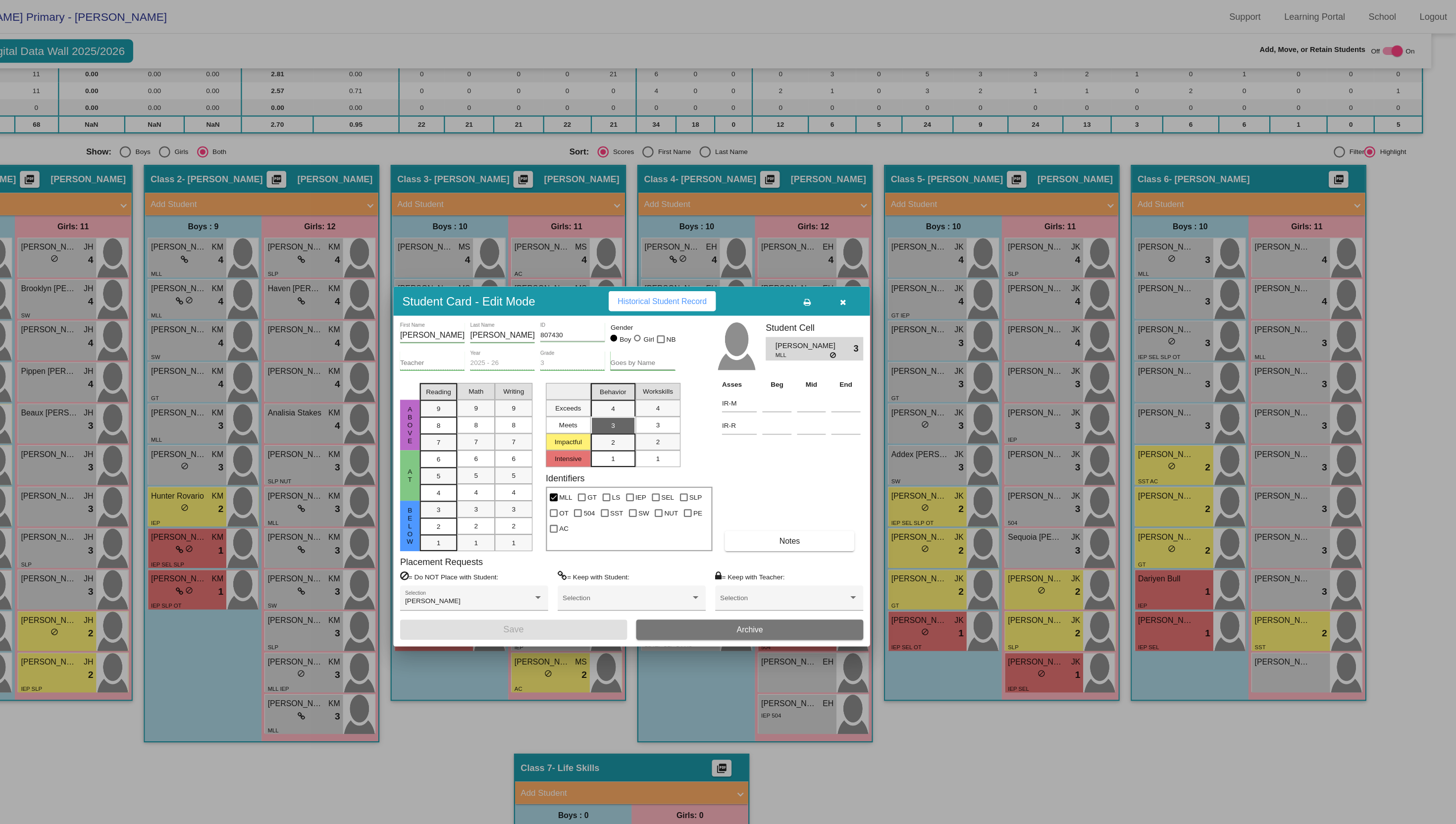
click at [915, 268] on icon "button" at bounding box center [914, 267] width 6 height 7
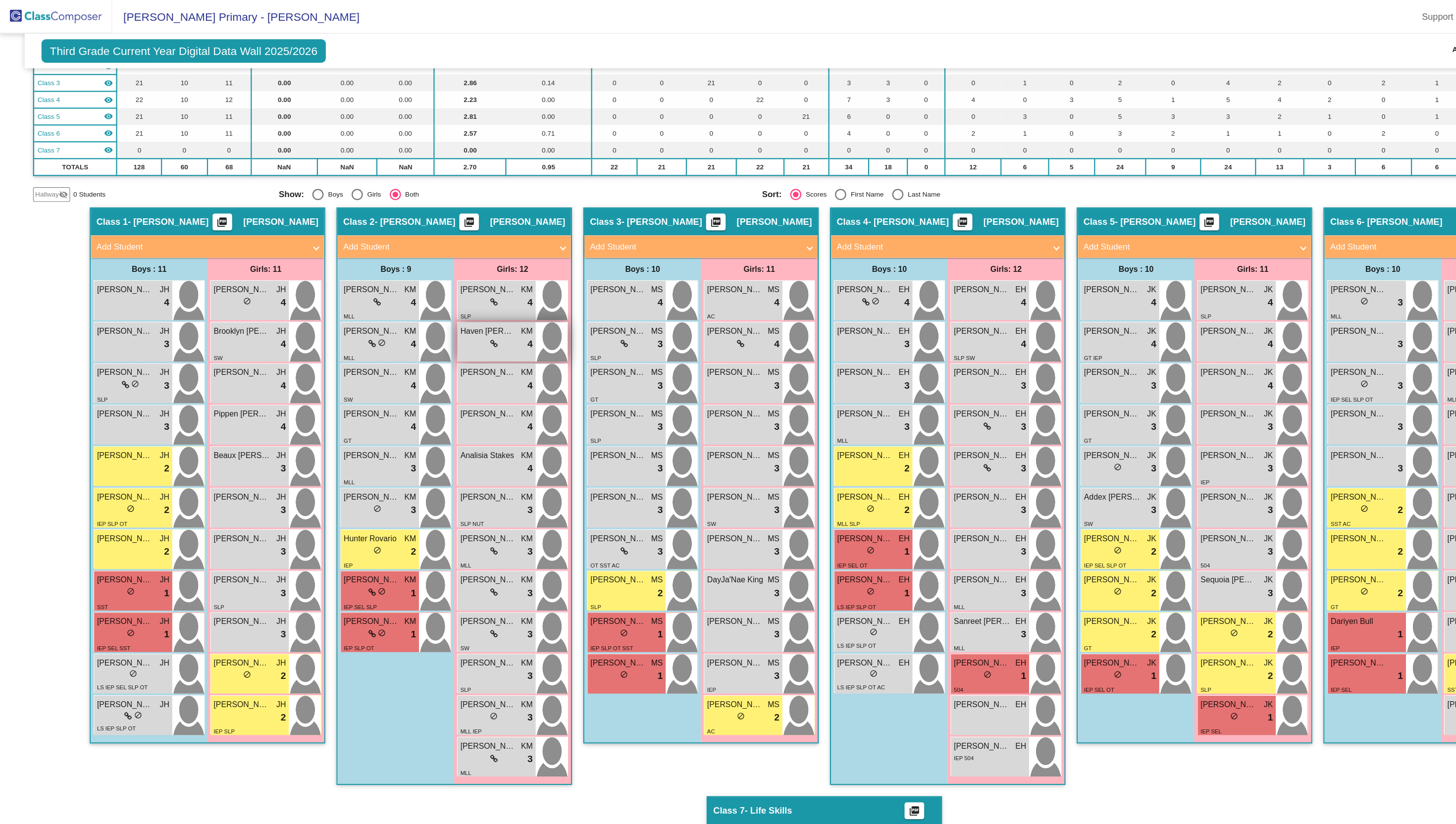
scroll to position [0, 0]
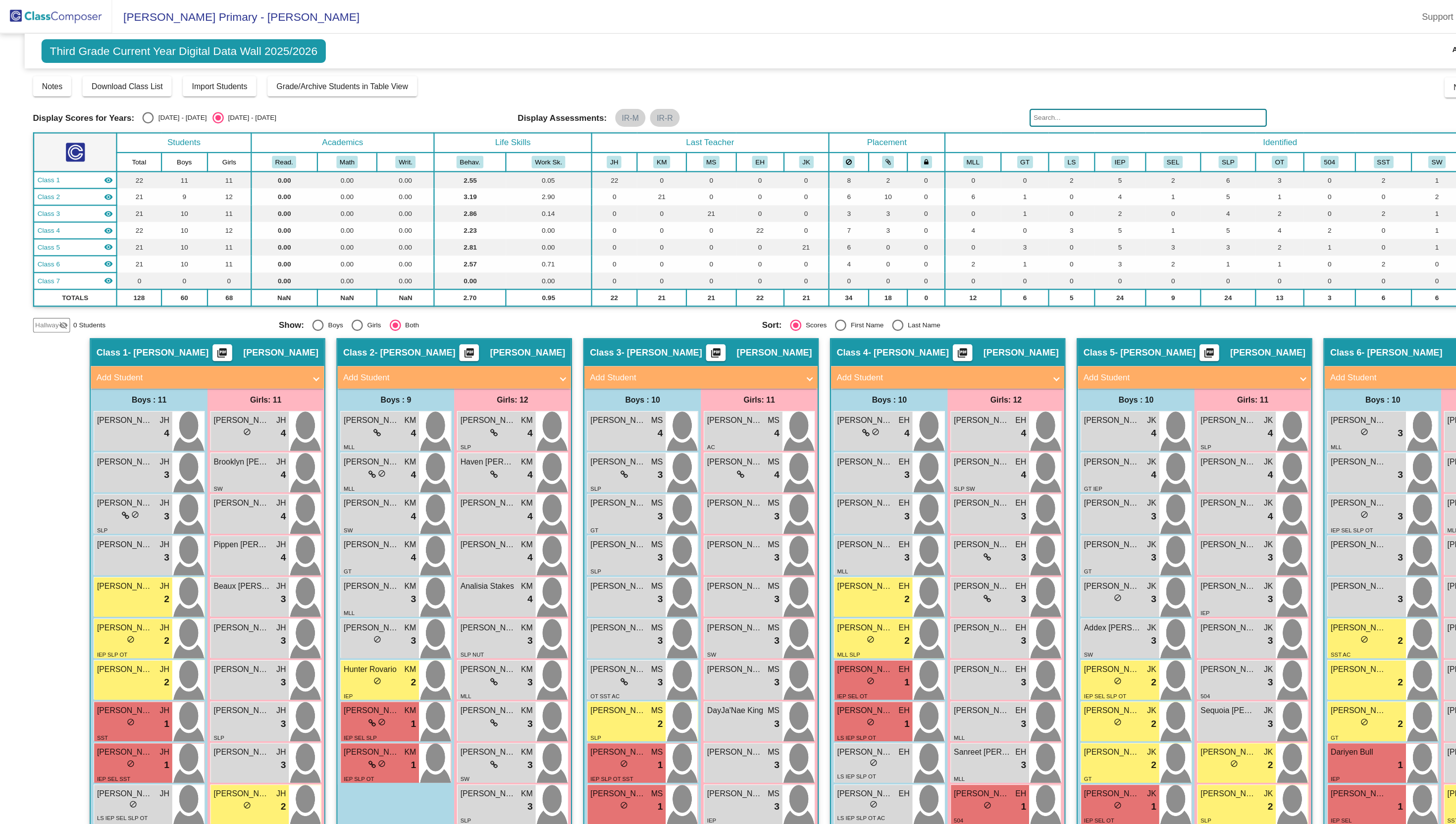
click at [49, 234] on span "Class 6" at bounding box center [43, 233] width 20 height 9
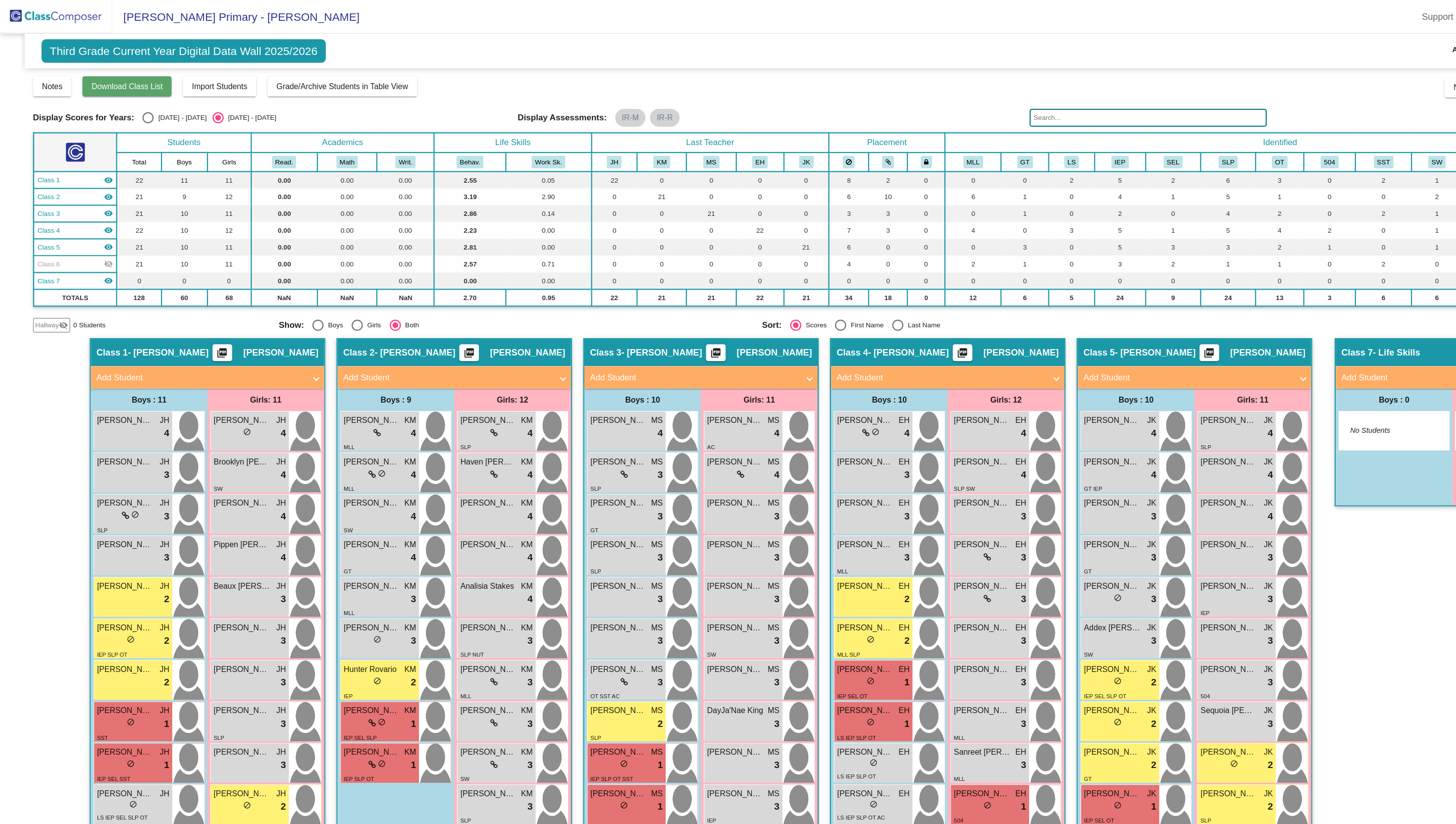
click at [136, 75] on span "Download Class List" at bounding box center [112, 77] width 63 height 8
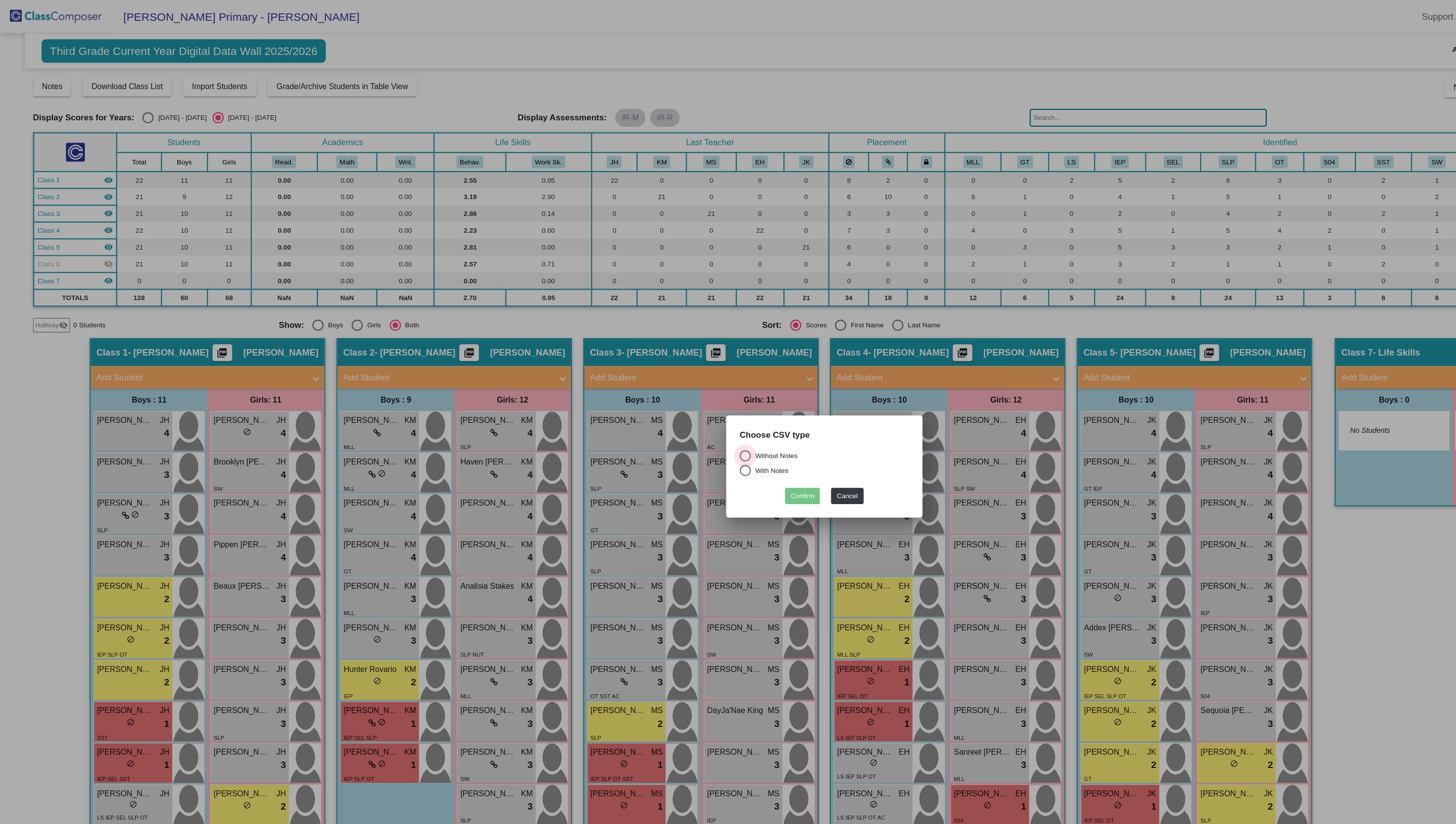
click at [661, 403] on div "Select an option" at bounding box center [658, 403] width 10 height 10
click at [658, 407] on input "Without Notes" at bounding box center [658, 407] width 1 height 1
radio input "true"
click at [713, 440] on button "Confirm" at bounding box center [708, 437] width 30 height 14
